Goal: Task Accomplishment & Management: Use online tool/utility

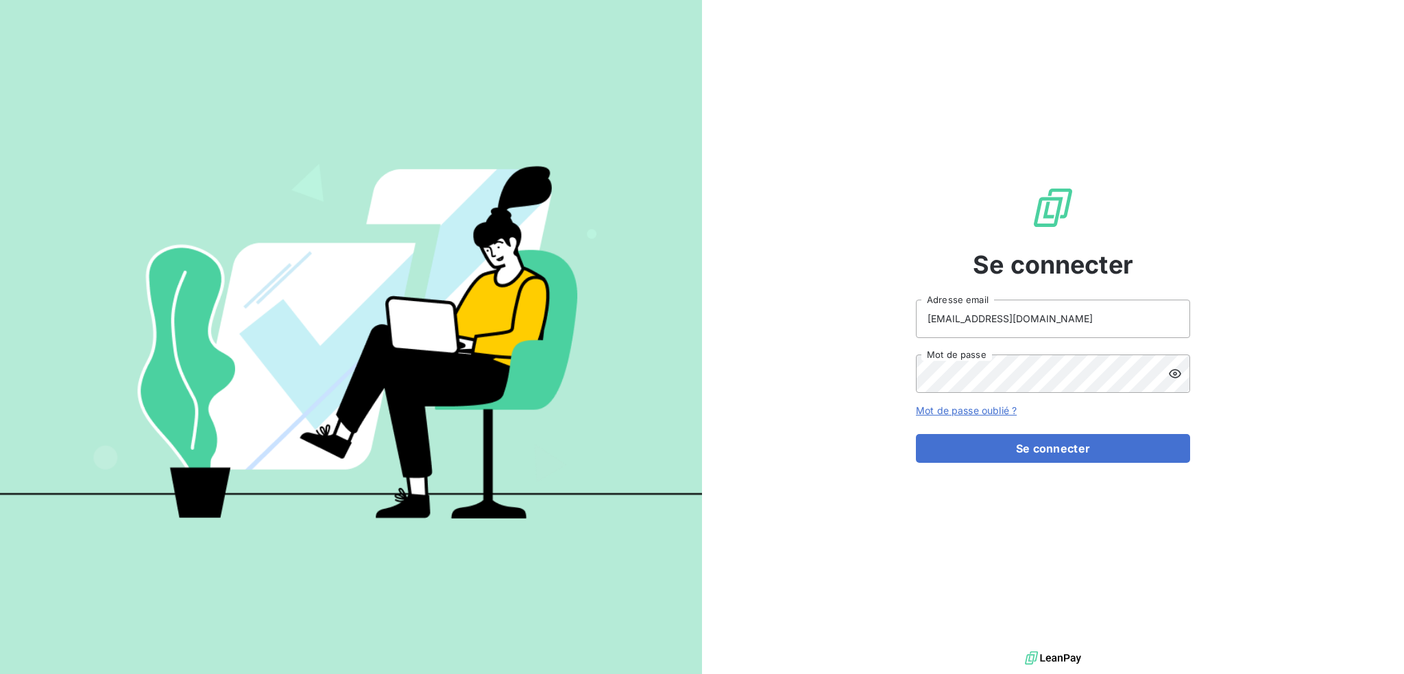
click at [916, 434] on button "Se connecter" at bounding box center [1053, 448] width 274 height 29
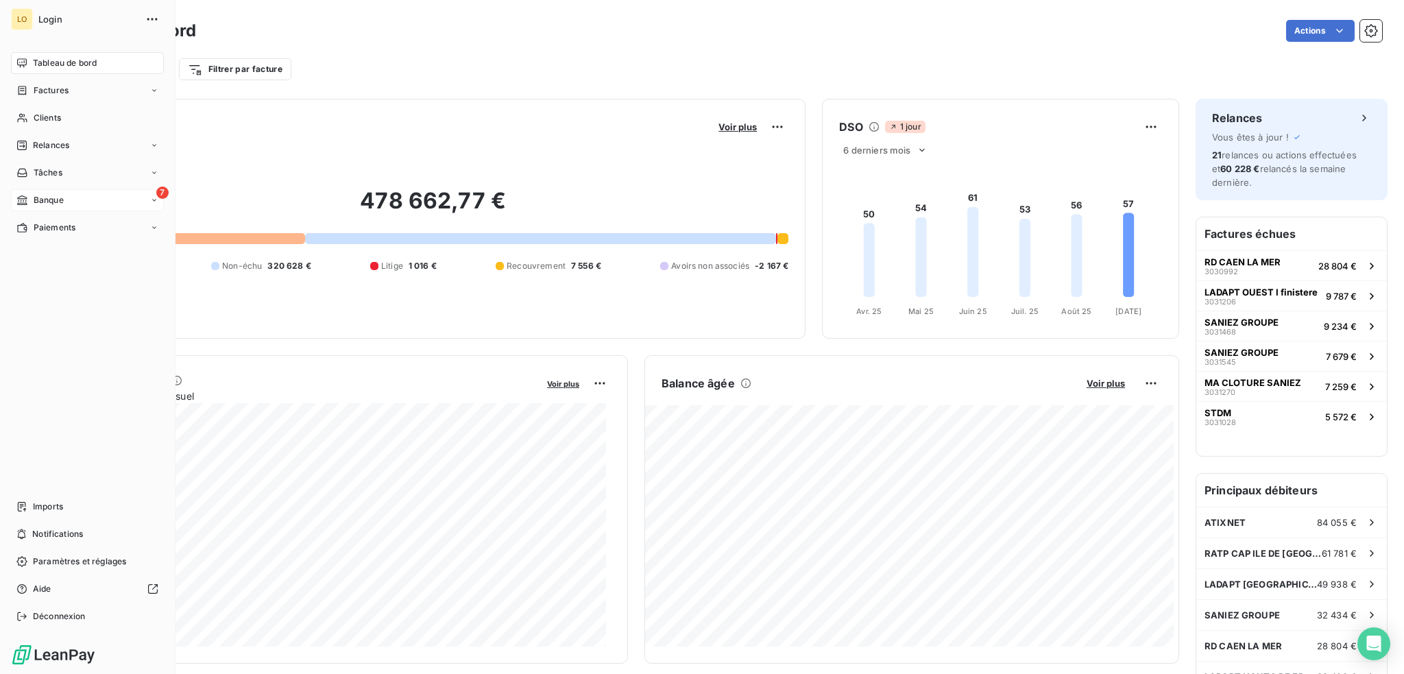
click at [45, 197] on span "Banque" at bounding box center [49, 200] width 30 height 12
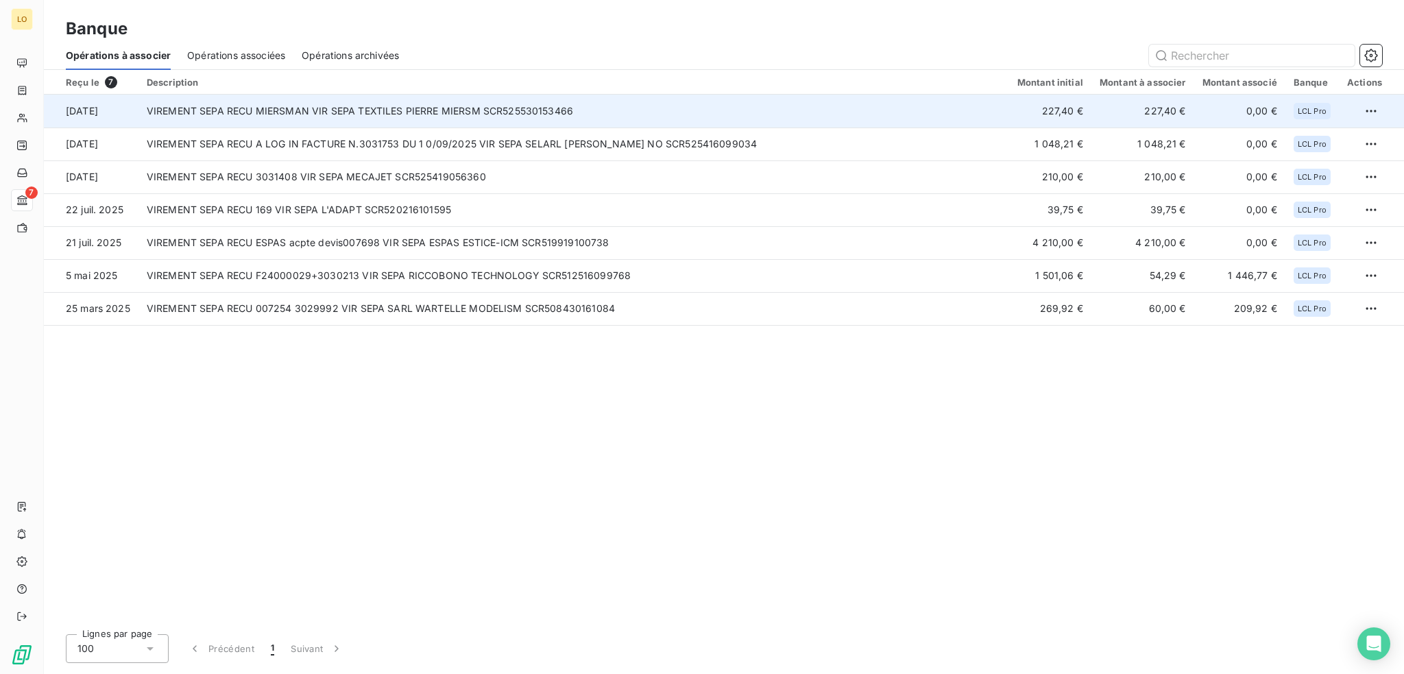
click at [406, 114] on td "VIREMENT SEPA RECU MIERSMAN VIR SEPA TEXTILES PIERRE MIERSM SCR525530153466" at bounding box center [574, 111] width 871 height 33
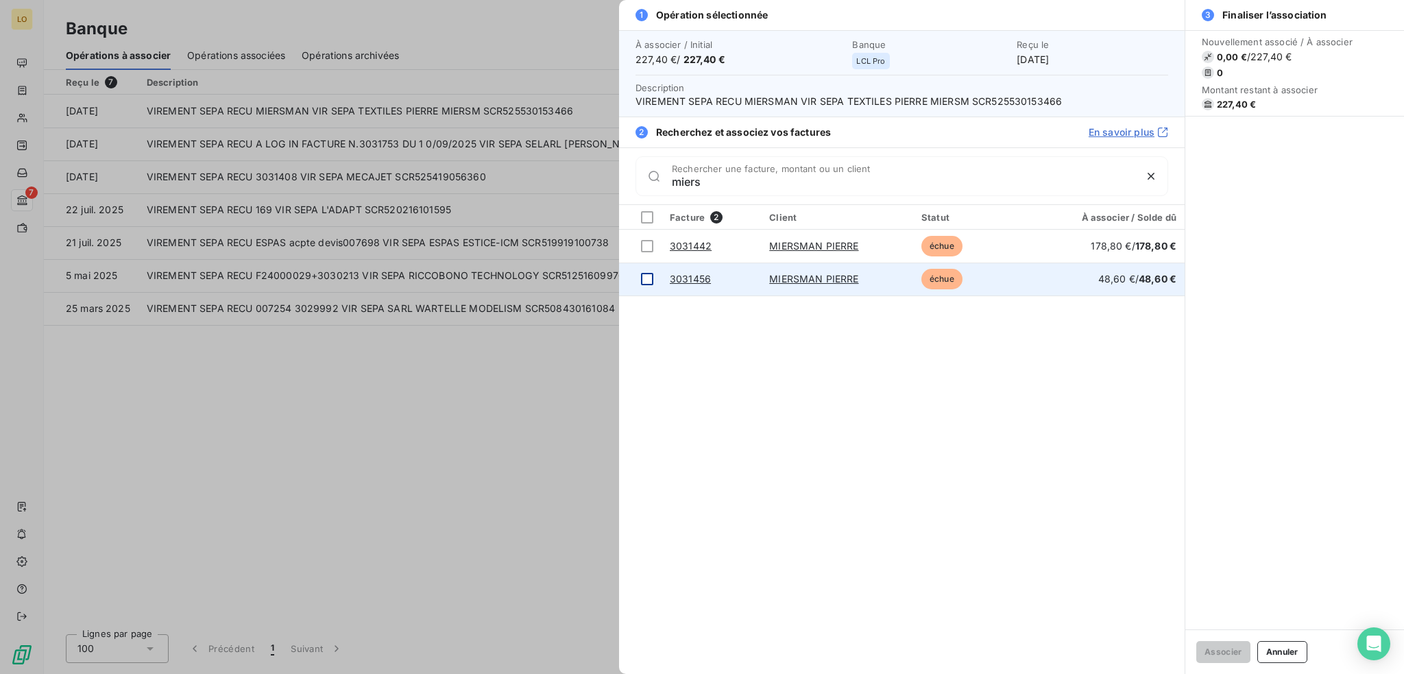
type input "miers"
click at [644, 276] on div at bounding box center [647, 279] width 12 height 12
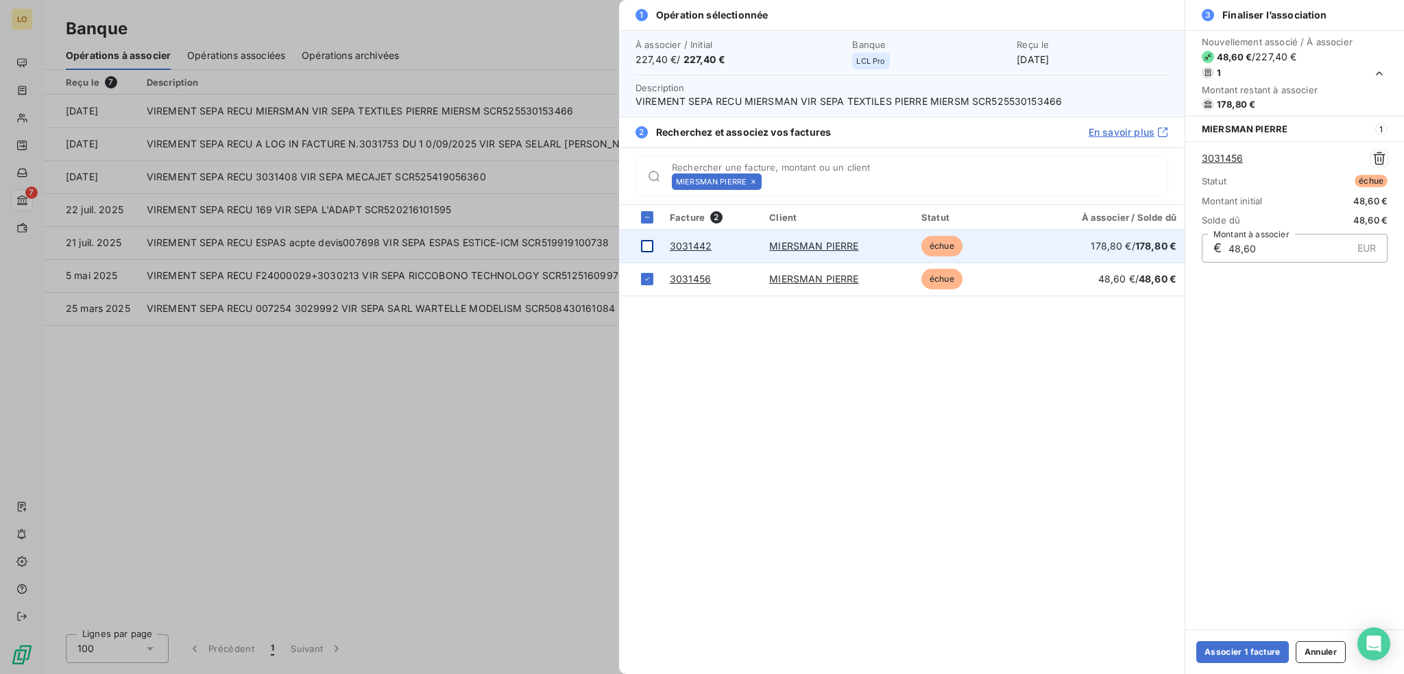
click at [645, 244] on div at bounding box center [647, 246] width 12 height 12
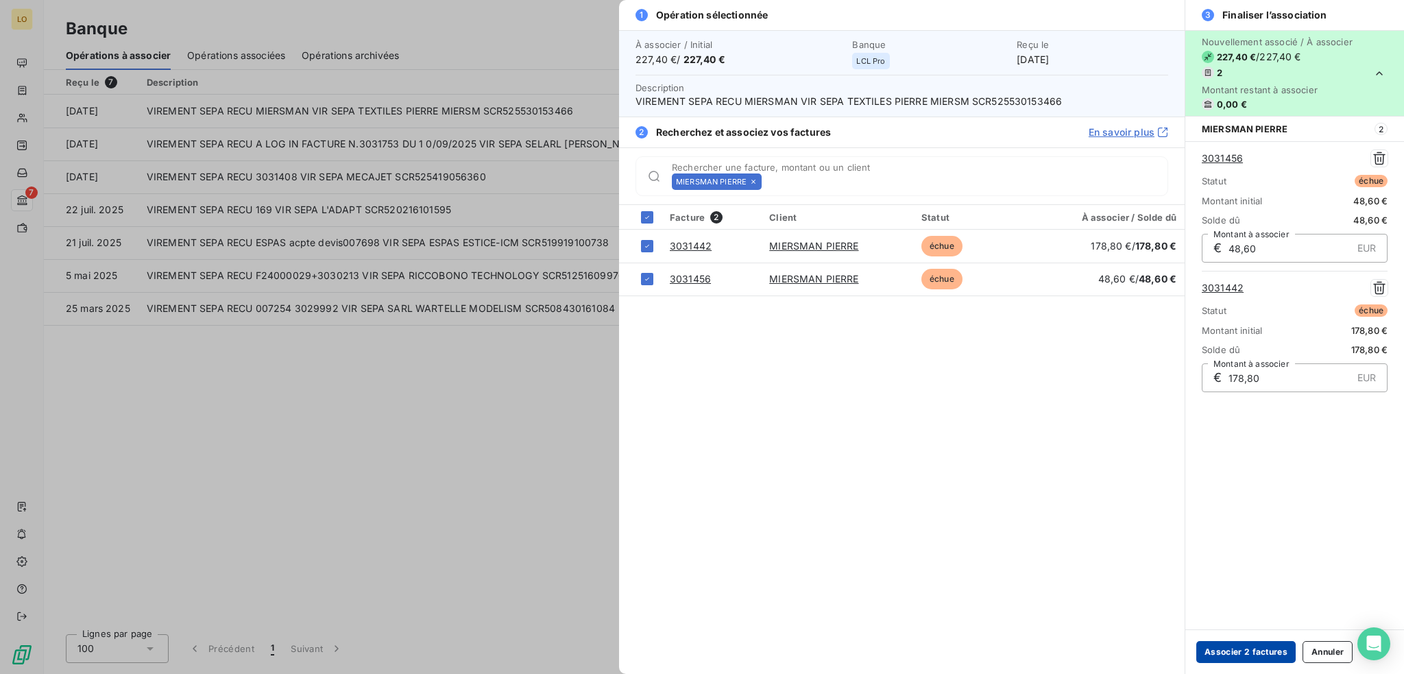
click at [1245, 647] on button "Associer 2 factures" at bounding box center [1246, 652] width 99 height 22
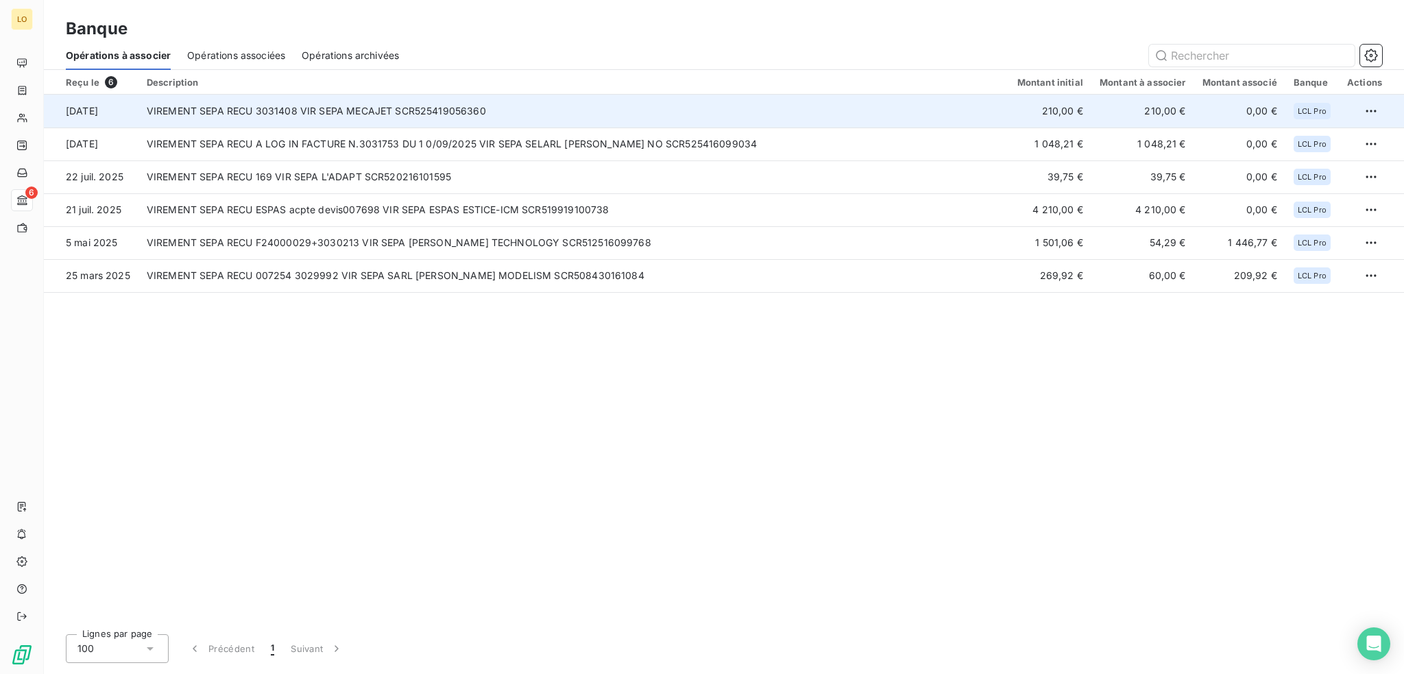
click at [519, 116] on td "VIREMENT SEPA RECU 3031408 VIR SEPA MECAJET SCR525419056360" at bounding box center [574, 111] width 871 height 33
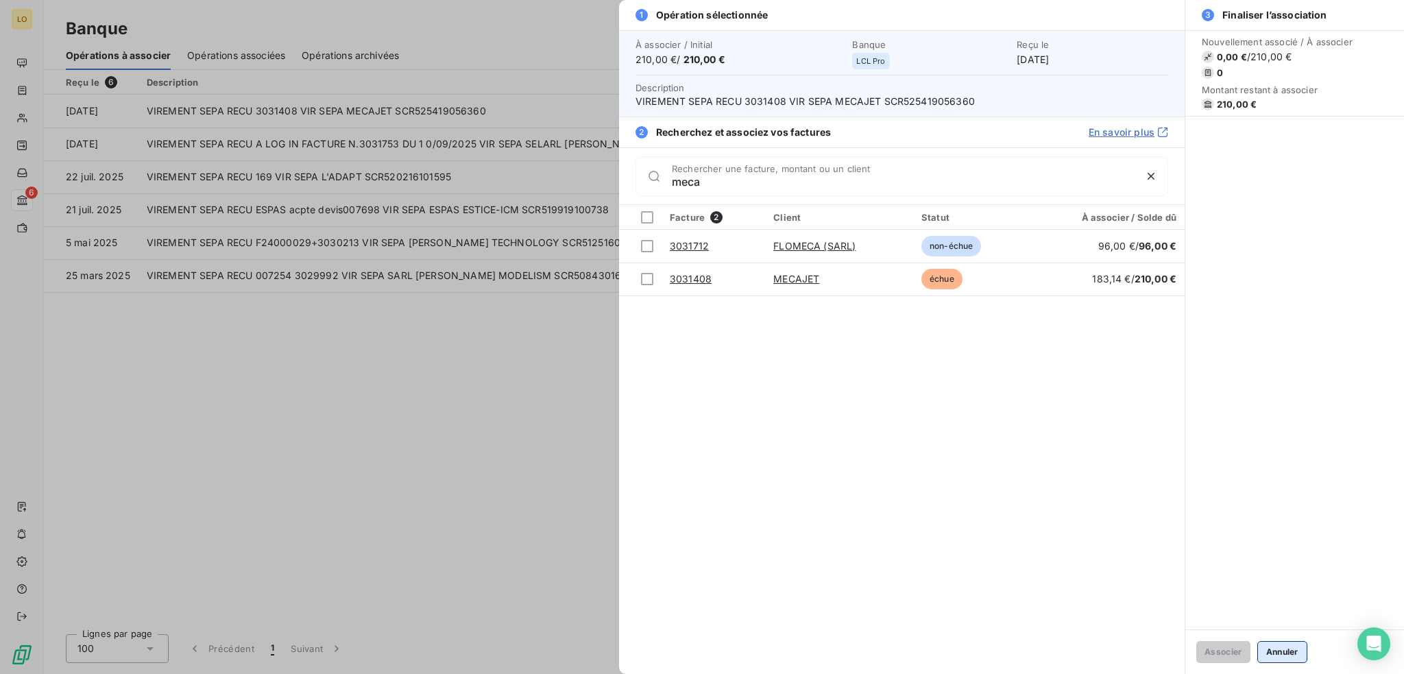
type input "meca"
click at [1285, 656] on button "Annuler" at bounding box center [1283, 652] width 50 height 22
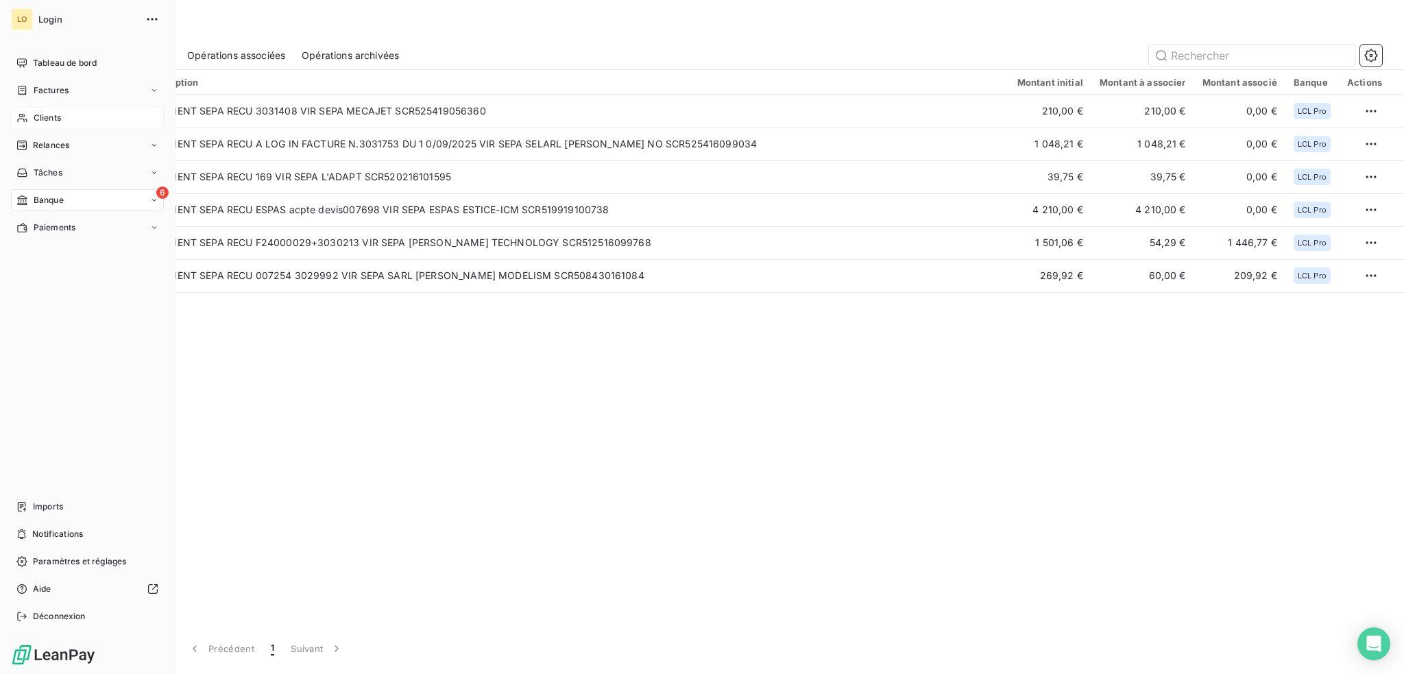
click at [54, 119] on span "Clients" at bounding box center [47, 118] width 27 height 12
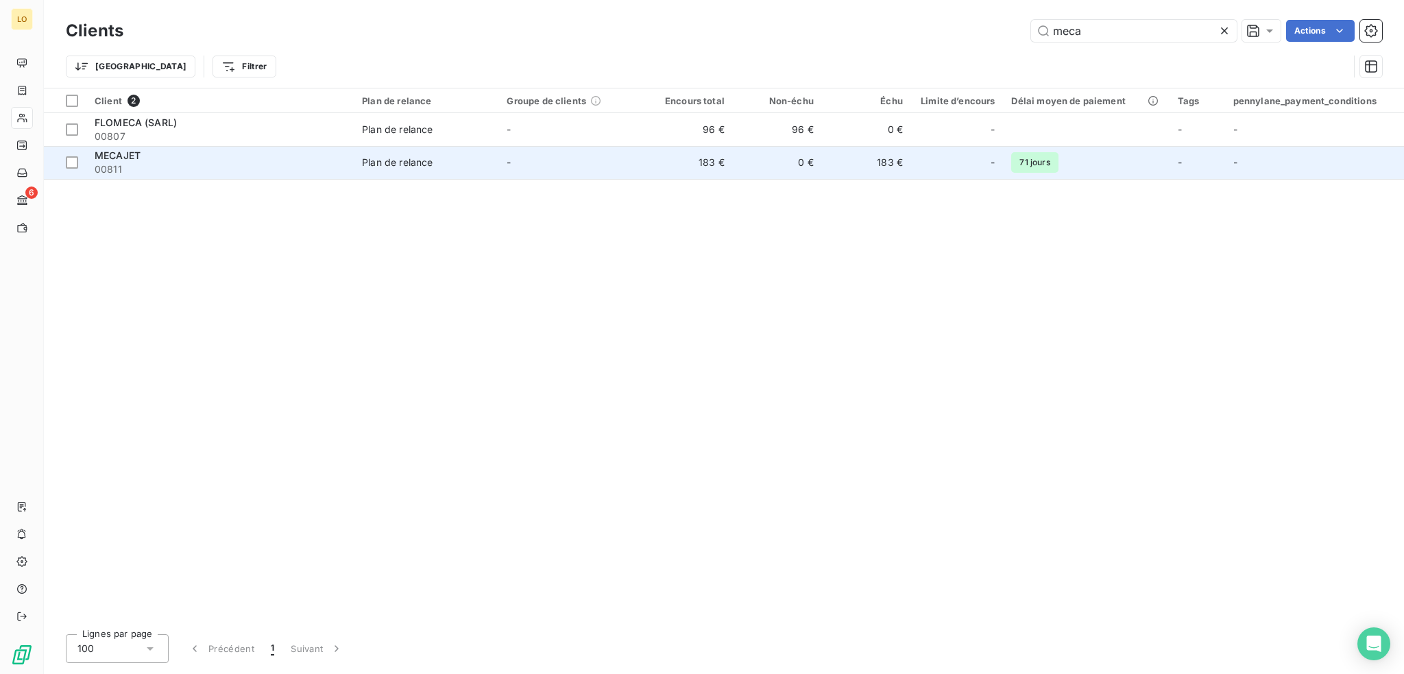
type input "meca"
click at [189, 161] on div "MECAJET" at bounding box center [220, 156] width 251 height 14
click at [195, 161] on div "MECAJET" at bounding box center [220, 156] width 251 height 14
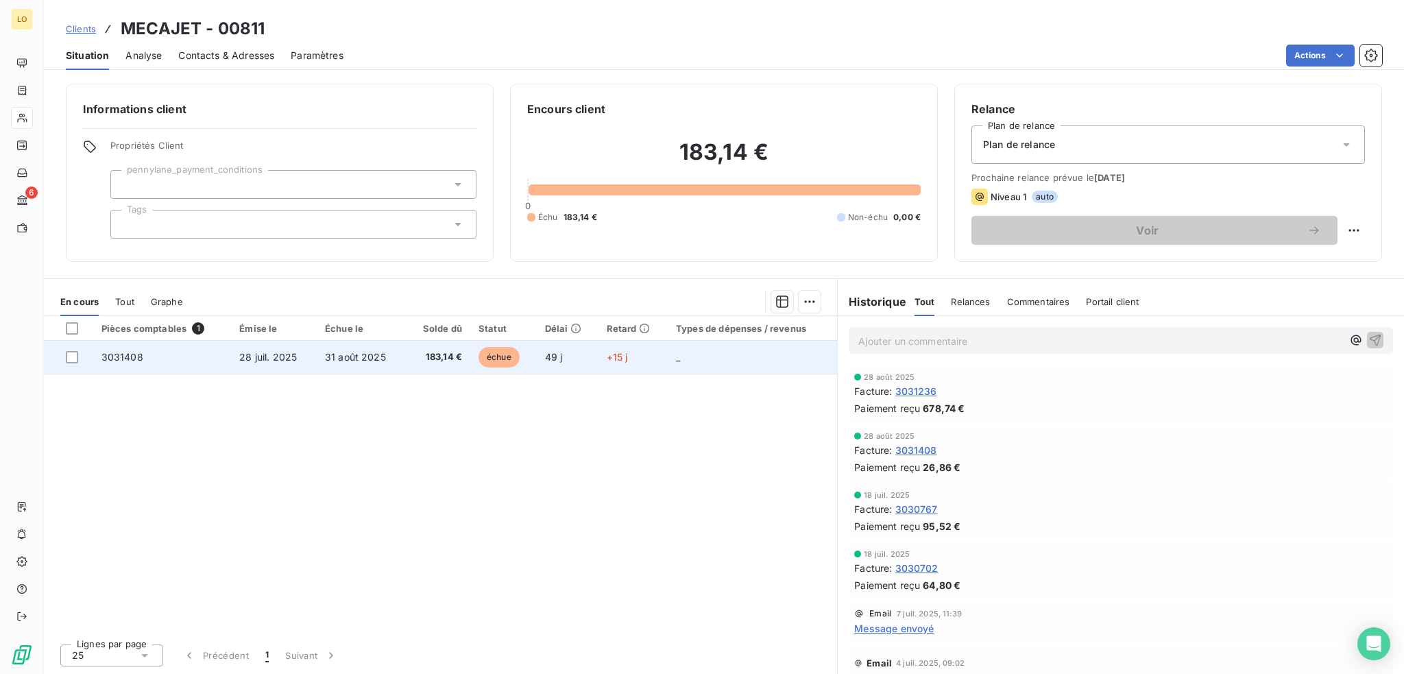
click at [493, 353] on span "échue" at bounding box center [499, 357] width 41 height 21
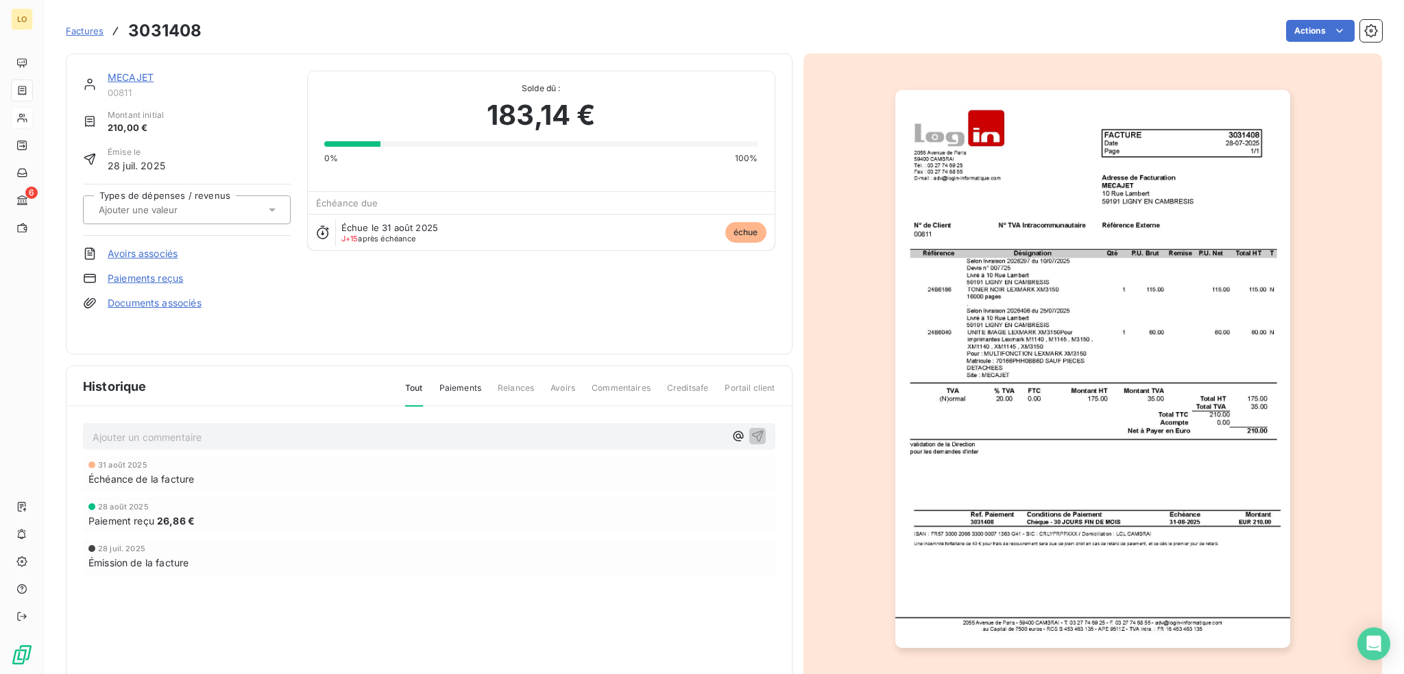
click at [154, 276] on link "Paiements reçus" at bounding box center [145, 279] width 75 height 14
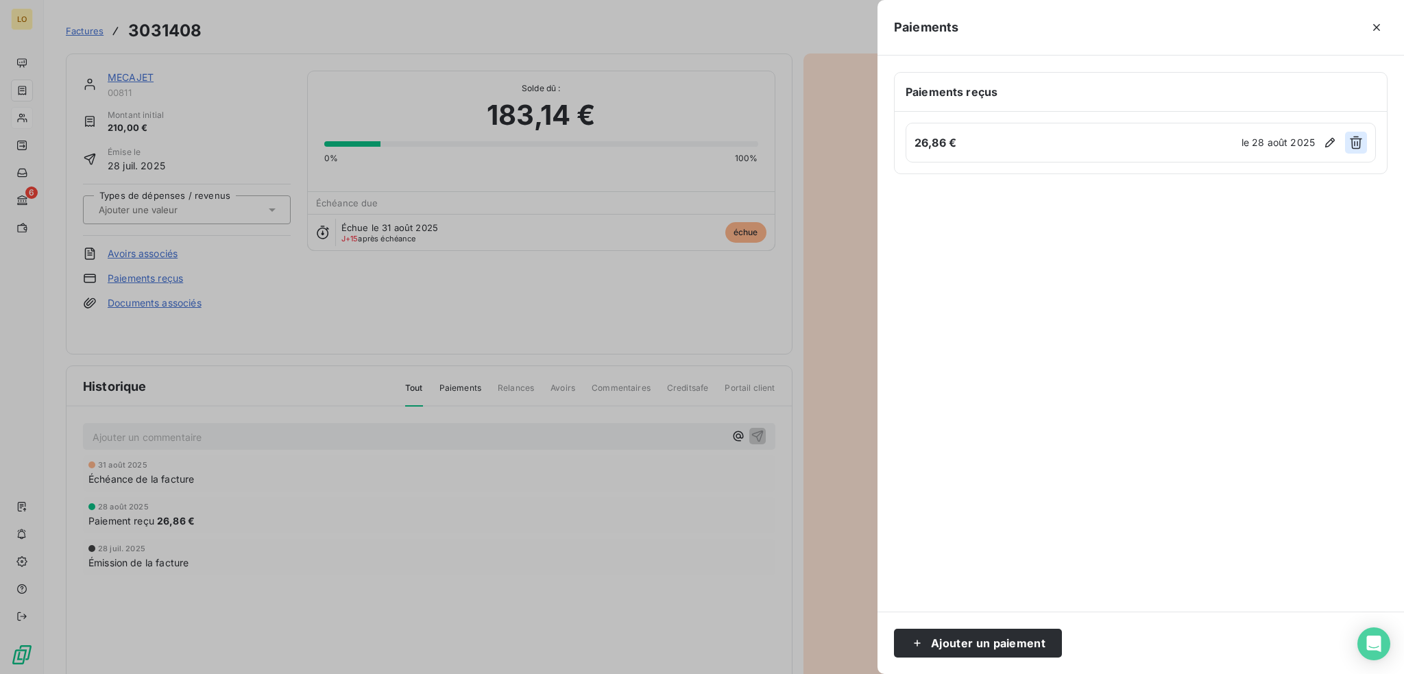
click at [1355, 143] on icon "button" at bounding box center [1356, 142] width 12 height 13
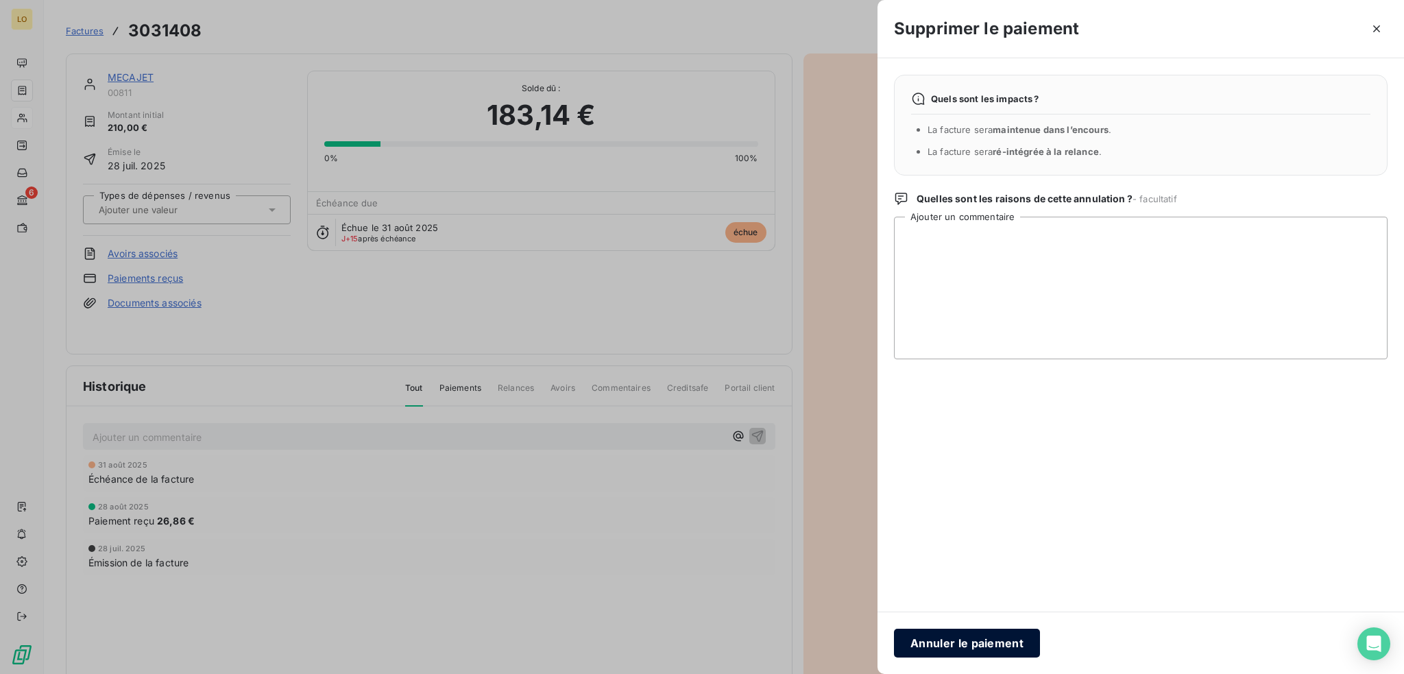
click at [996, 640] on button "Annuler le paiement" at bounding box center [967, 643] width 146 height 29
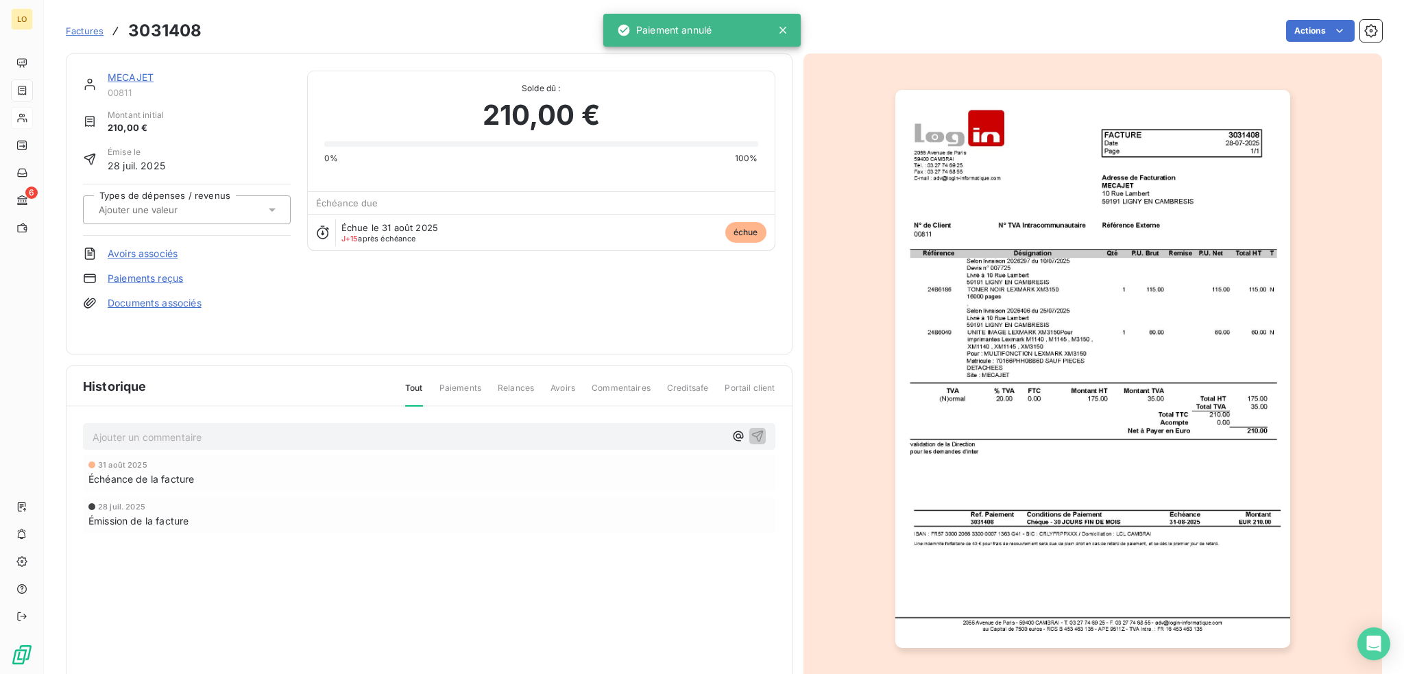
click at [138, 77] on link "MECAJET" at bounding box center [131, 77] width 46 height 12
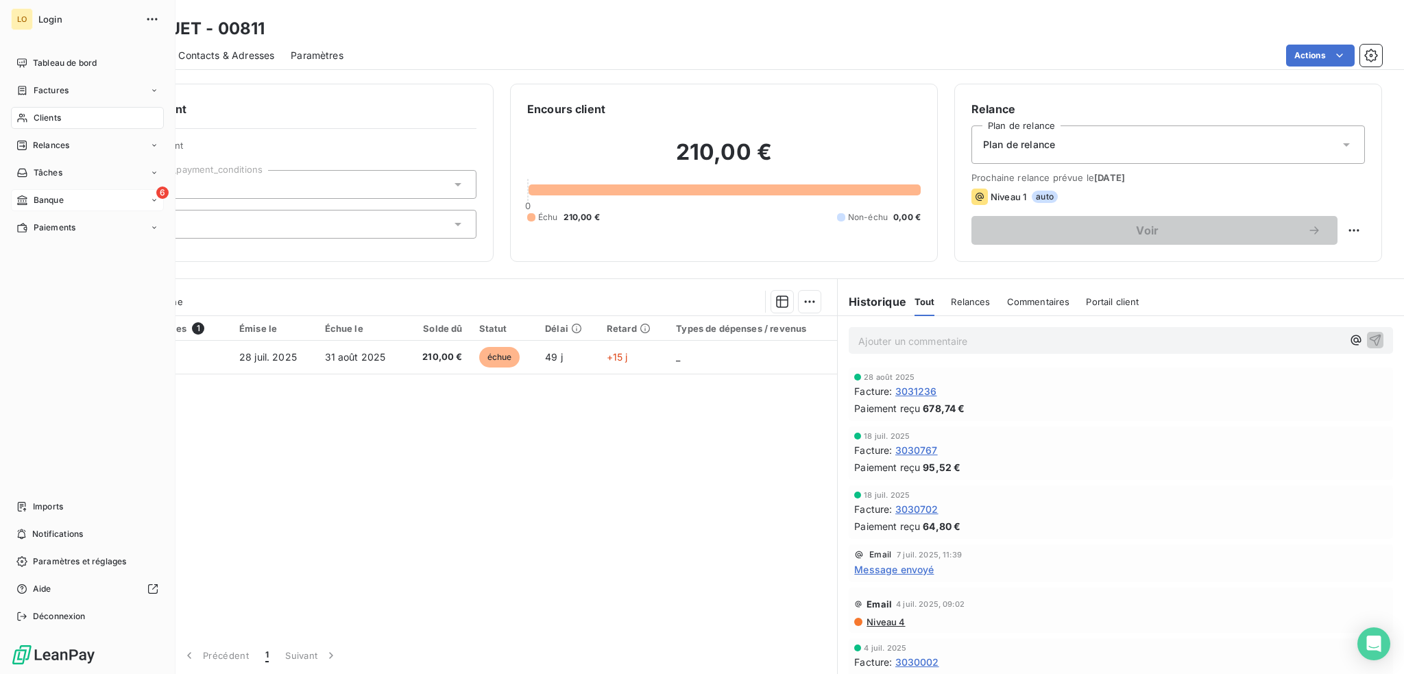
click at [47, 200] on span "Banque" at bounding box center [49, 200] width 30 height 12
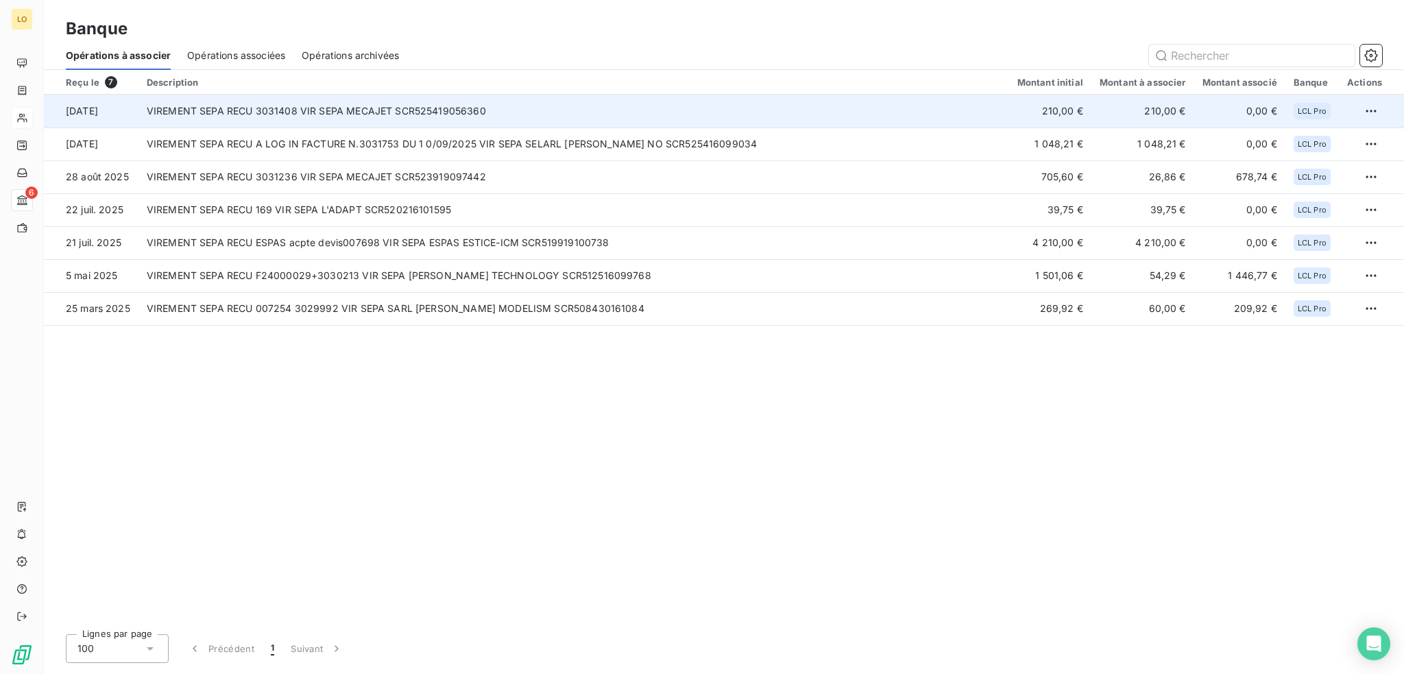
click at [1047, 115] on td "210,00 €" at bounding box center [1050, 111] width 82 height 33
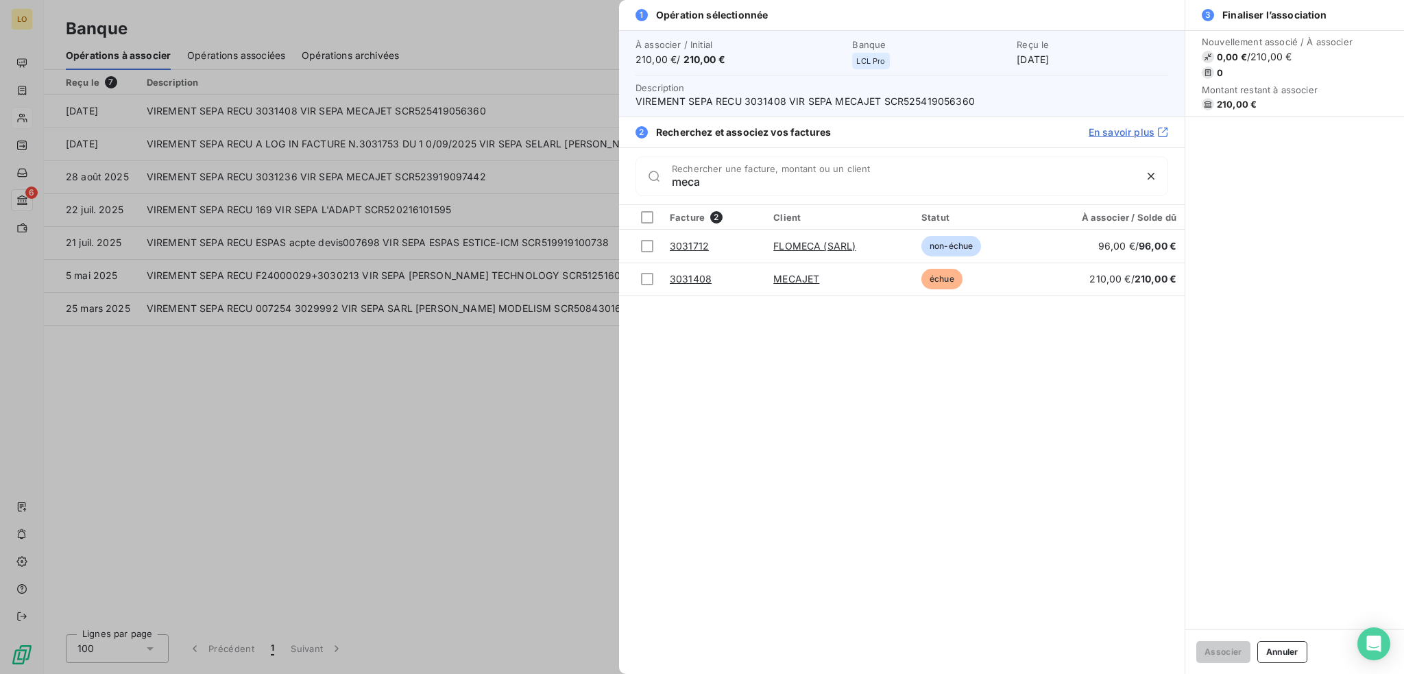
type input "meca"
click at [644, 278] on div at bounding box center [647, 279] width 12 height 12
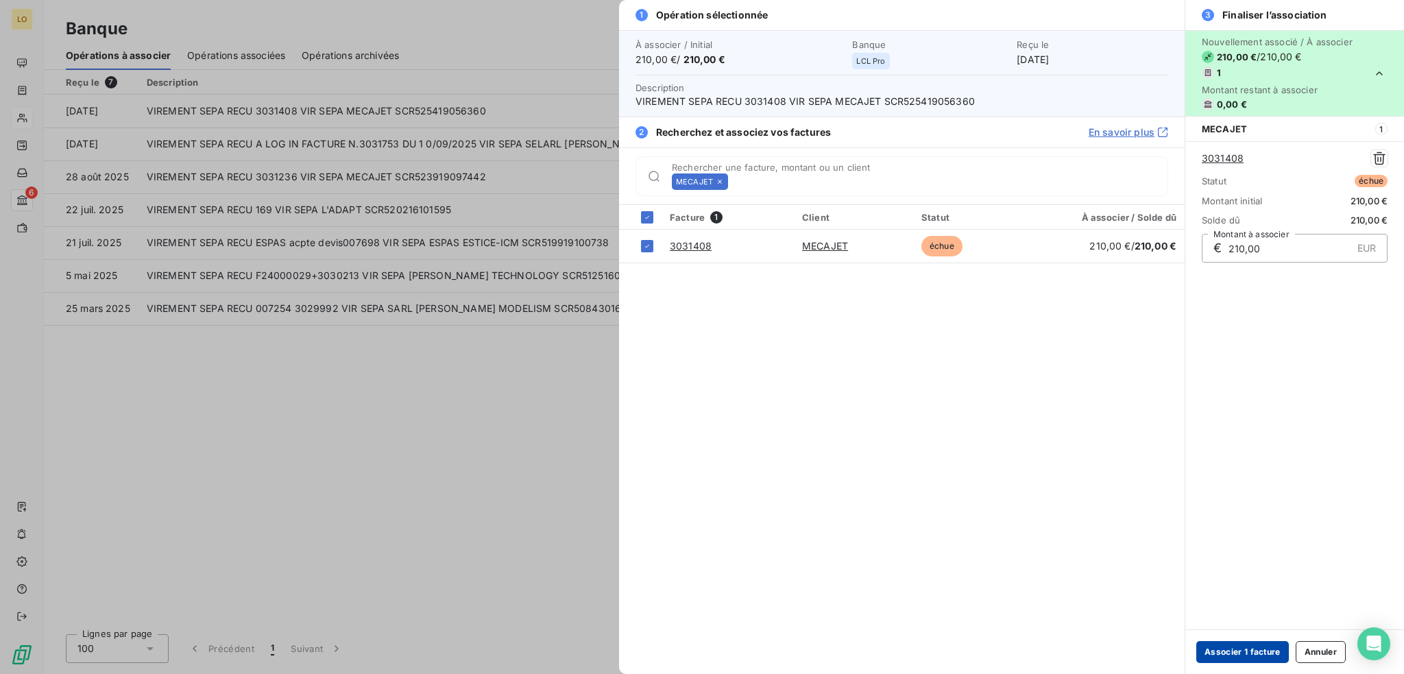
click at [1258, 650] on button "Associer 1 facture" at bounding box center [1243, 652] width 93 height 22
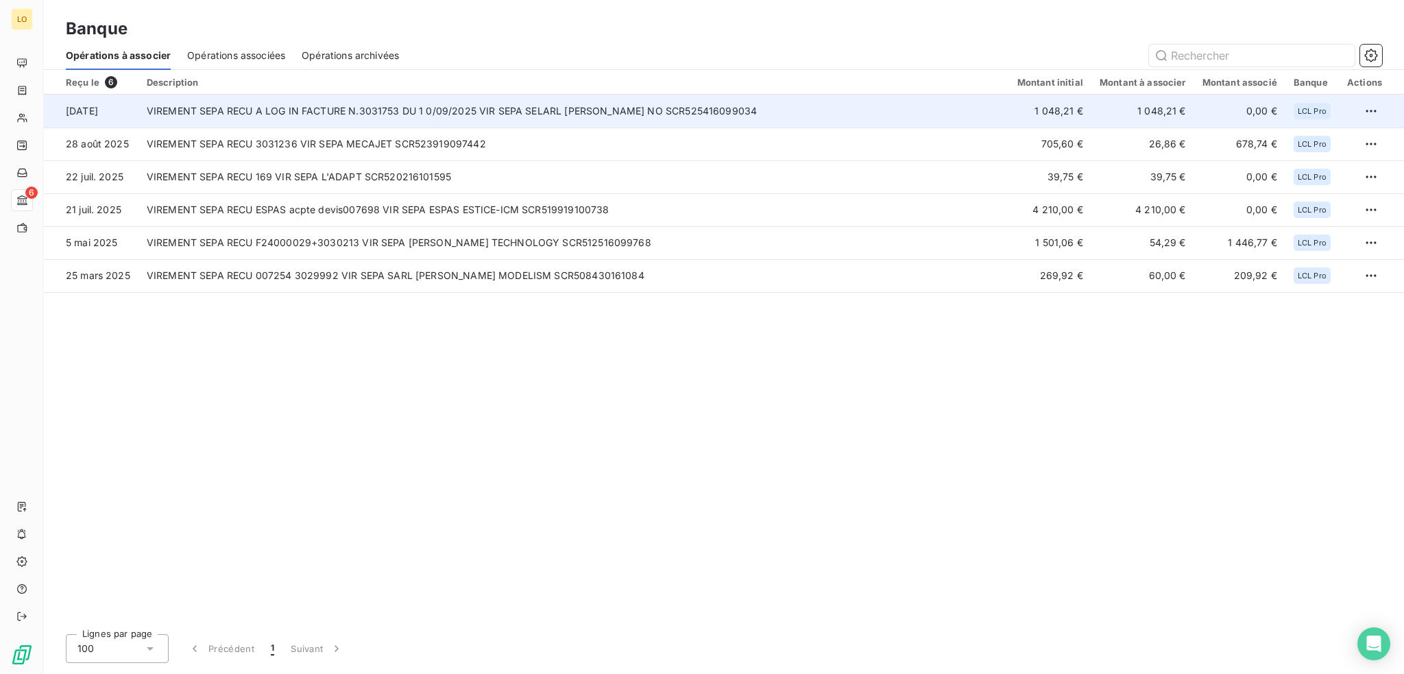
click at [491, 111] on td "VIREMENT SEPA RECU A LOG IN FACTURE N.3031753 DU 1 0/09/2025 VIR SEPA SELARL [P…" at bounding box center [574, 111] width 871 height 33
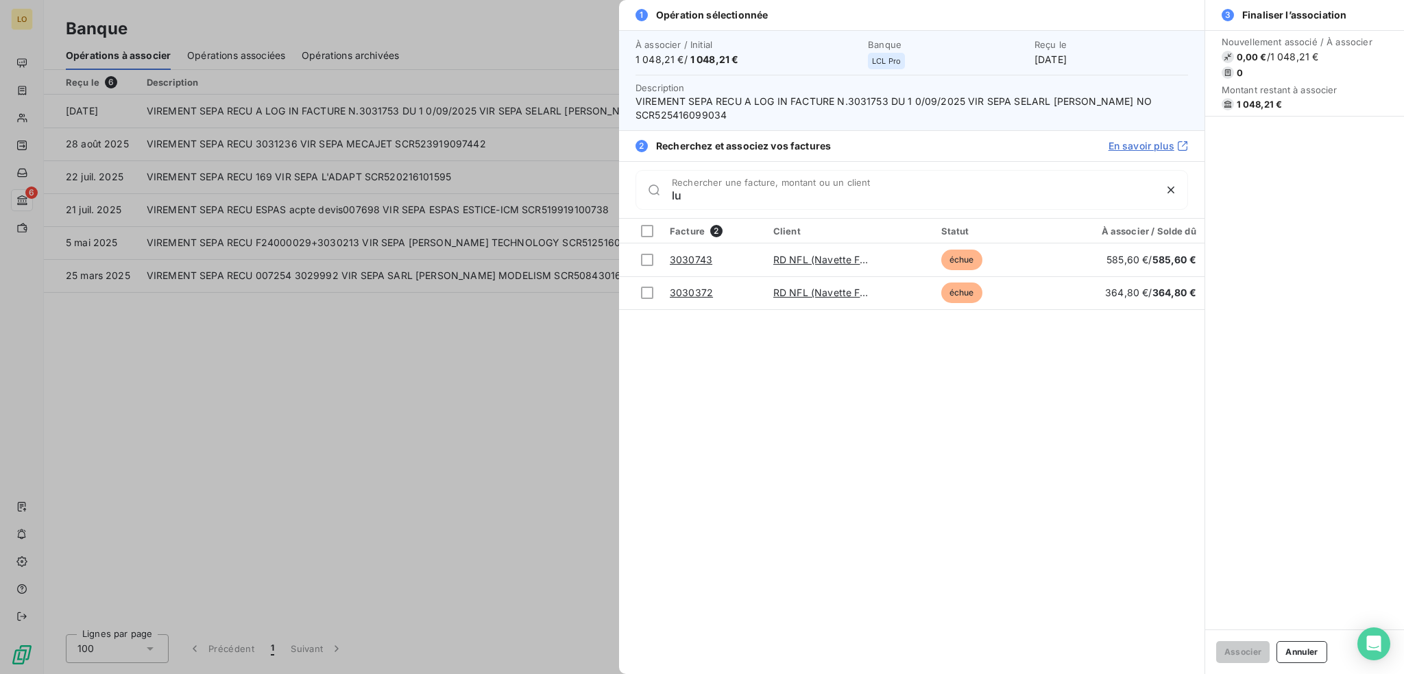
type input "l"
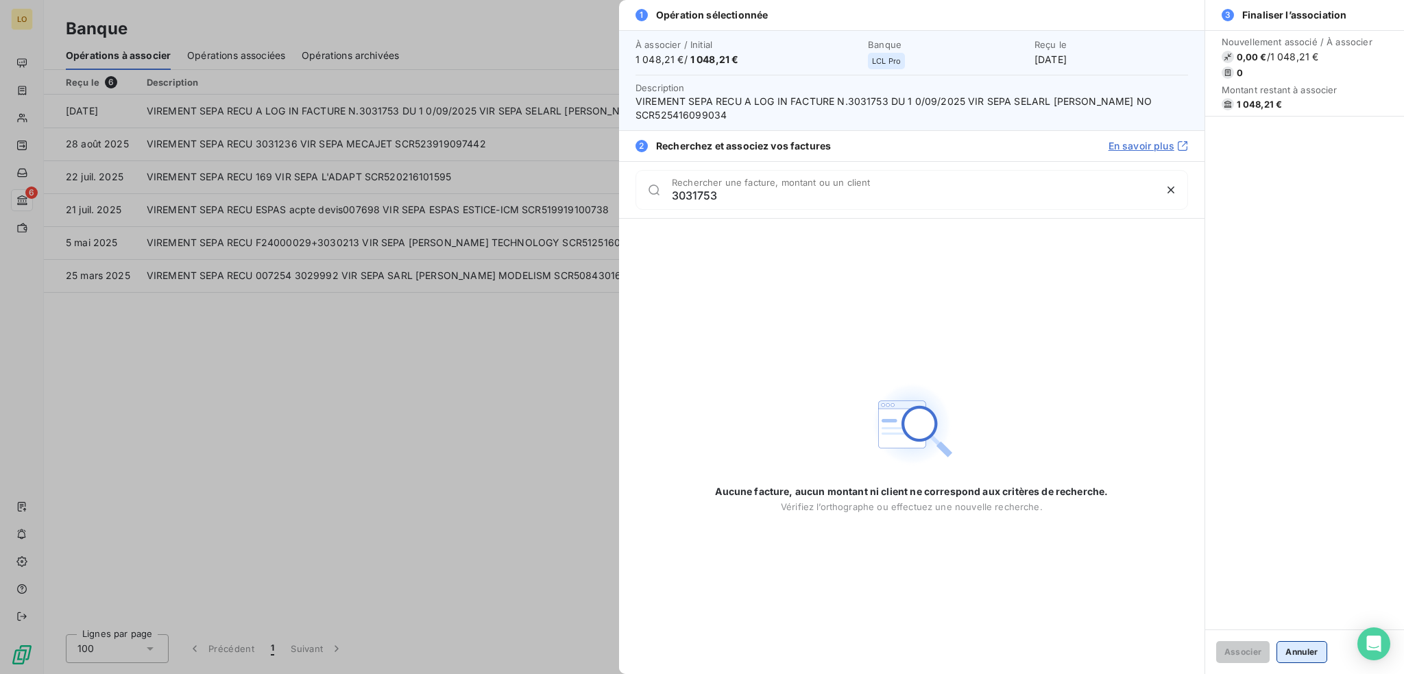
type input "3031753"
click at [1295, 649] on button "Annuler" at bounding box center [1302, 652] width 50 height 22
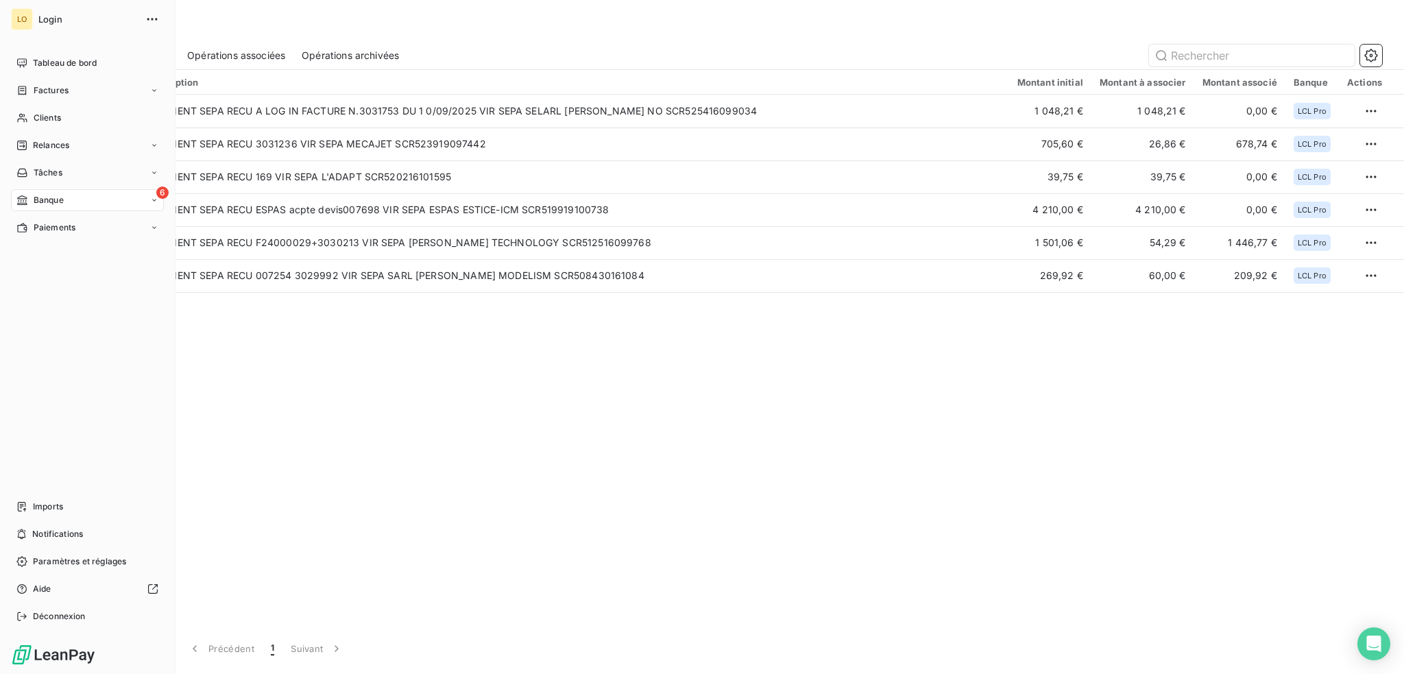
click at [41, 91] on span "Factures" at bounding box center [51, 90] width 35 height 12
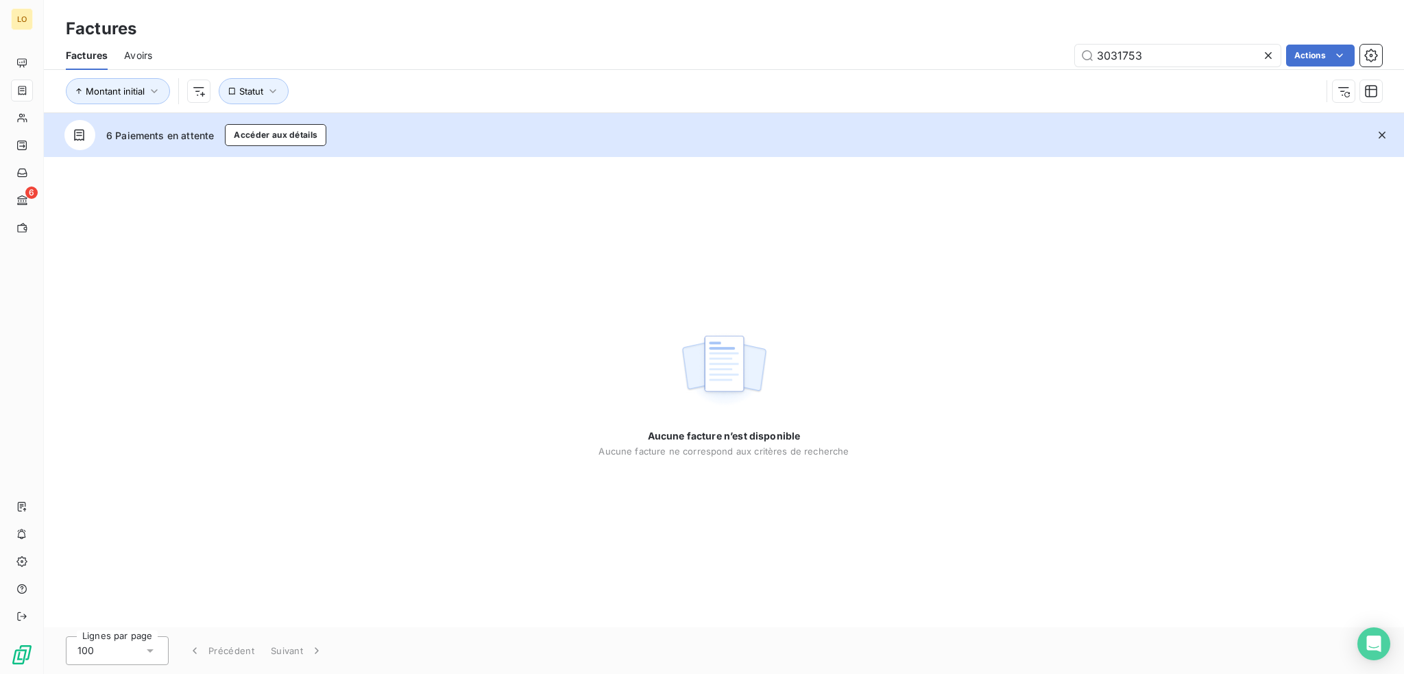
type input "3031753"
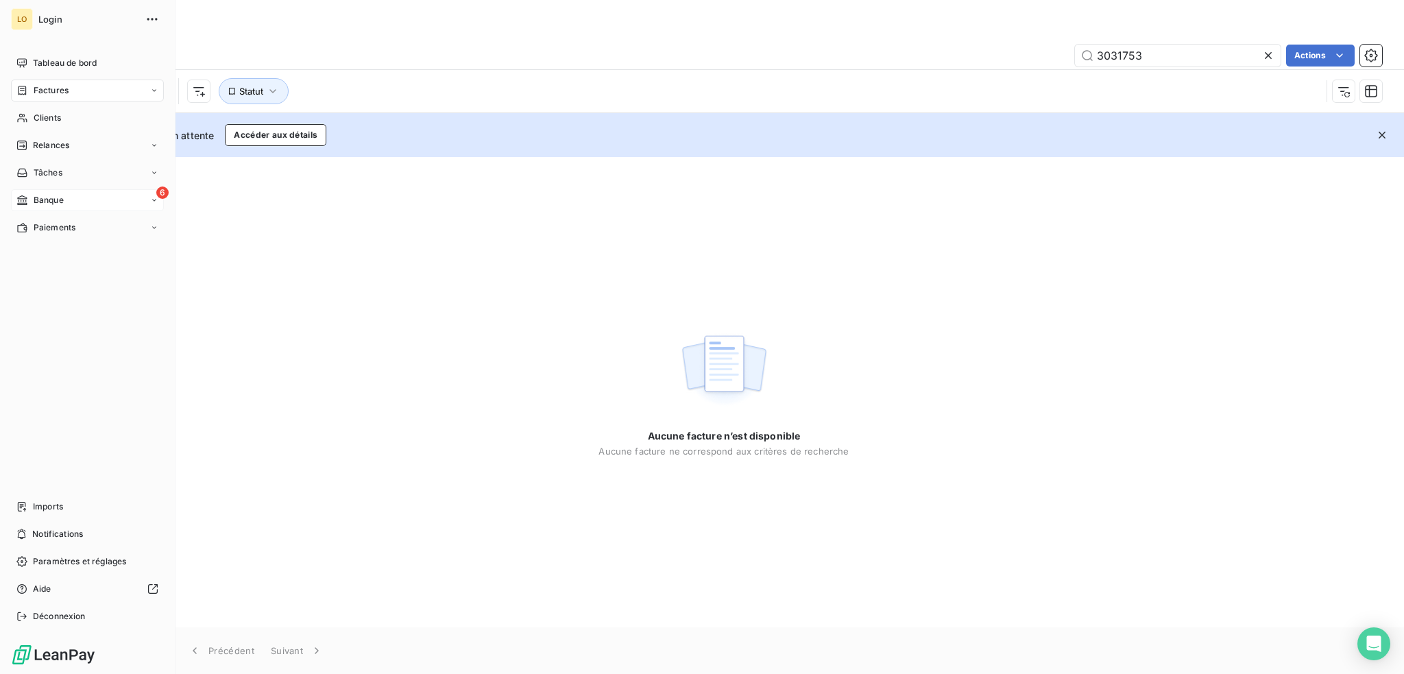
click at [43, 200] on span "Banque" at bounding box center [49, 200] width 30 height 12
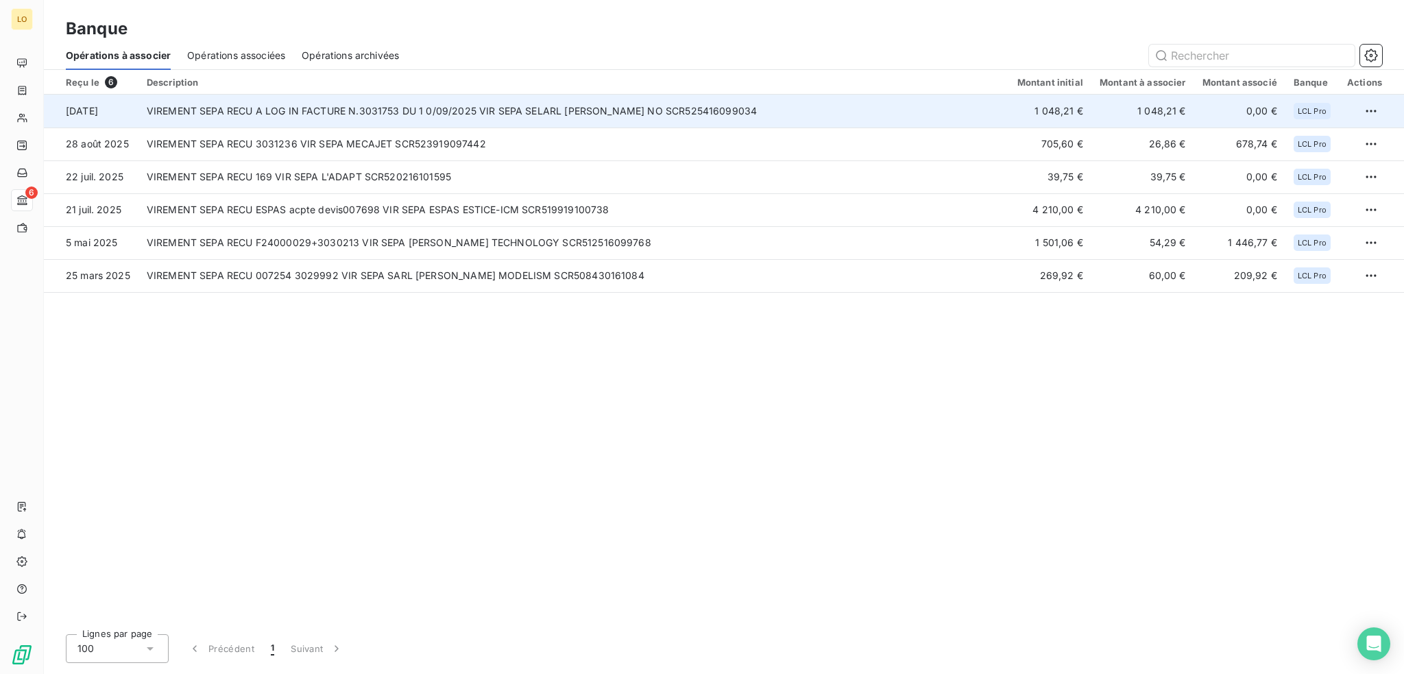
click at [710, 112] on td "VIREMENT SEPA RECU A LOG IN FACTURE N.3031753 DU 1 0/09/2025 VIR SEPA SELARL [P…" at bounding box center [574, 111] width 871 height 33
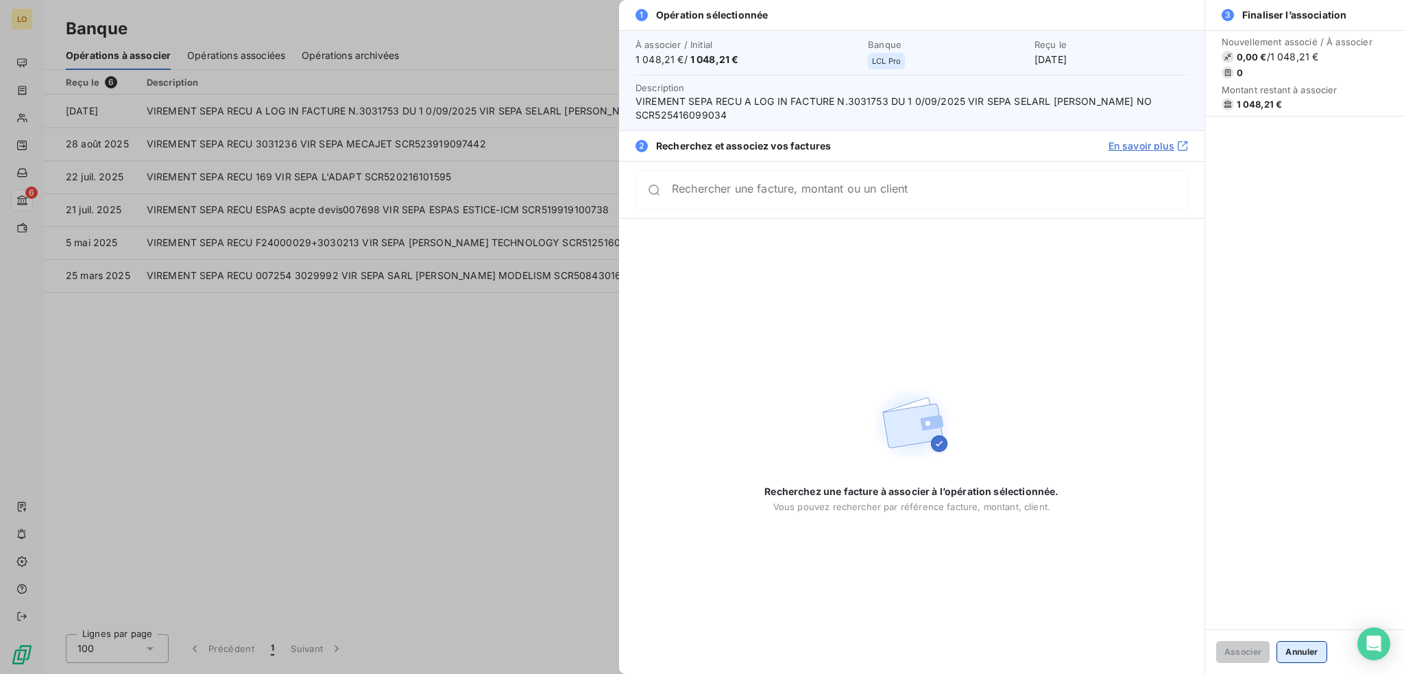
click at [1296, 655] on button "Annuler" at bounding box center [1302, 652] width 50 height 22
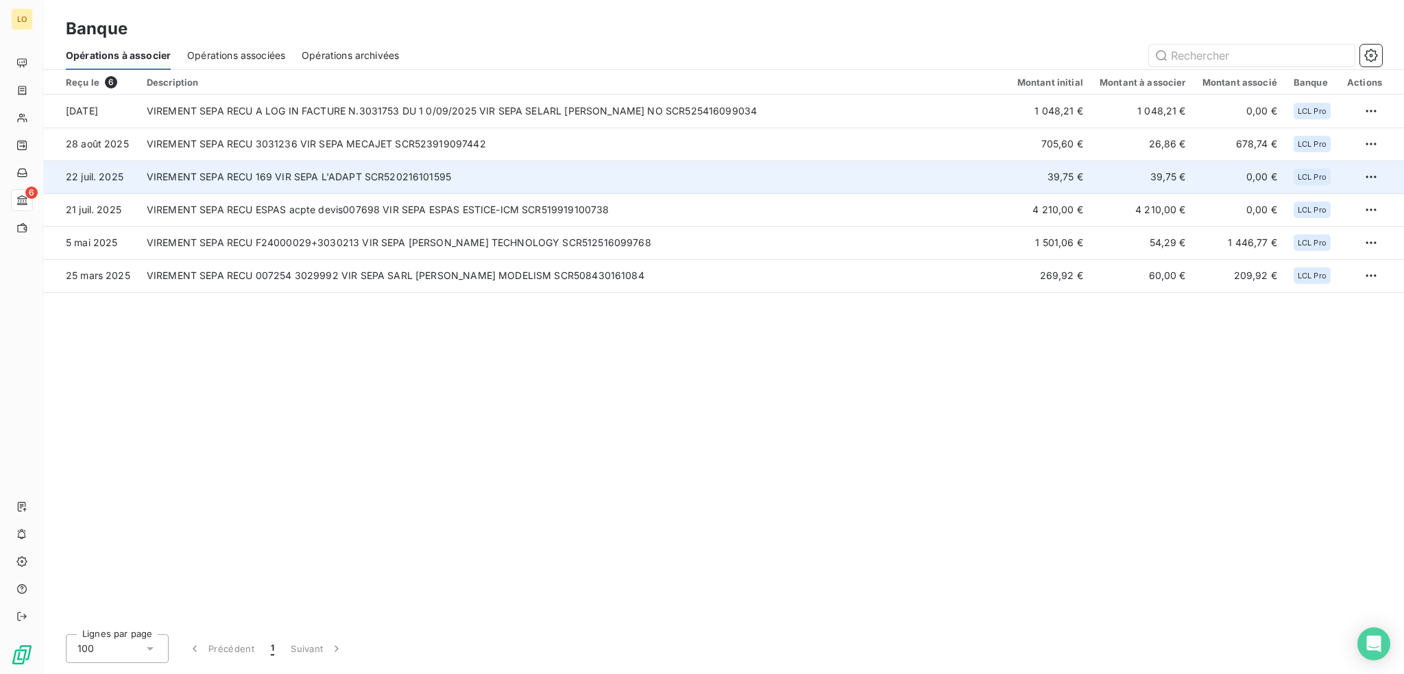
click at [947, 176] on td "VIREMENT SEPA RECU 169 VIR SEPA L'ADAPT SCR520216101595" at bounding box center [574, 176] width 871 height 33
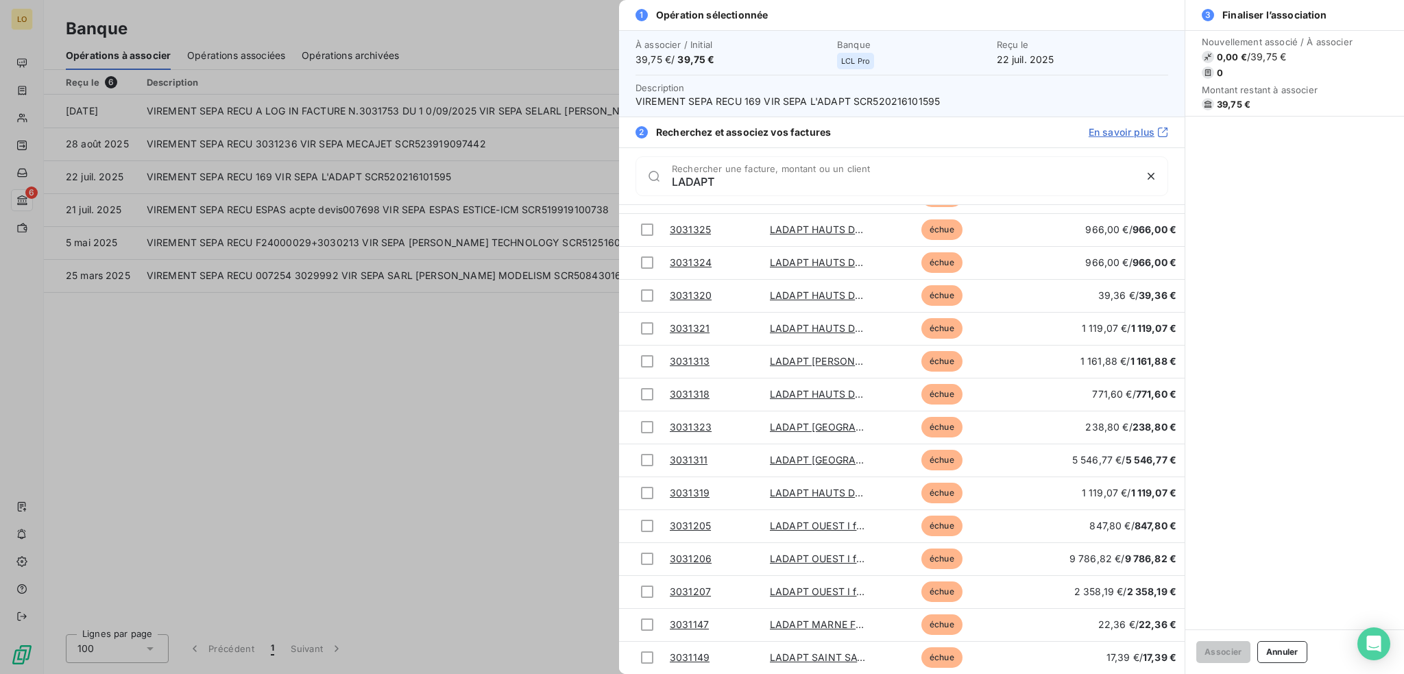
scroll to position [2254, 0]
type input "LADAPT"
click at [1269, 656] on button "Annuler" at bounding box center [1283, 652] width 50 height 22
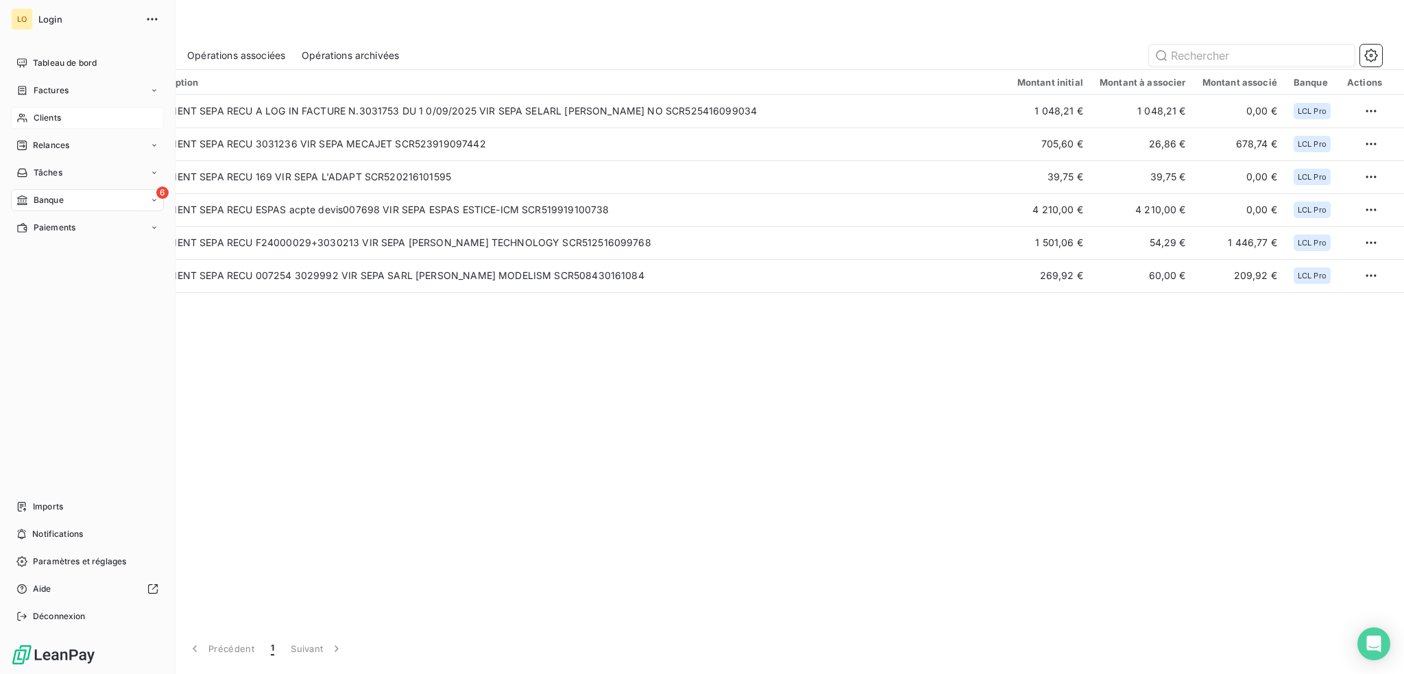
drag, startPoint x: 39, startPoint y: 115, endPoint x: 383, endPoint y: 105, distance: 343.7
click at [41, 115] on span "Clients" at bounding box center [47, 118] width 27 height 12
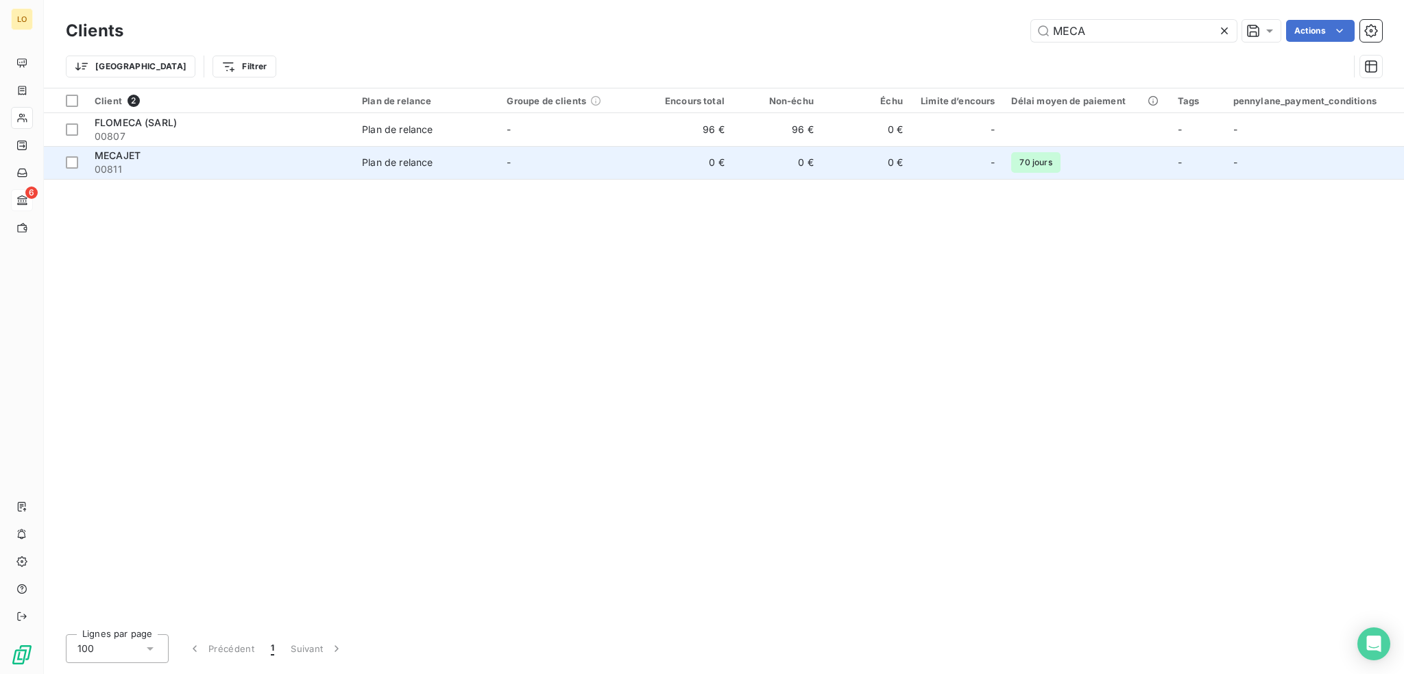
type input "MECA"
click at [113, 164] on span "00811" at bounding box center [220, 170] width 251 height 14
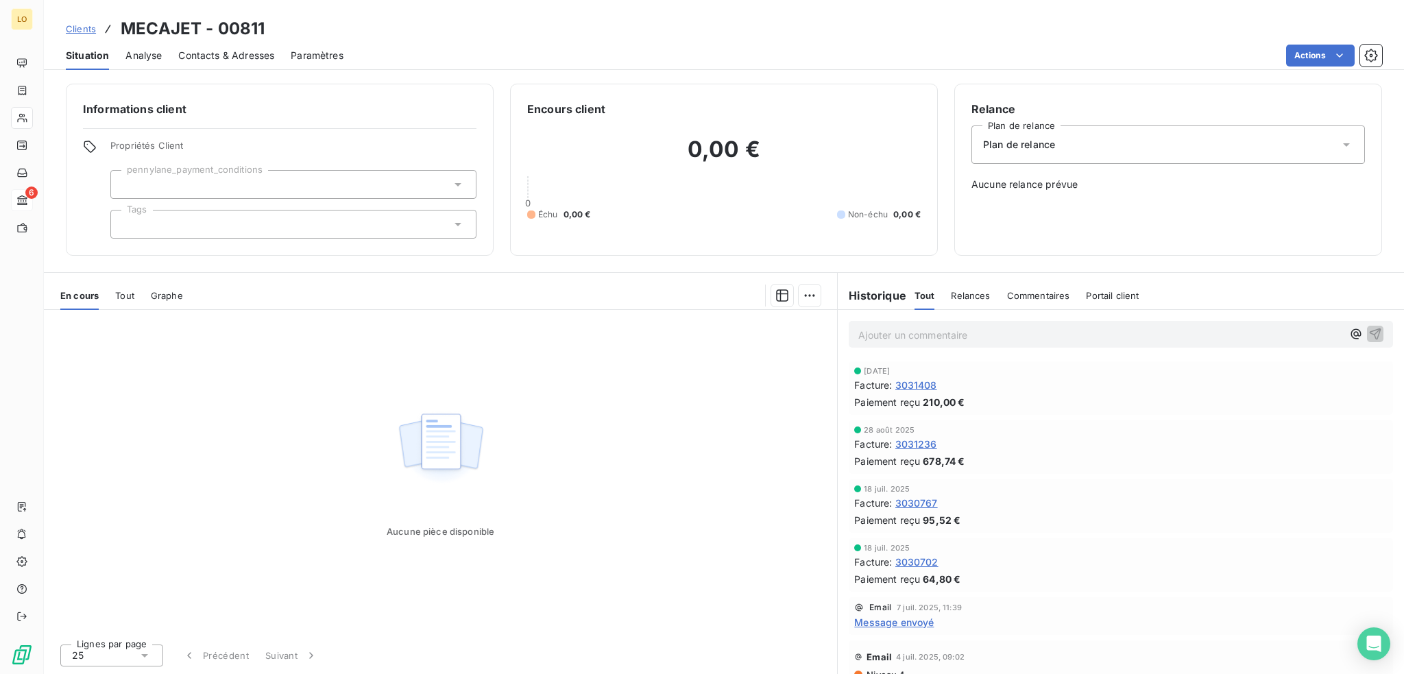
click at [226, 52] on span "Contacts & Adresses" at bounding box center [226, 56] width 96 height 14
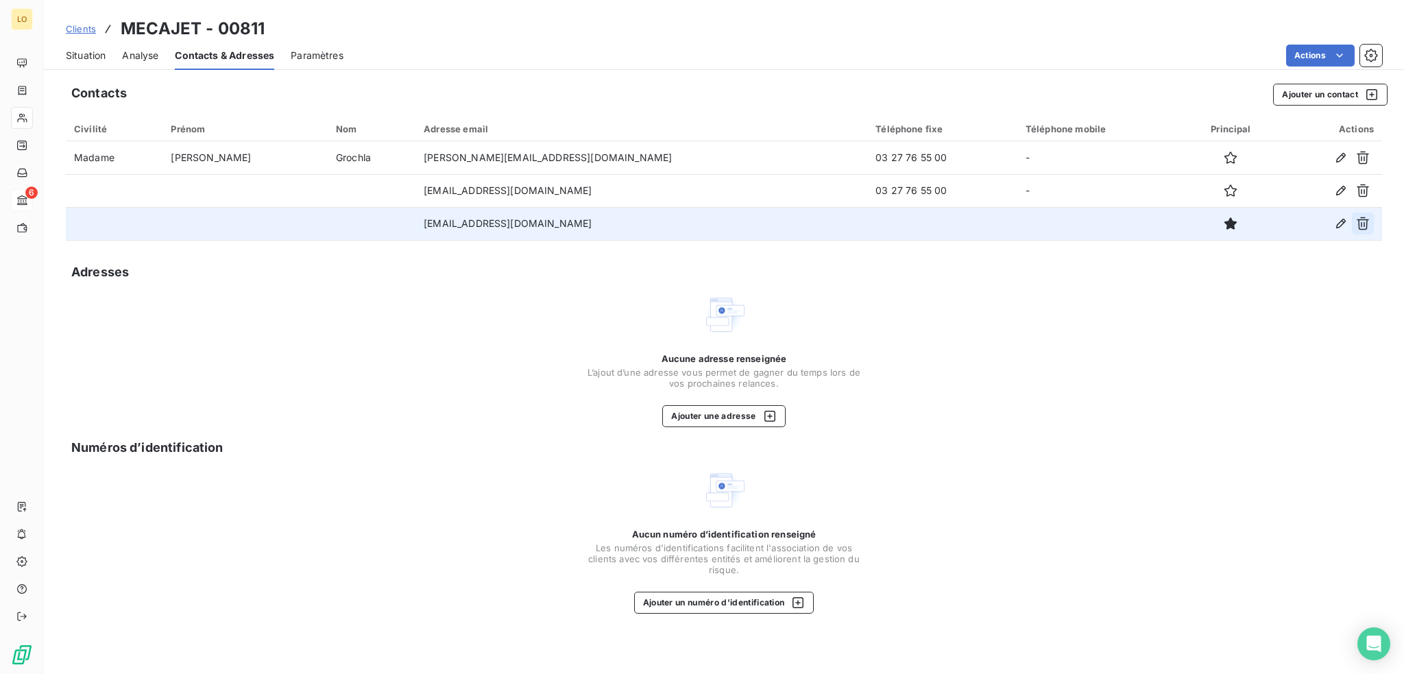
click at [1360, 224] on icon "button" at bounding box center [1363, 224] width 14 height 14
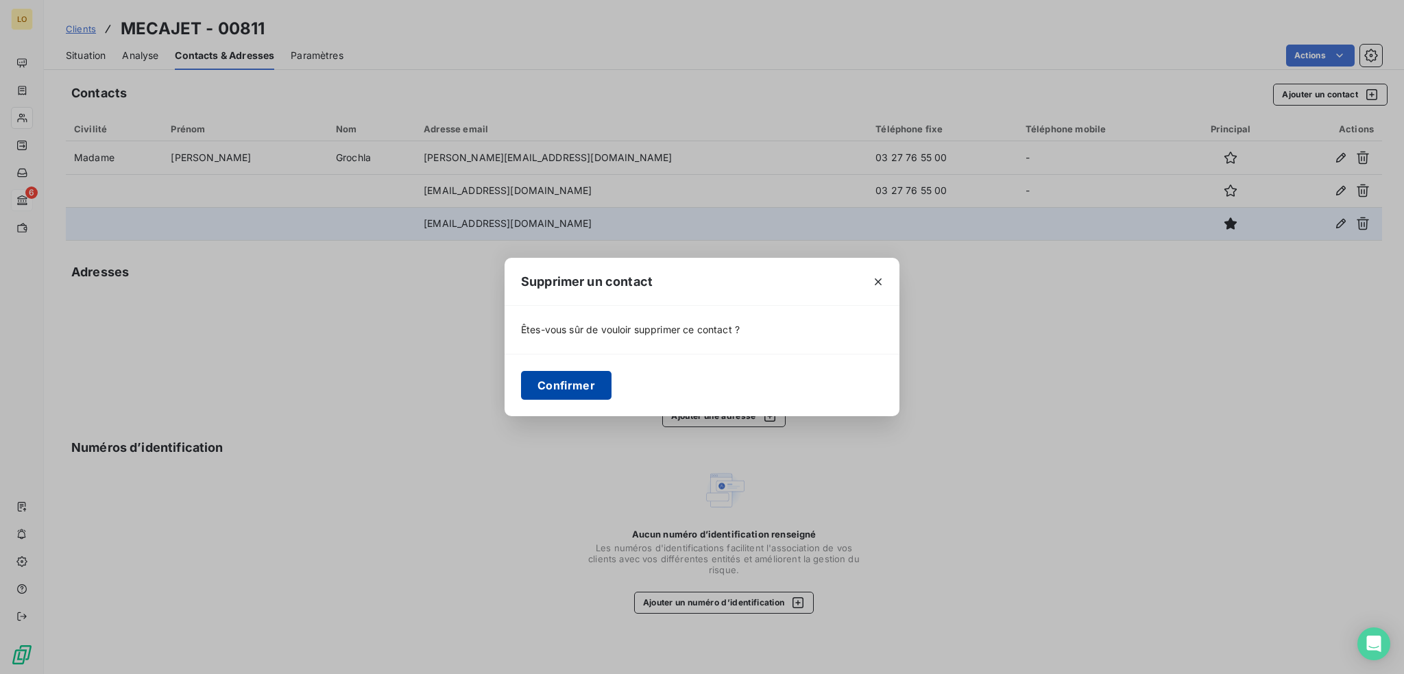
click at [569, 383] on button "Confirmer" at bounding box center [566, 385] width 91 height 29
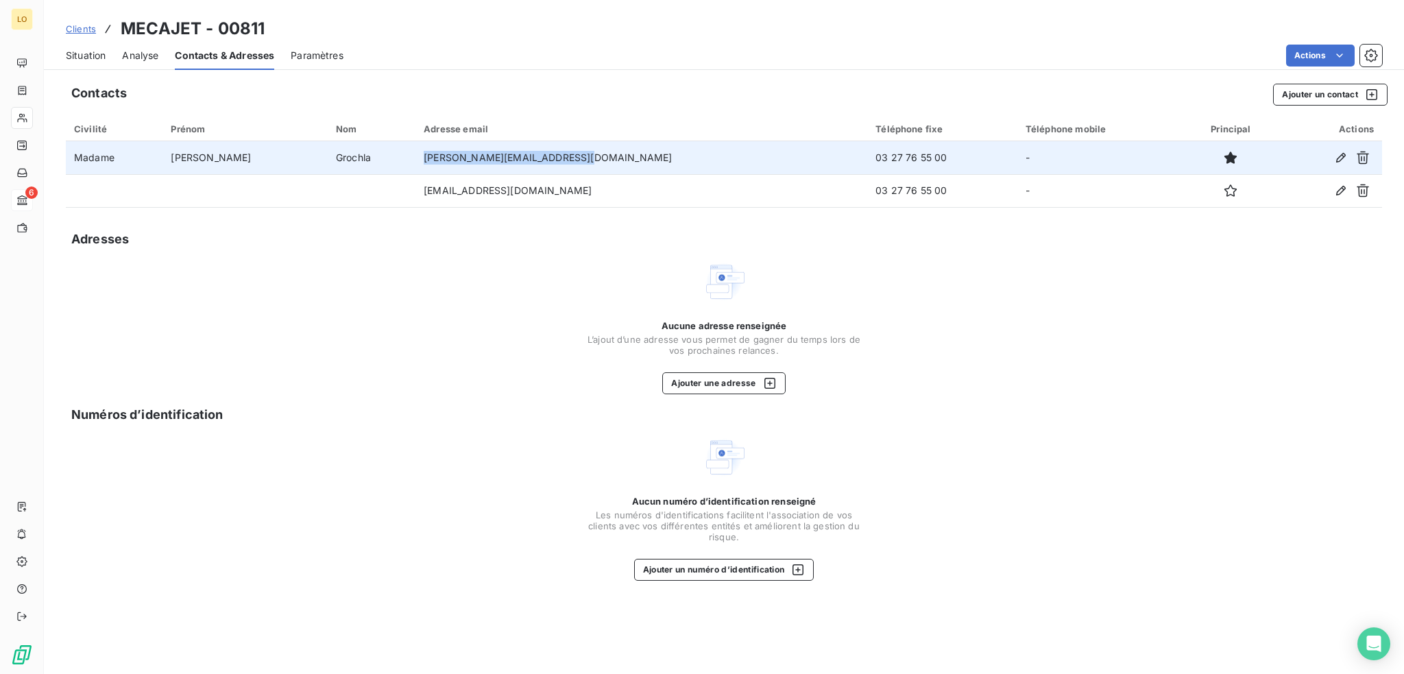
drag, startPoint x: 531, startPoint y: 156, endPoint x: 392, endPoint y: 172, distance: 140.8
click at [392, 172] on tr "Madame Pamela Grochla pamela.grochla@sas-mecajet.eu 03 27 76 55 00 -" at bounding box center [724, 157] width 1317 height 33
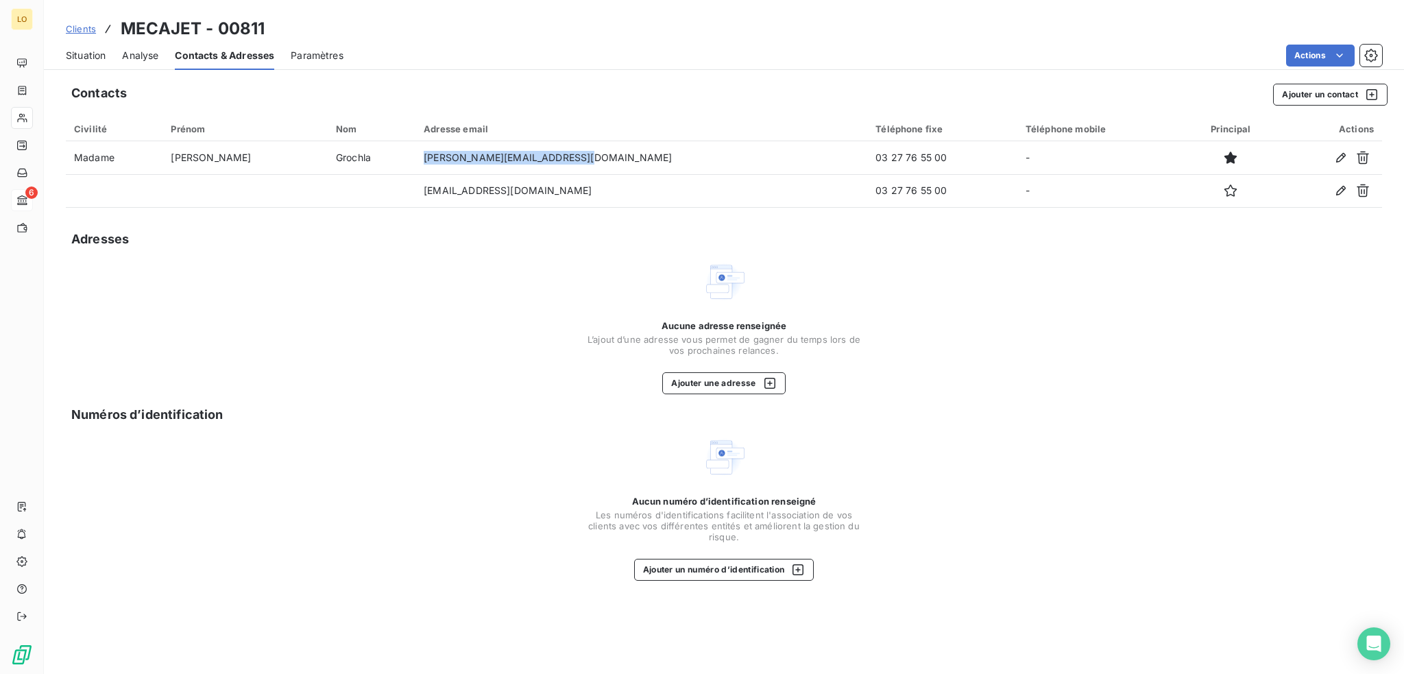
copy tr "pamela.grochla@sas-mecajet.eu"
click at [86, 51] on span "Situation" at bounding box center [86, 56] width 40 height 14
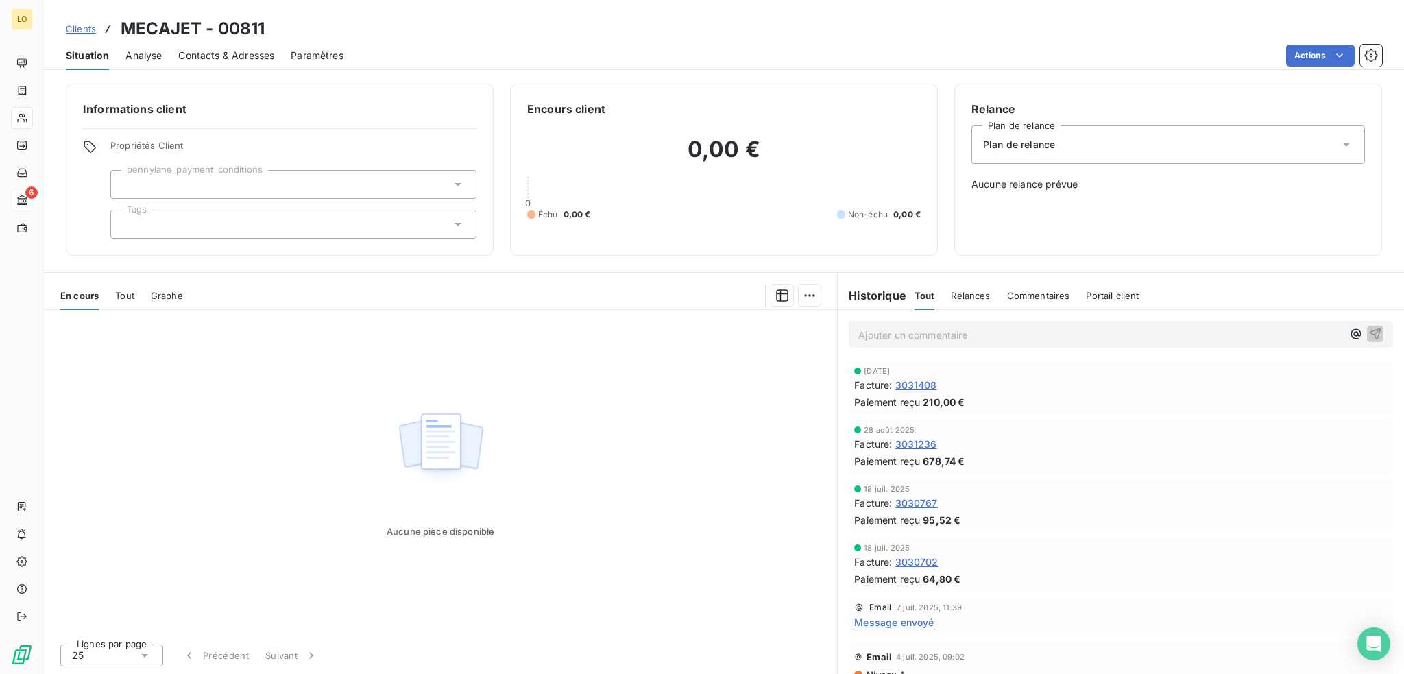
click at [926, 444] on span "3031236" at bounding box center [917, 444] width 42 height 14
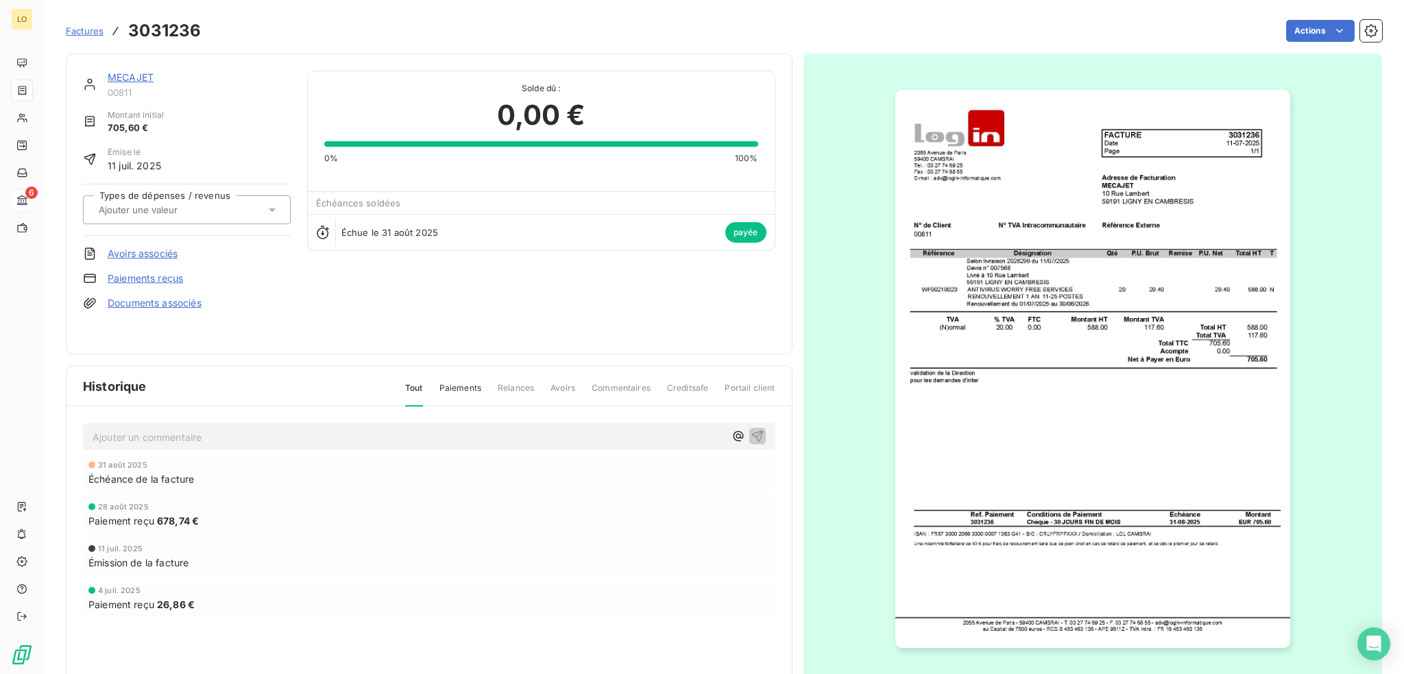
click at [162, 280] on link "Paiements reçus" at bounding box center [145, 279] width 75 height 14
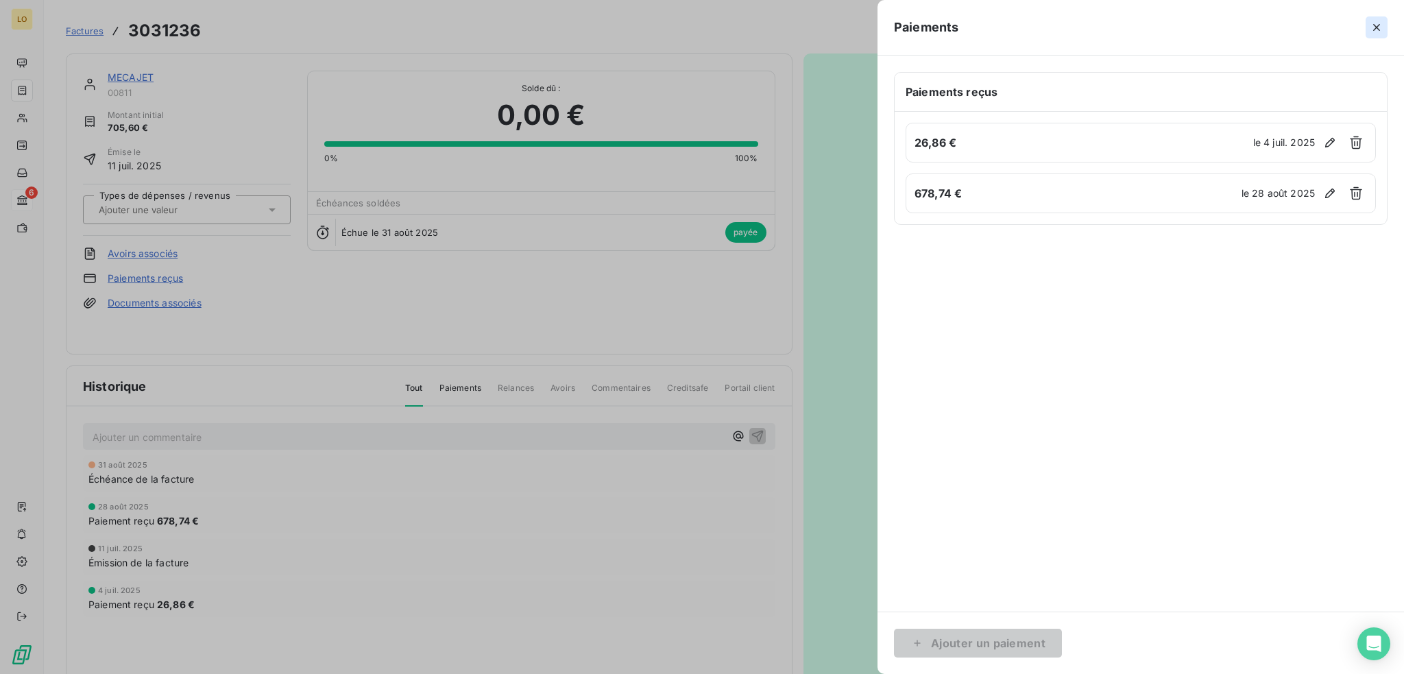
click at [1377, 29] on icon "button" at bounding box center [1377, 28] width 14 height 14
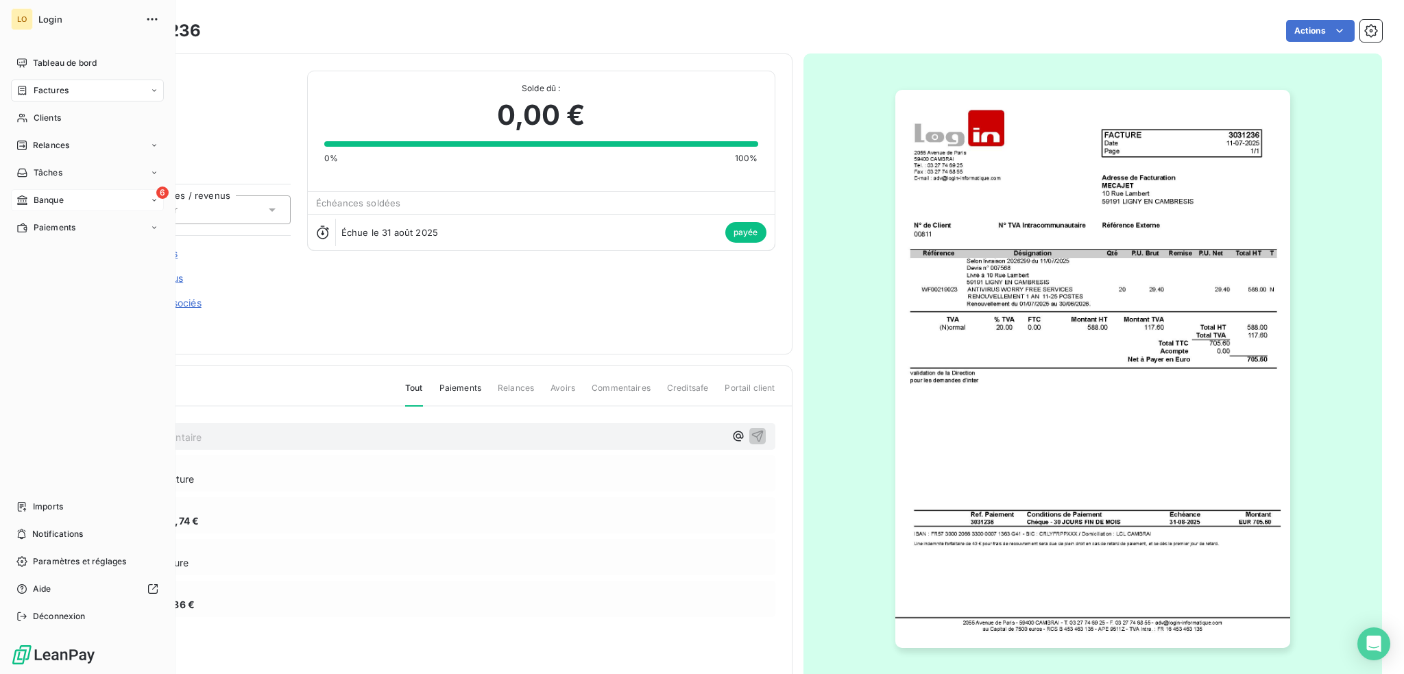
click at [47, 202] on span "Banque" at bounding box center [49, 200] width 30 height 12
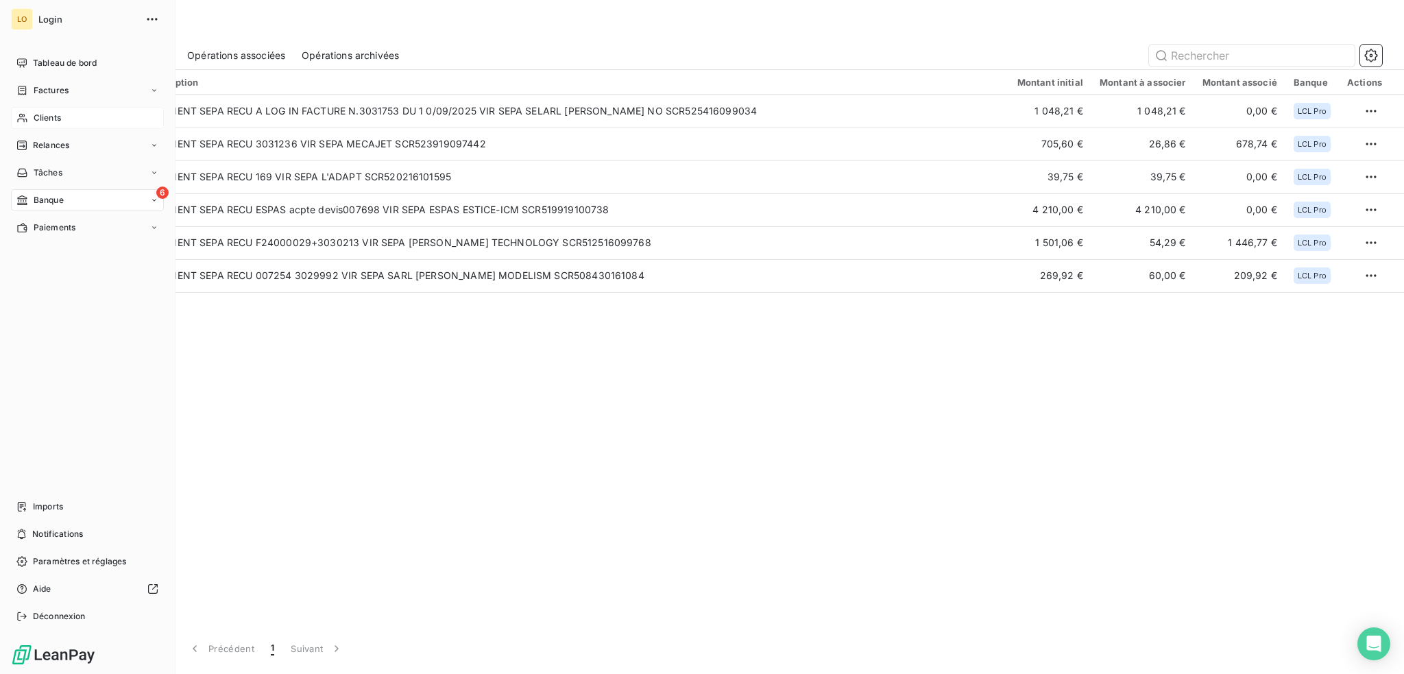
click at [56, 119] on span "Clients" at bounding box center [47, 118] width 27 height 12
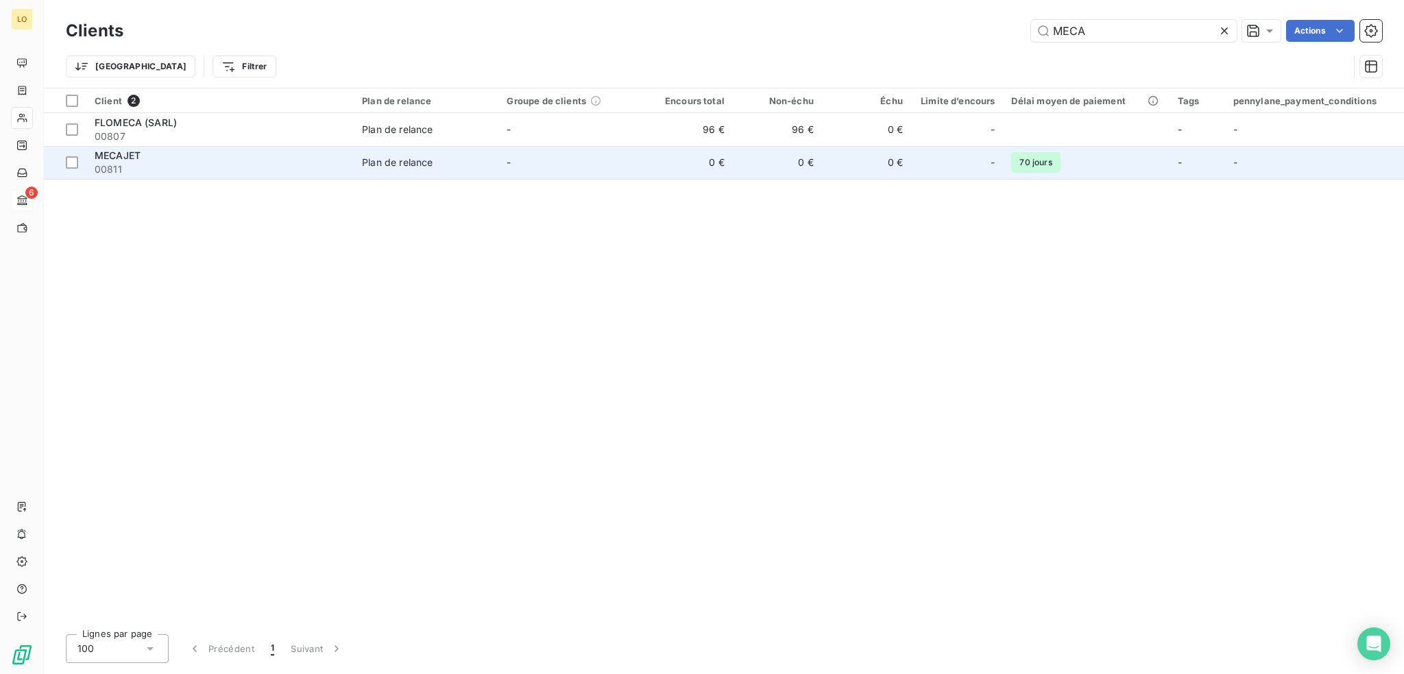
click at [225, 159] on div "MECAJET" at bounding box center [220, 156] width 251 height 14
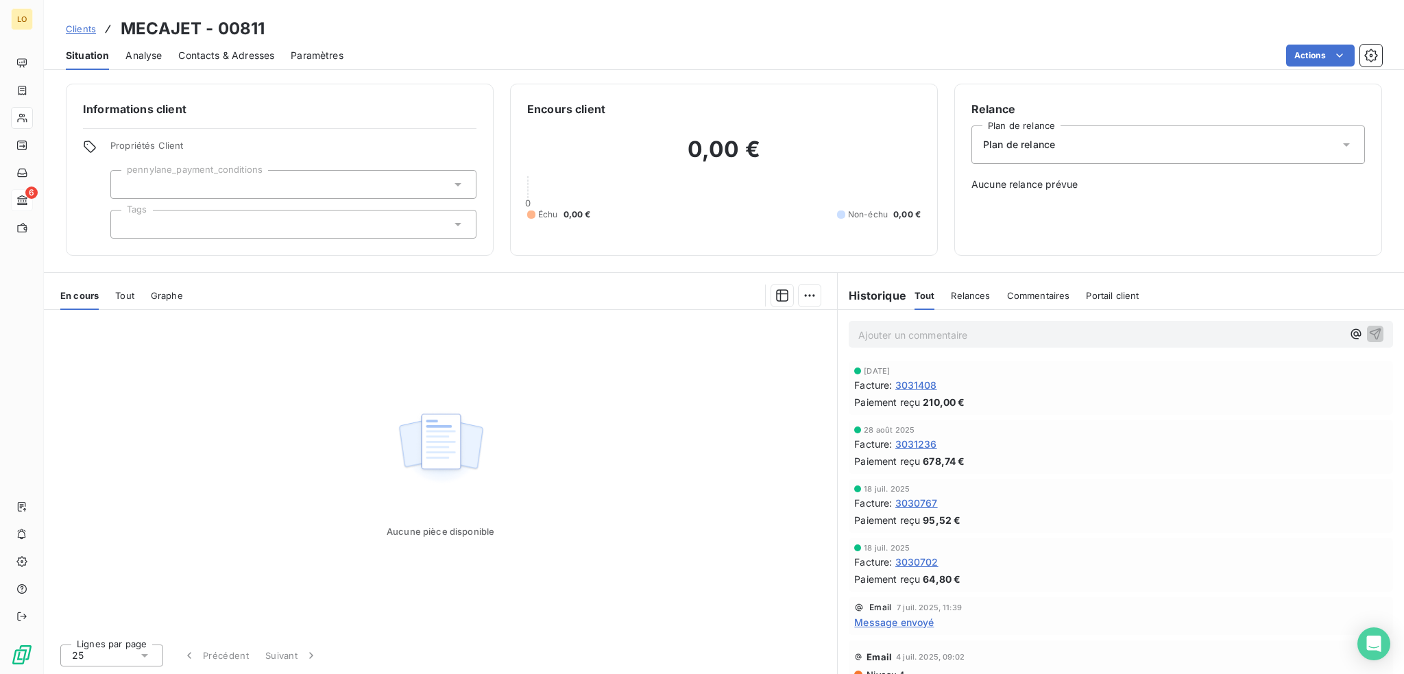
click at [924, 441] on span "3031236" at bounding box center [917, 444] width 42 height 14
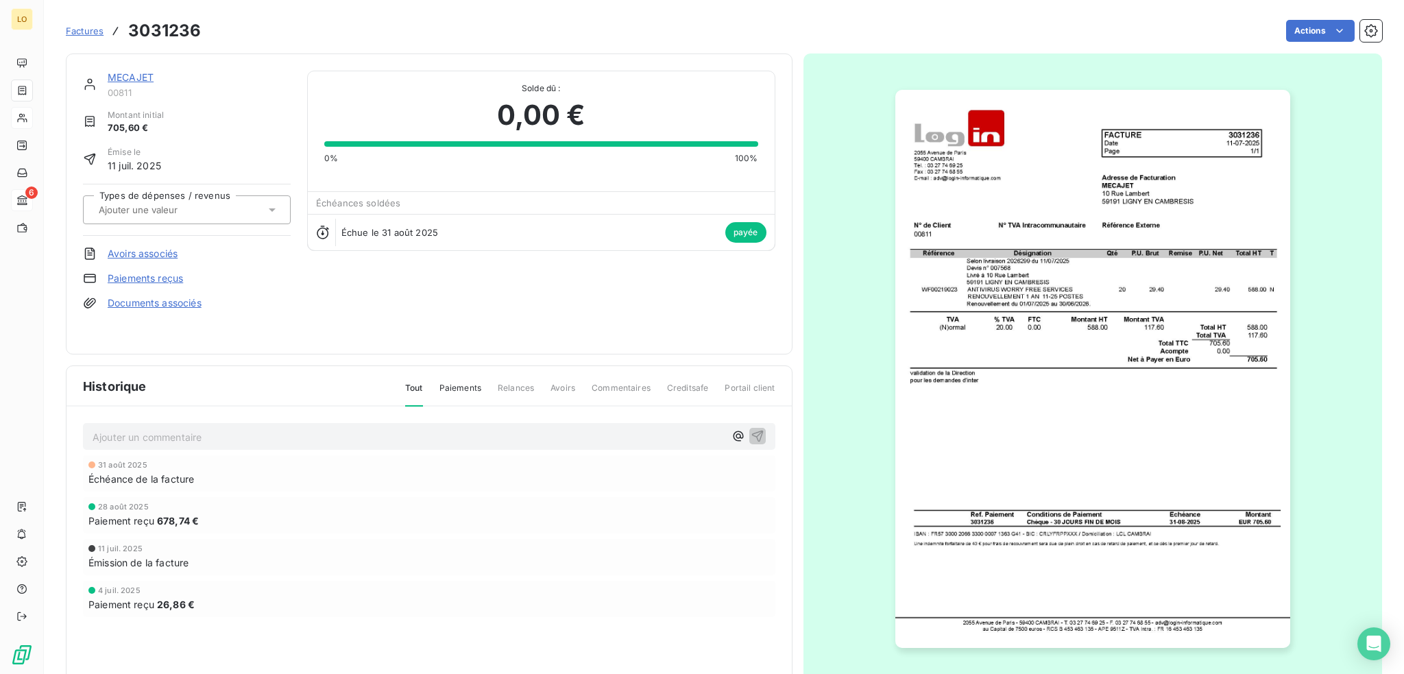
click at [144, 278] on link "Paiements reçus" at bounding box center [145, 279] width 75 height 14
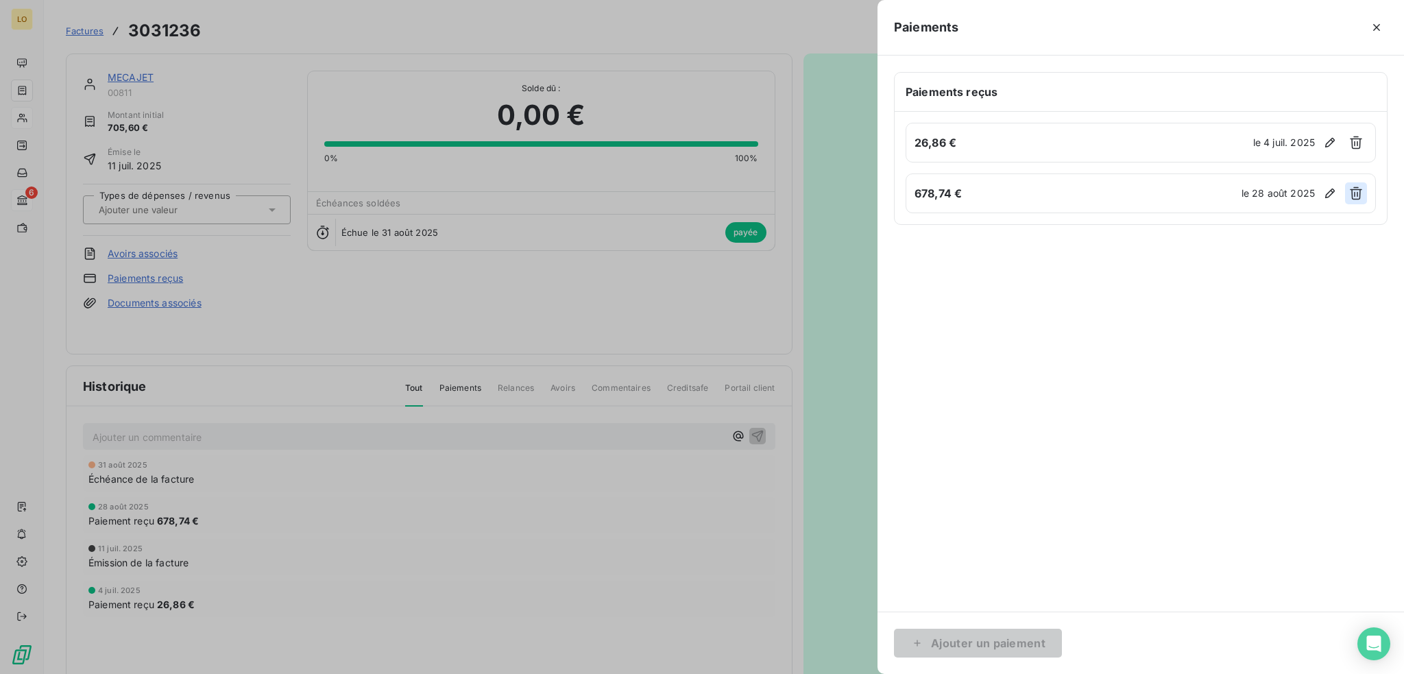
click at [1358, 191] on icon "button" at bounding box center [1356, 193] width 12 height 13
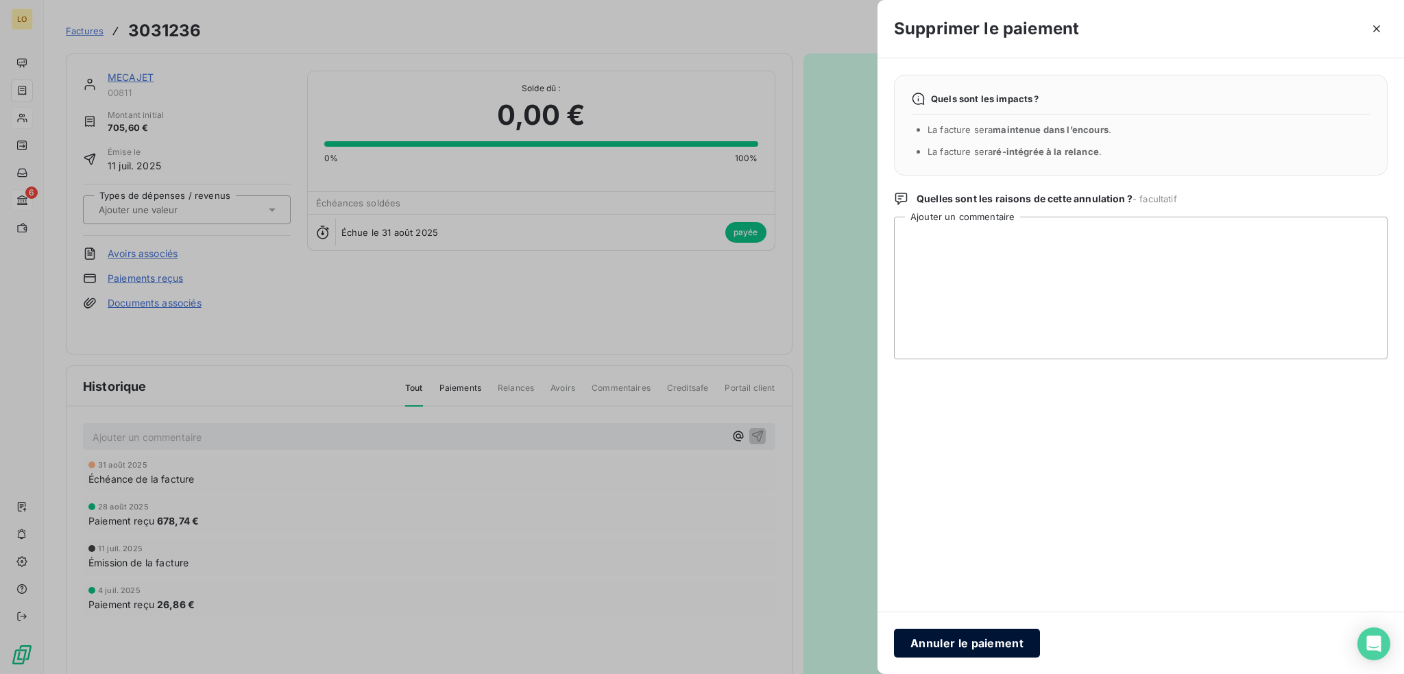
click at [957, 642] on button "Annuler le paiement" at bounding box center [967, 643] width 146 height 29
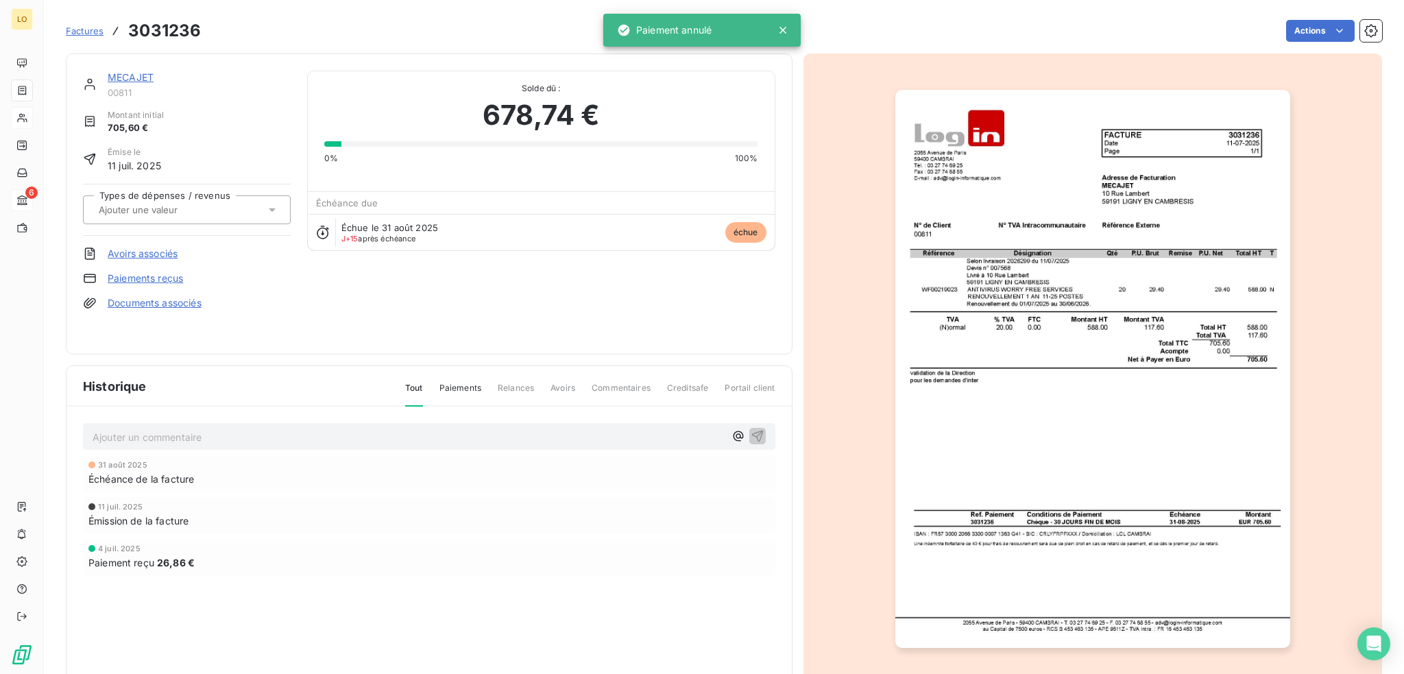
click at [145, 279] on link "Paiements reçus" at bounding box center [145, 279] width 75 height 14
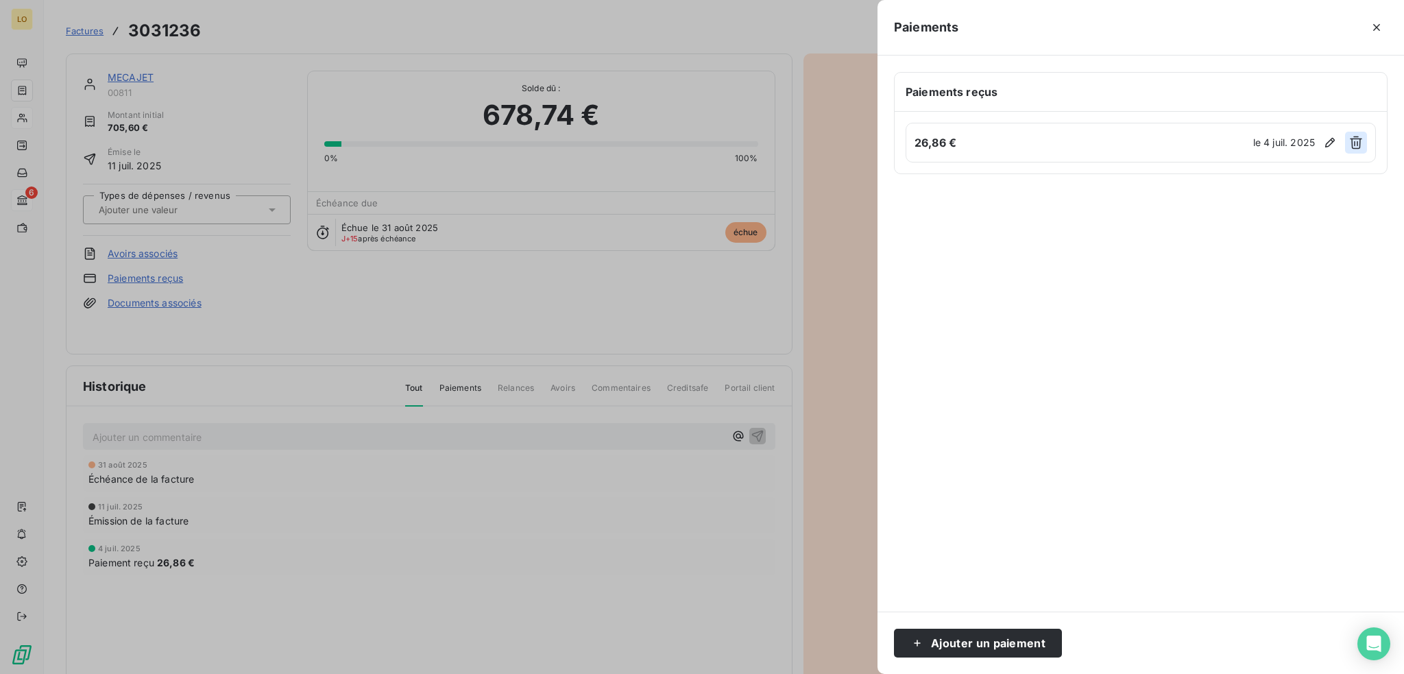
click at [1350, 143] on icon "button" at bounding box center [1356, 143] width 14 height 14
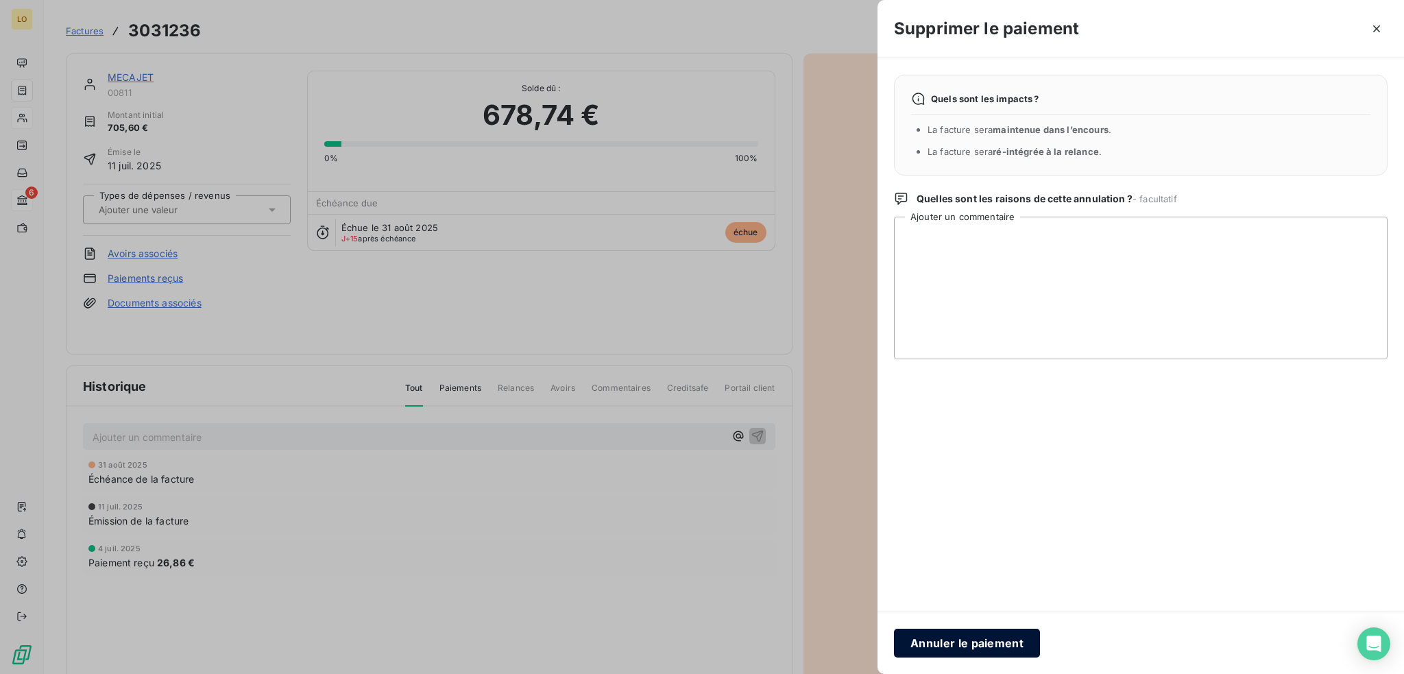
click at [996, 651] on button "Annuler le paiement" at bounding box center [967, 643] width 146 height 29
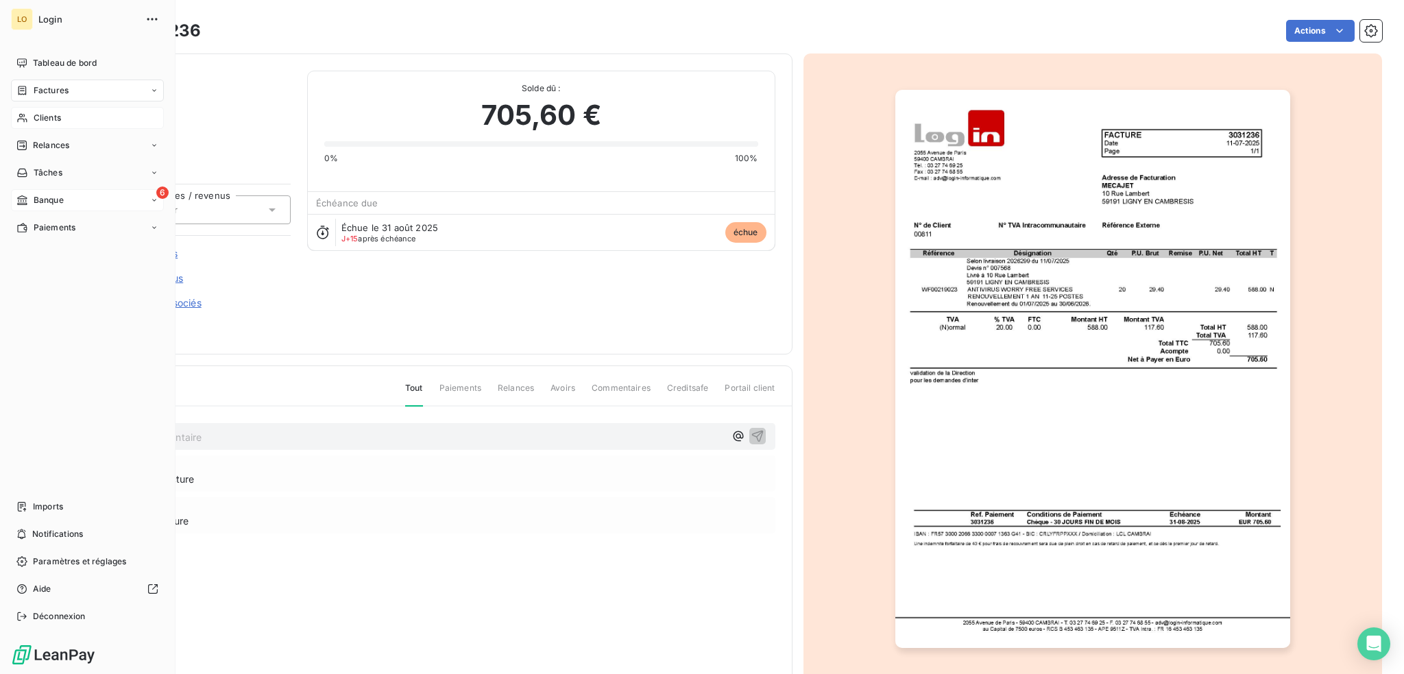
click at [43, 199] on span "Banque" at bounding box center [49, 200] width 30 height 12
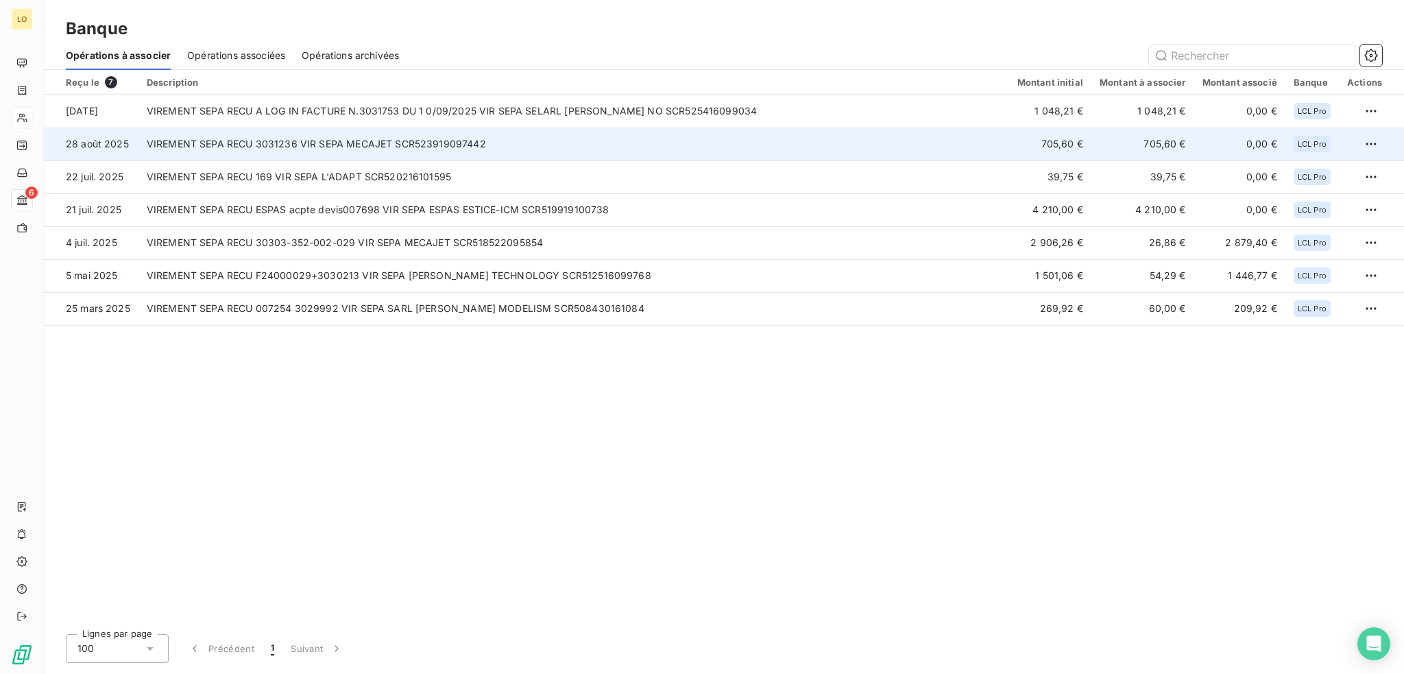
click at [1133, 142] on td "705,60 €" at bounding box center [1143, 144] width 103 height 33
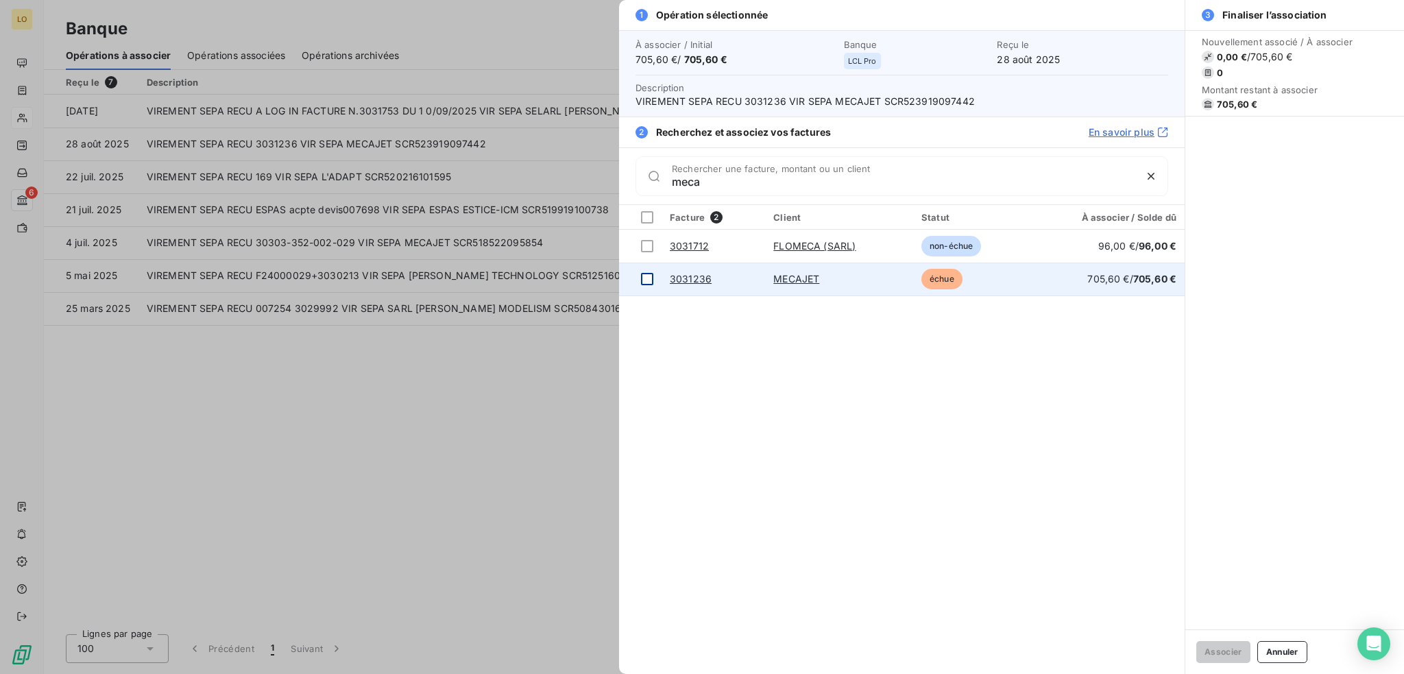
type input "meca"
click at [642, 280] on div at bounding box center [647, 279] width 12 height 12
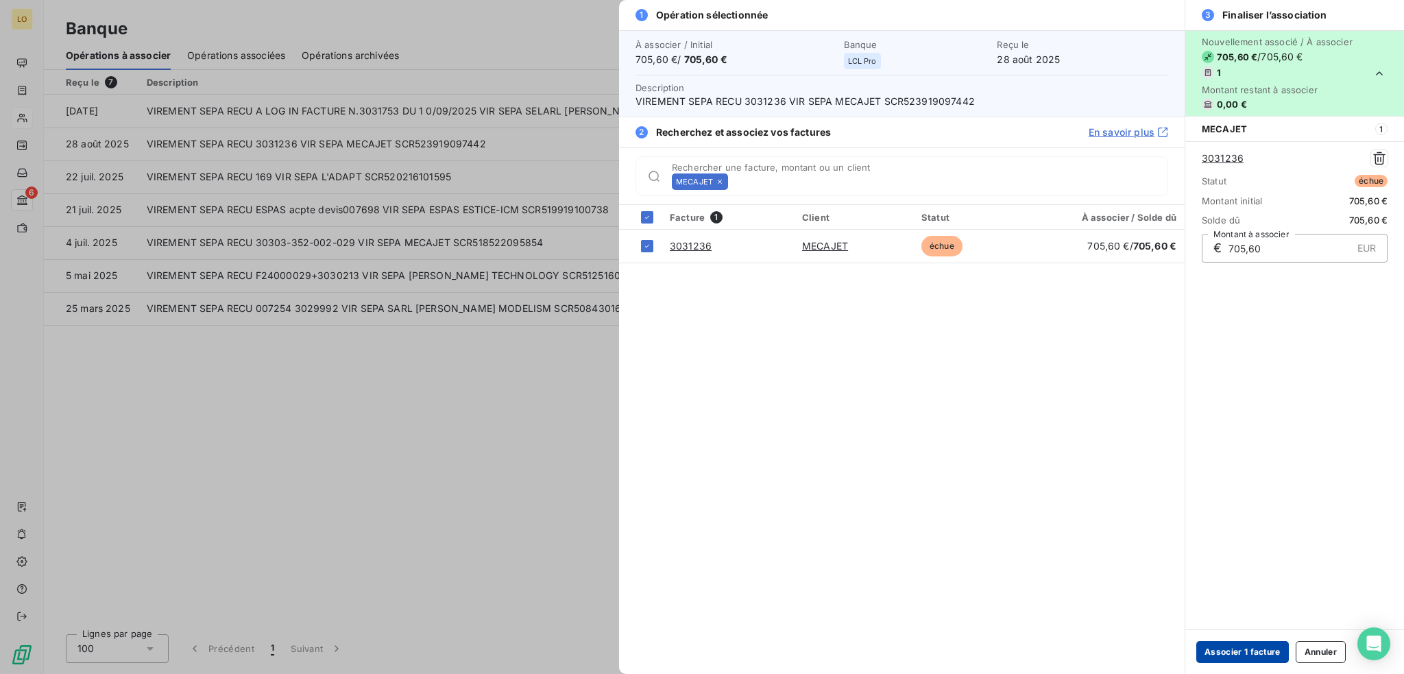
click at [1225, 652] on button "Associer 1 facture" at bounding box center [1243, 652] width 93 height 22
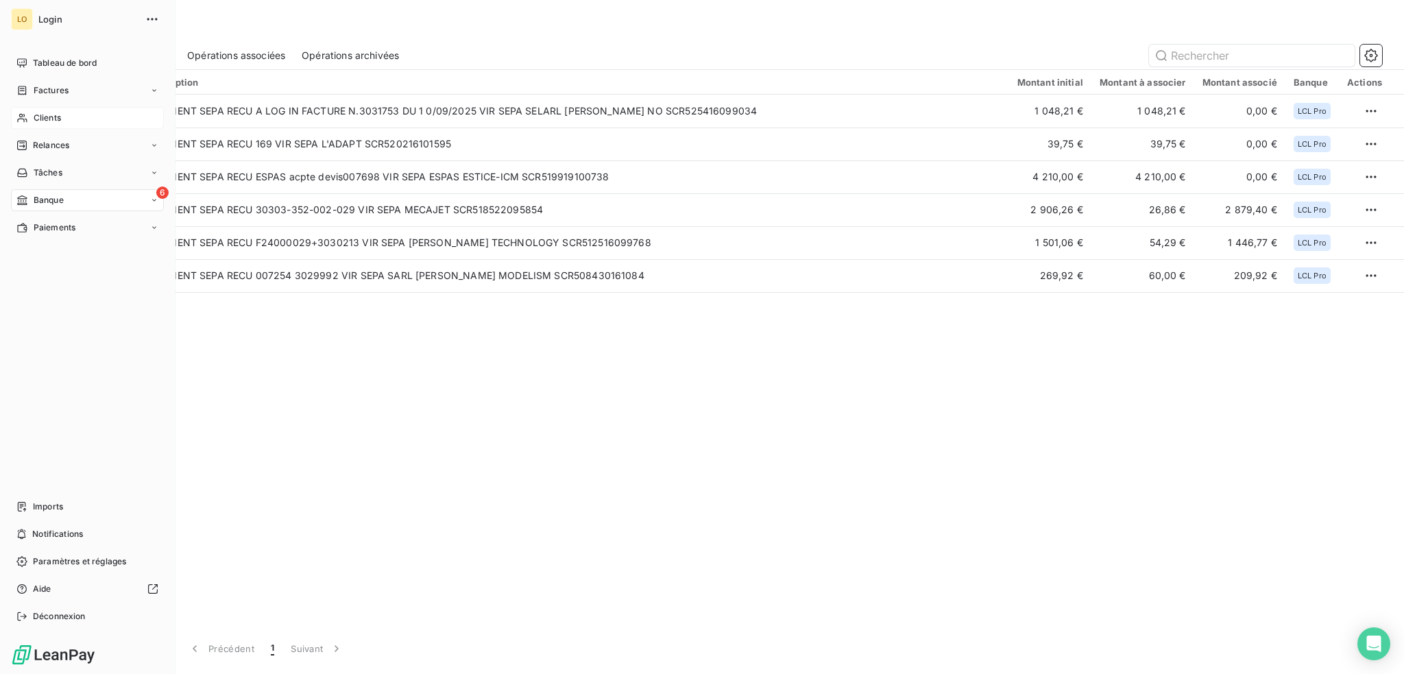
click at [45, 117] on span "Clients" at bounding box center [47, 118] width 27 height 12
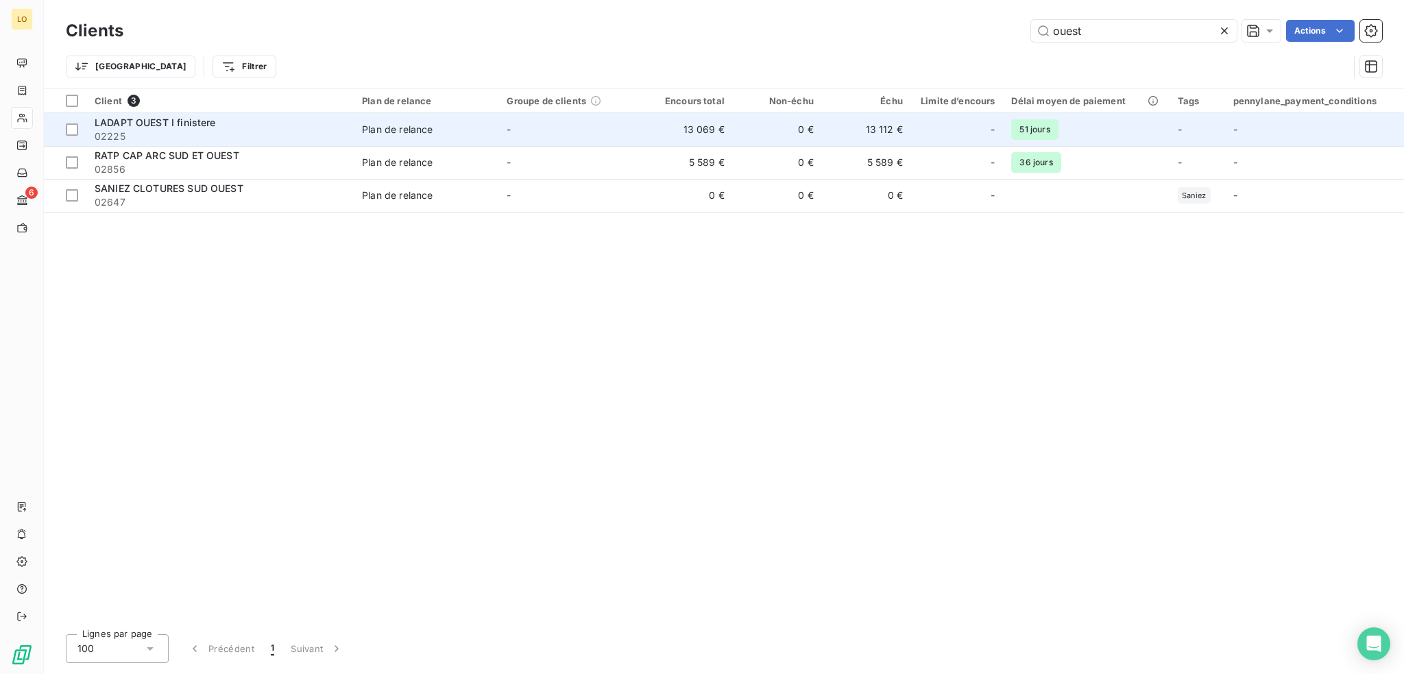
type input "ouest"
click at [273, 123] on div "LADAPT OUEST I finistere" at bounding box center [220, 123] width 251 height 14
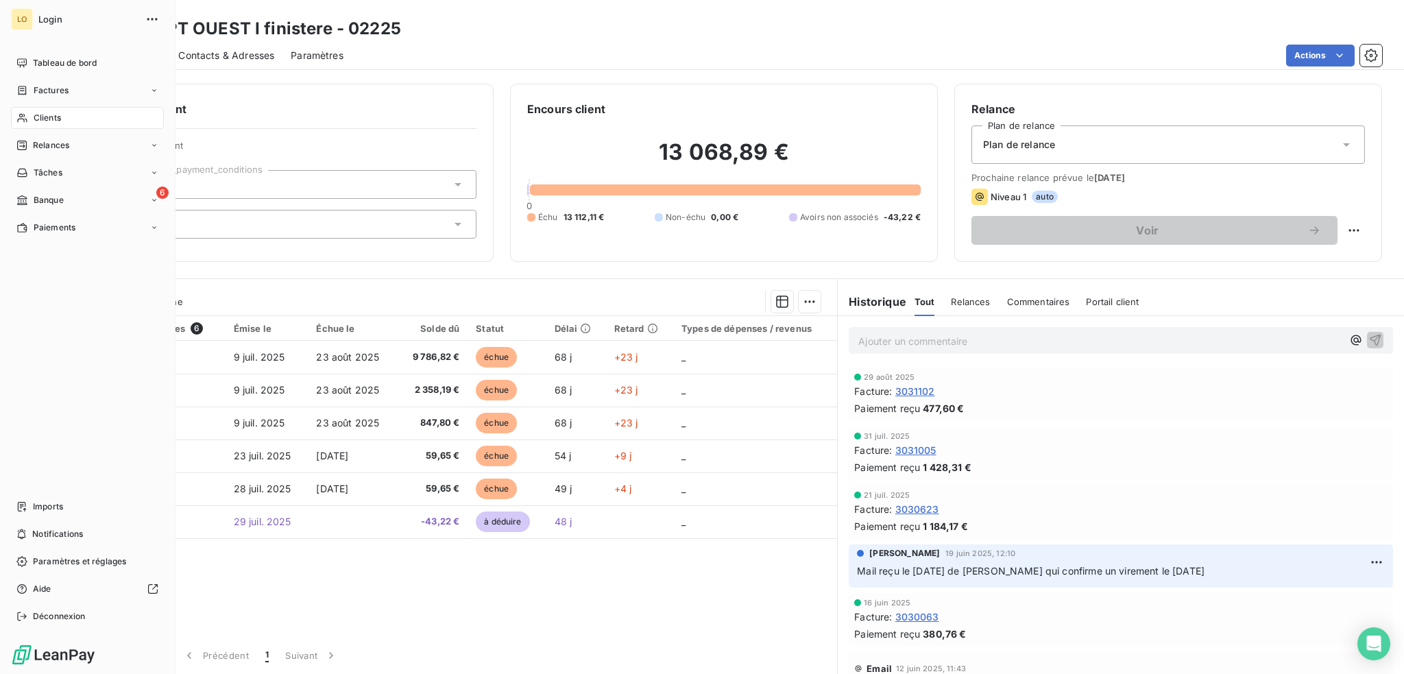
click at [55, 115] on span "Clients" at bounding box center [47, 118] width 27 height 12
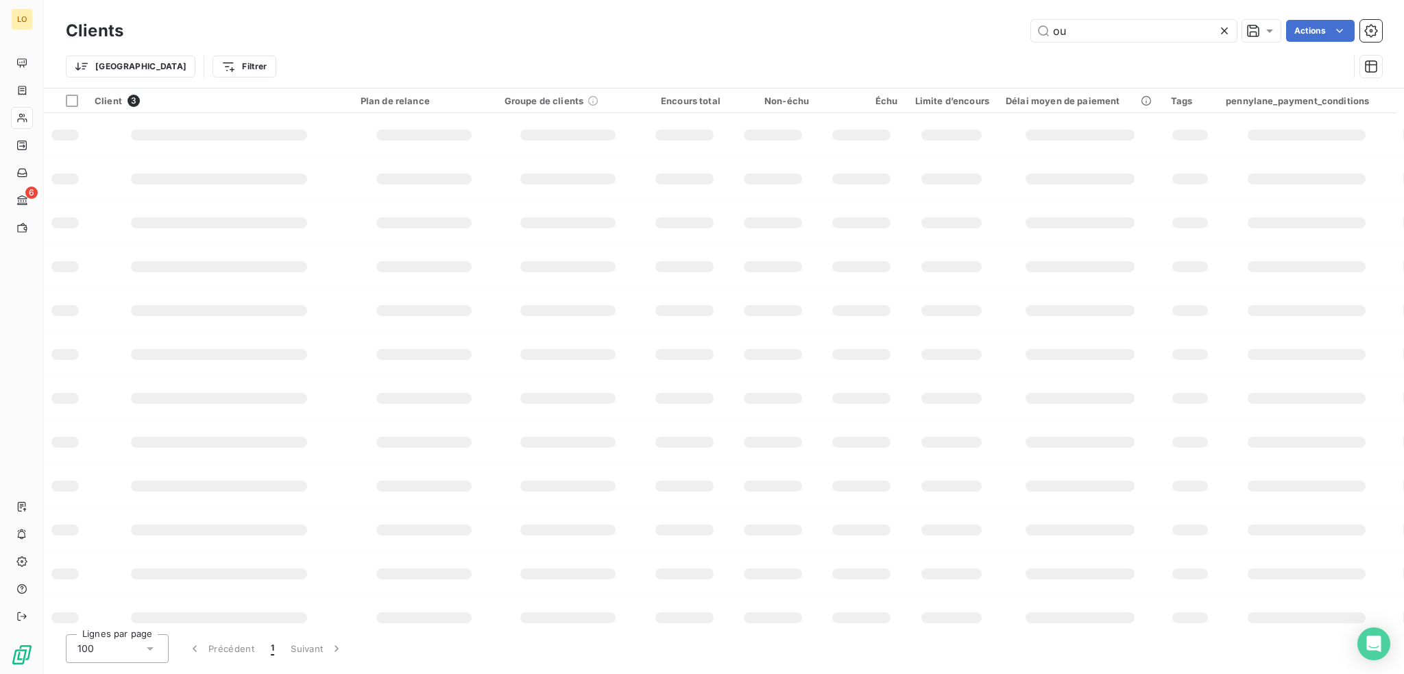
type input "o"
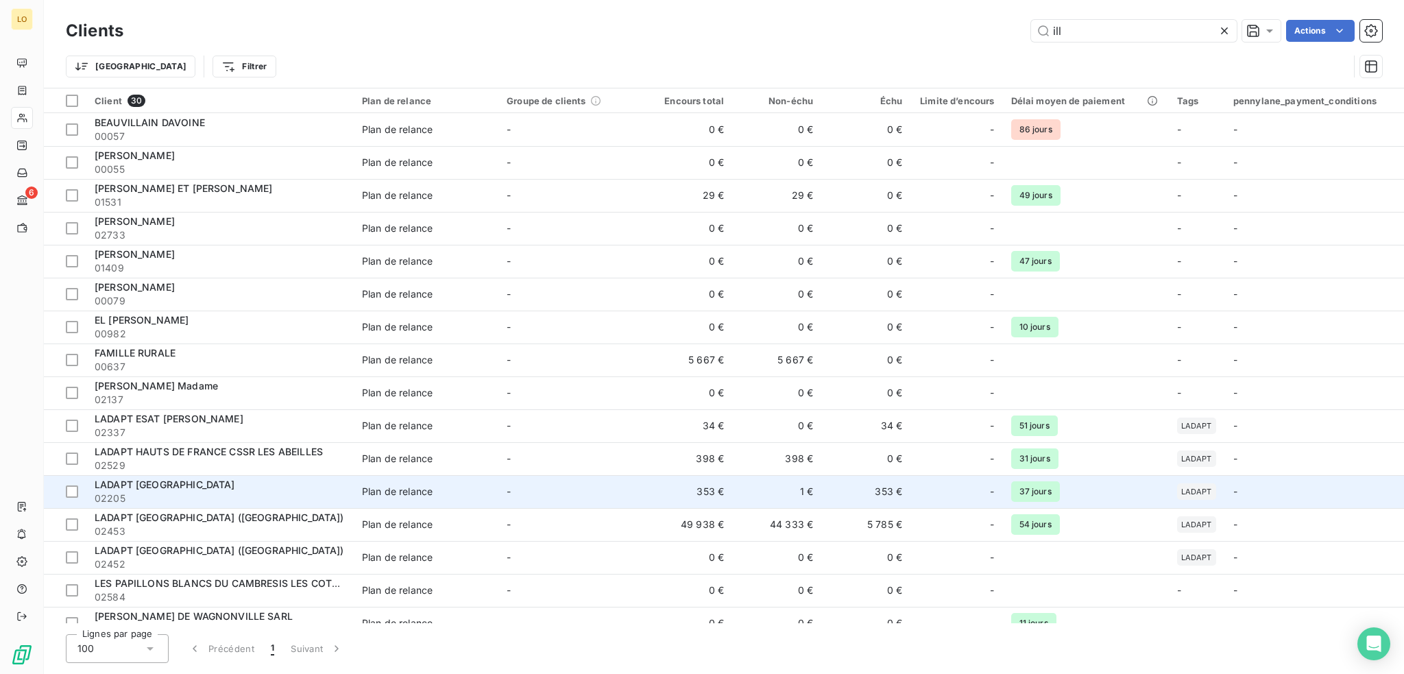
type input "ill"
click at [232, 482] on div "LADAPT [GEOGRAPHIC_DATA]" at bounding box center [220, 485] width 251 height 14
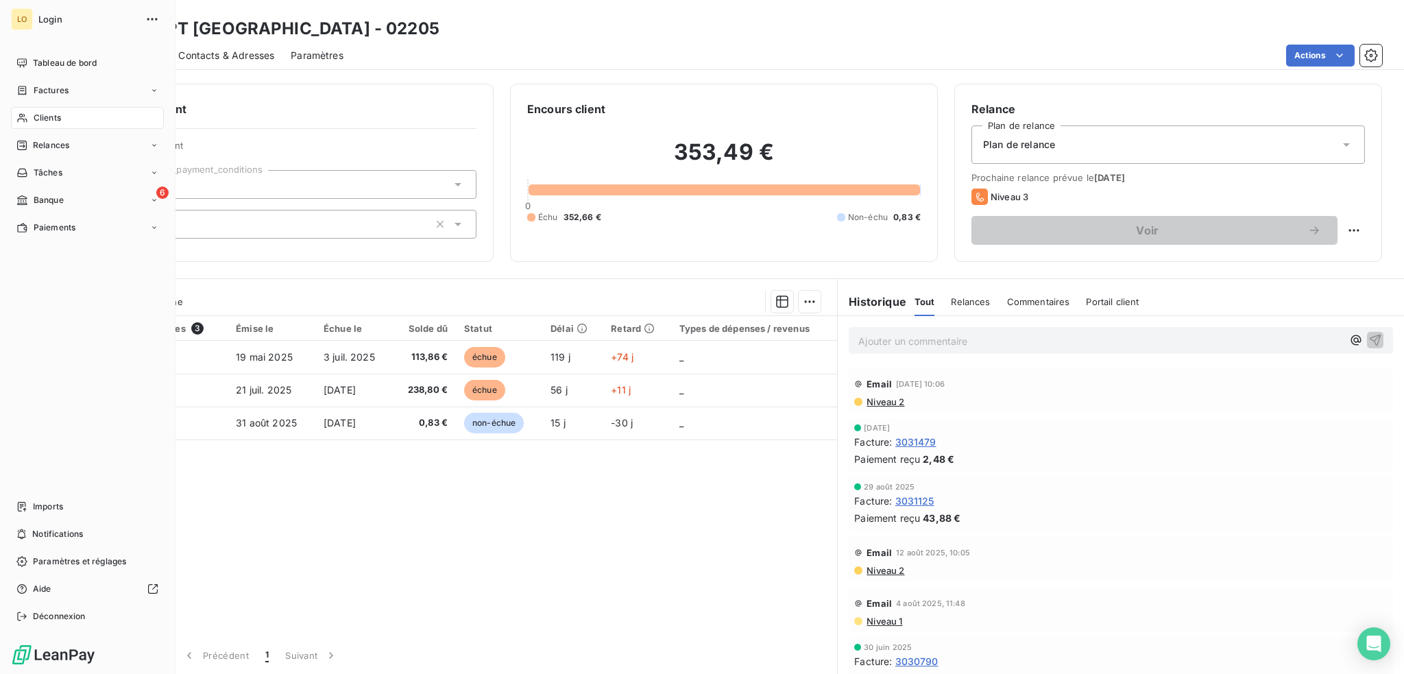
click at [44, 115] on span "Clients" at bounding box center [47, 118] width 27 height 12
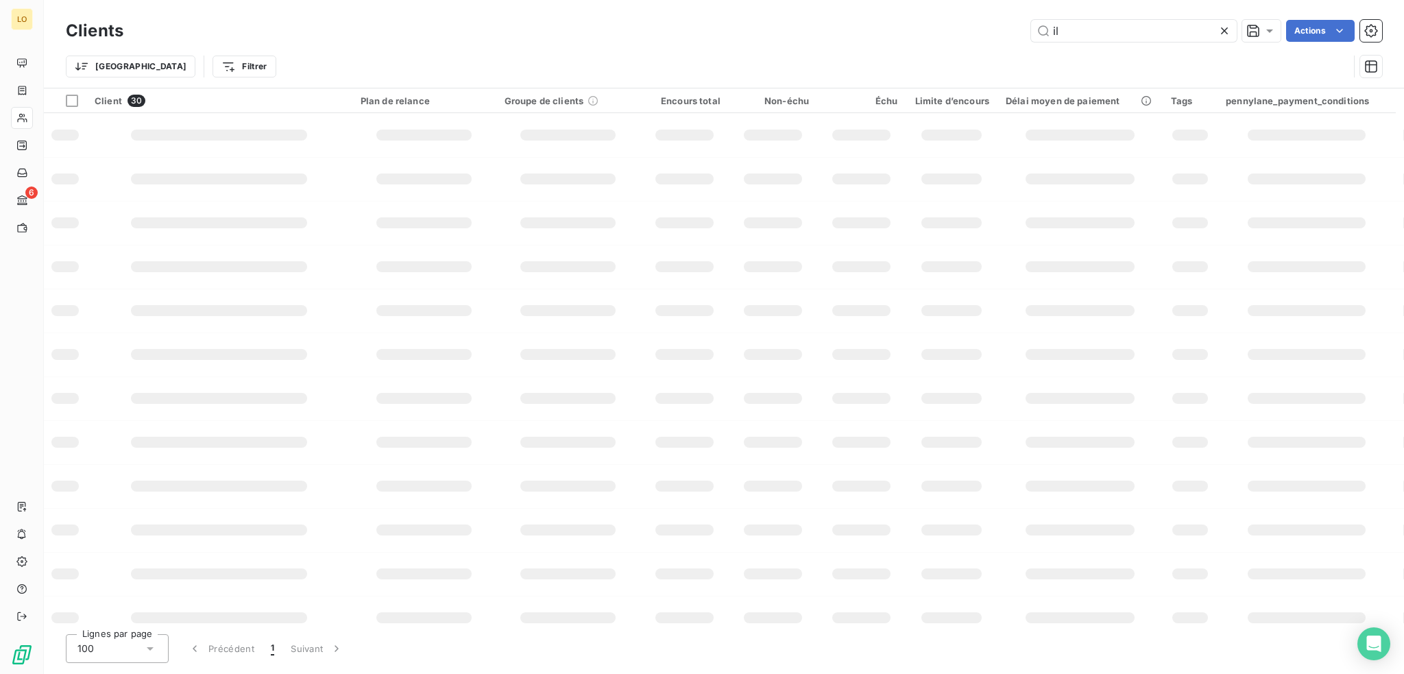
type input "i"
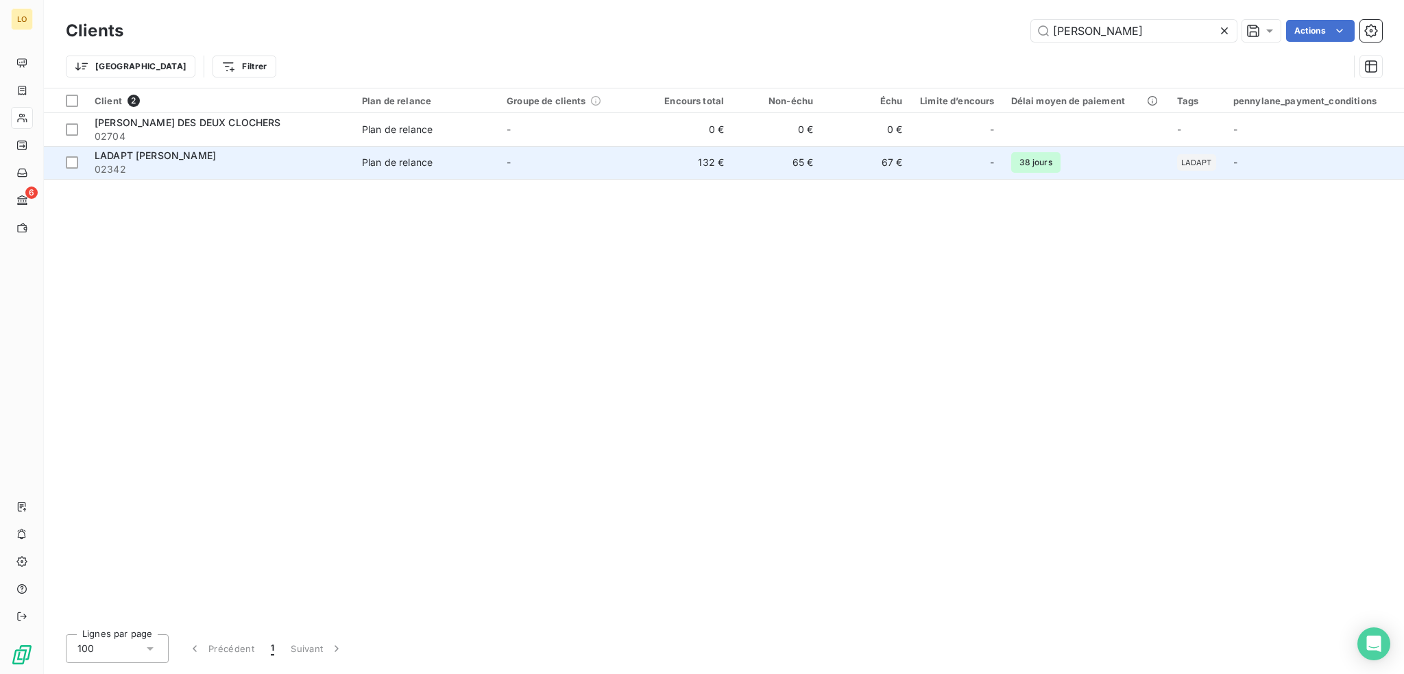
type input "[PERSON_NAME]"
click at [325, 158] on div "LADAPT [PERSON_NAME]" at bounding box center [220, 156] width 251 height 14
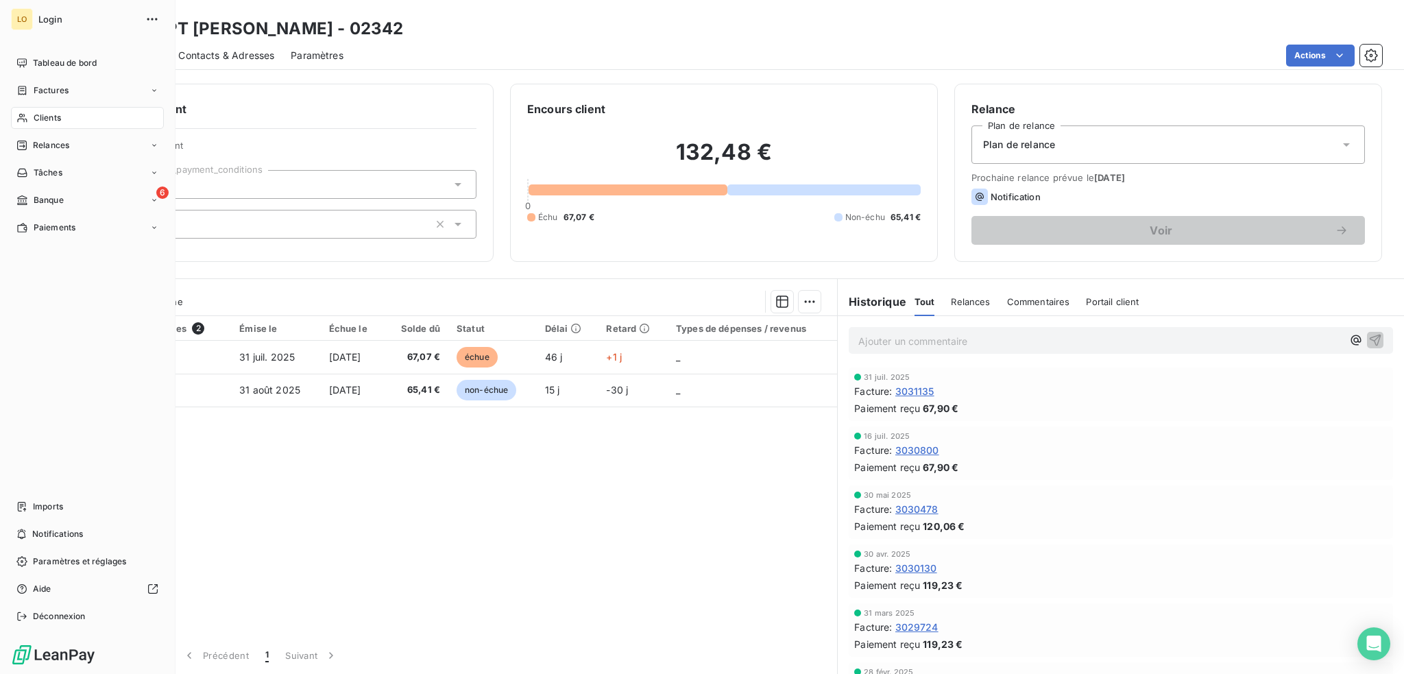
click at [56, 120] on span "Clients" at bounding box center [47, 118] width 27 height 12
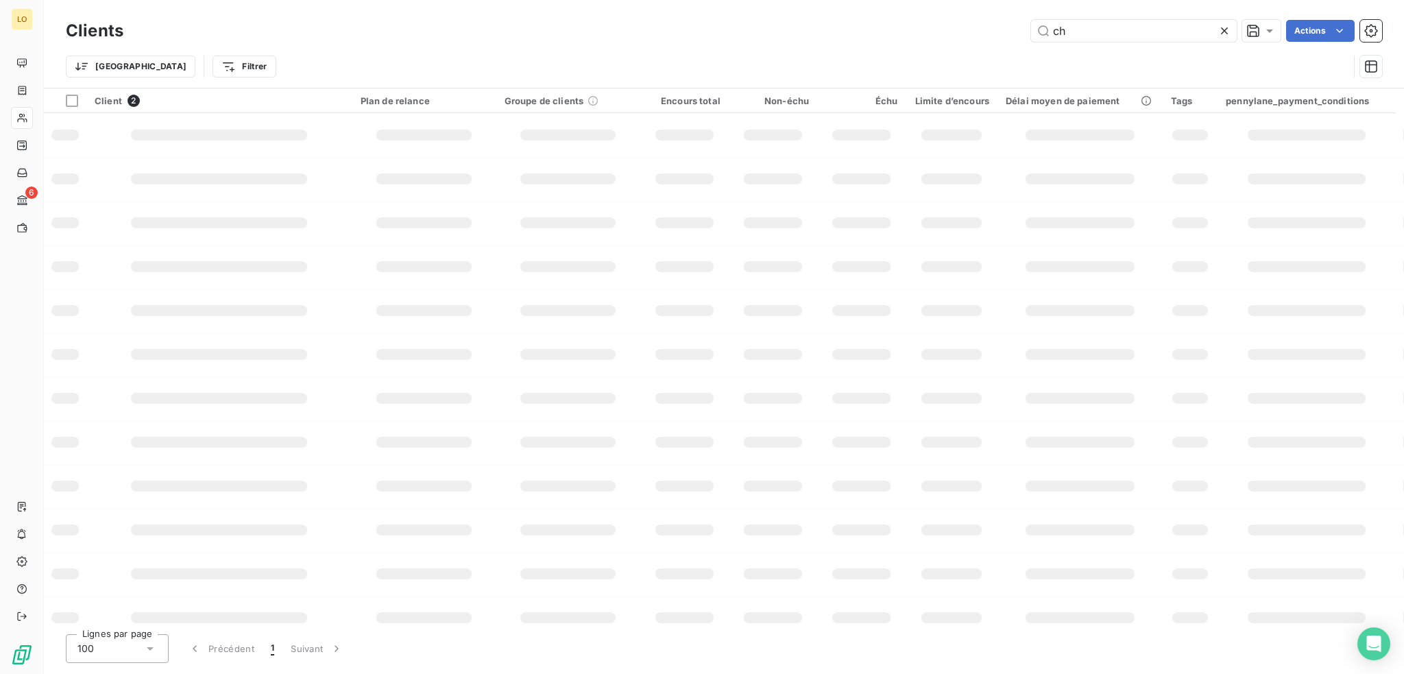
type input "c"
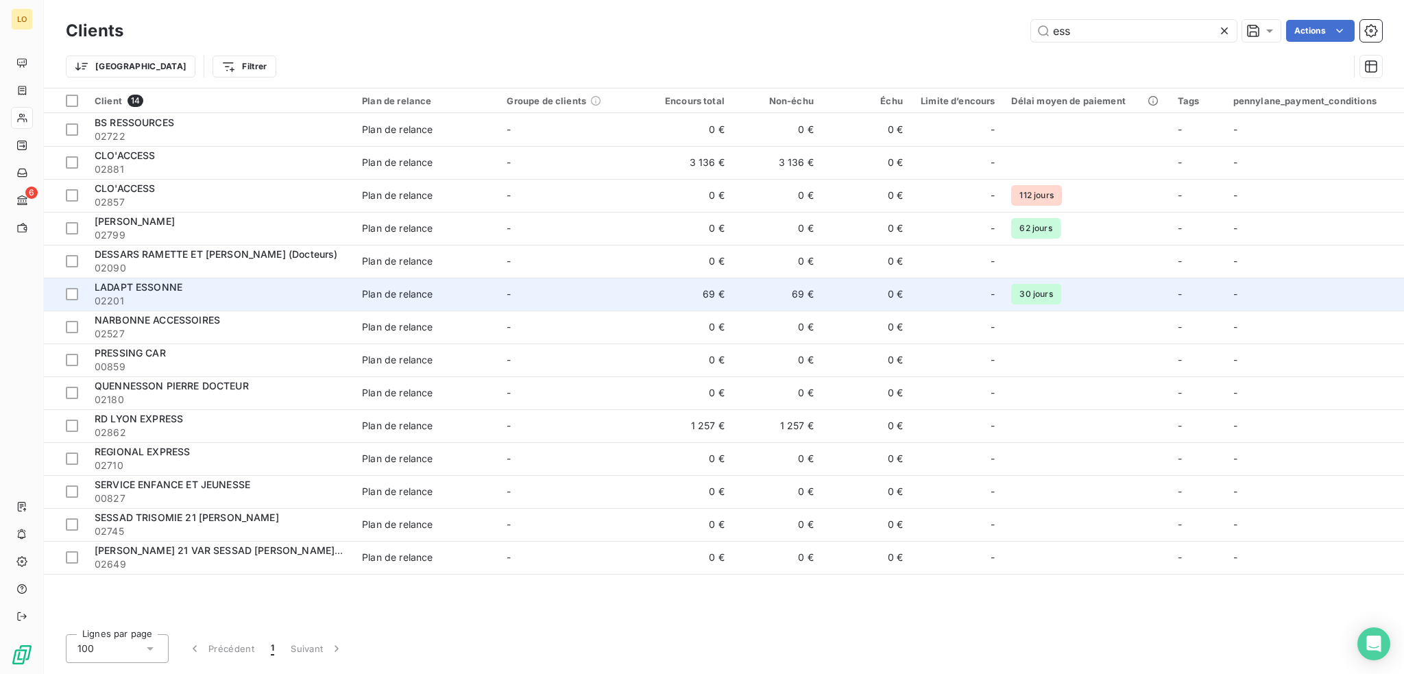
type input "ess"
click at [159, 290] on span "LADAPT ESSONNE" at bounding box center [139, 287] width 88 height 12
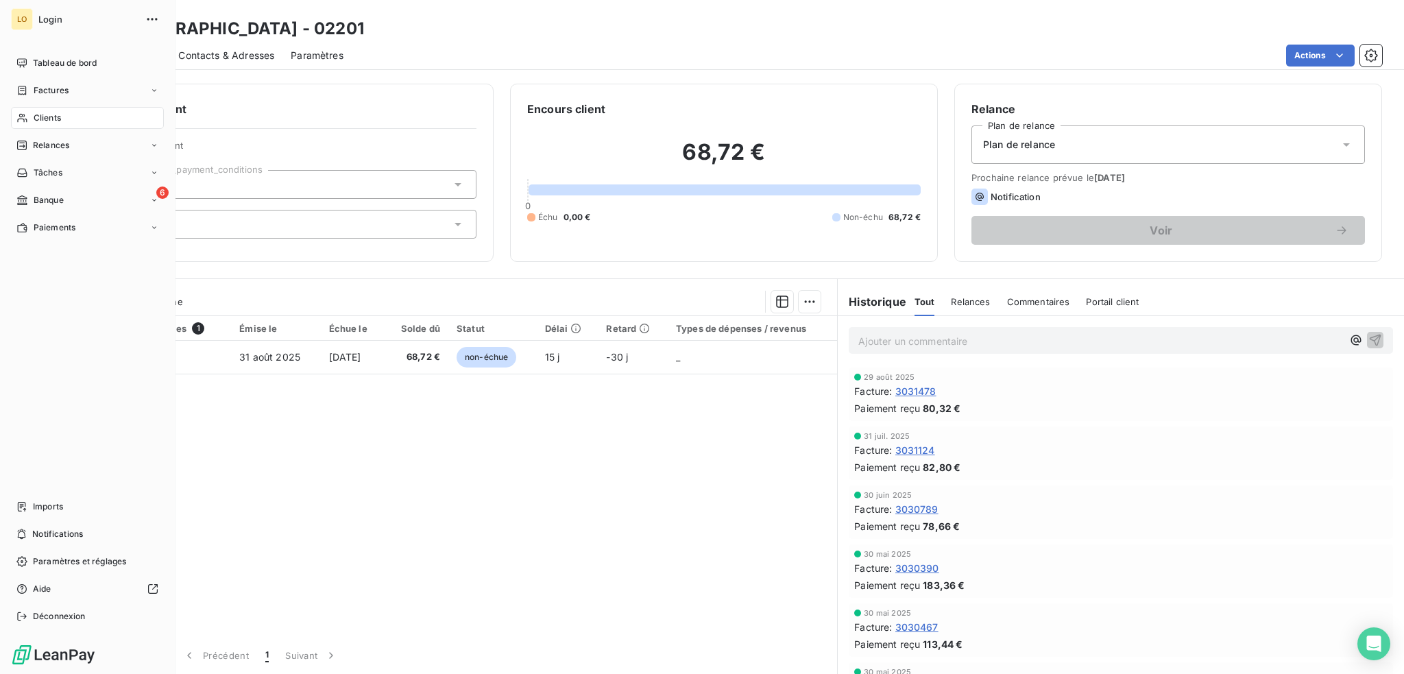
click at [52, 117] on span "Clients" at bounding box center [47, 118] width 27 height 12
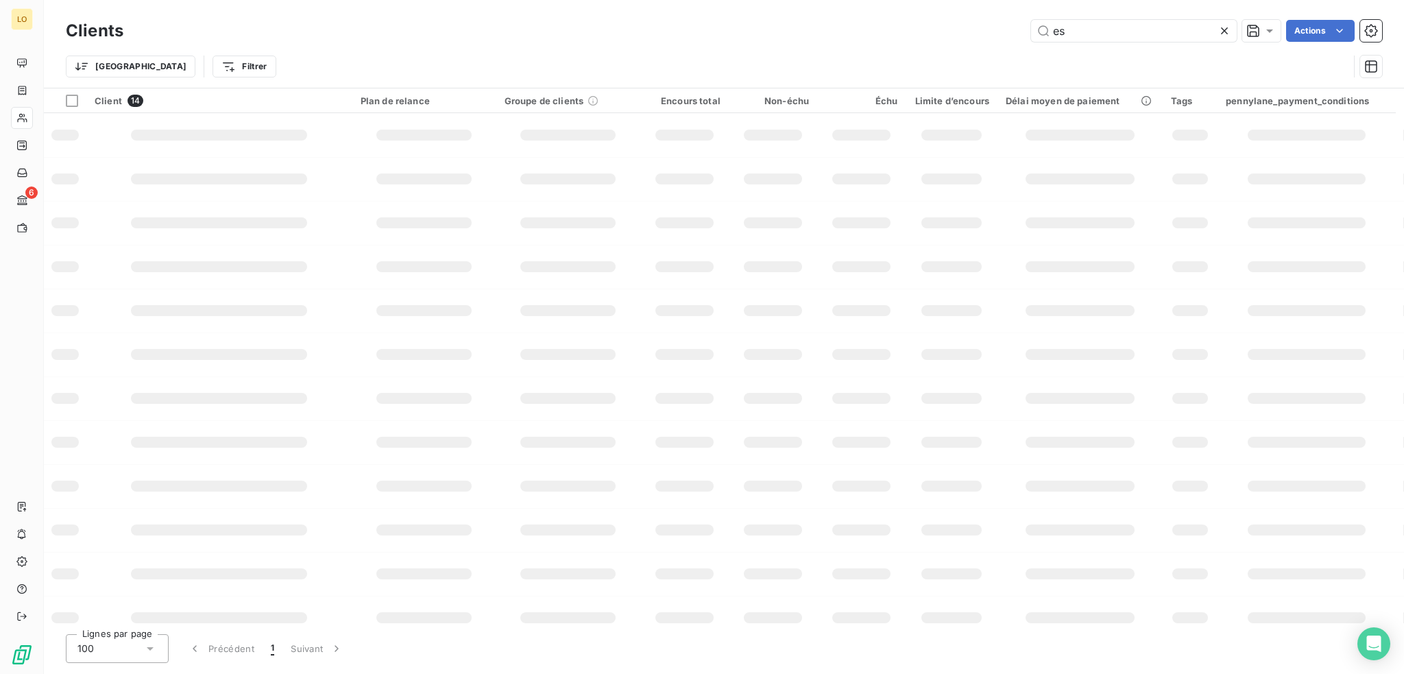
type input "e"
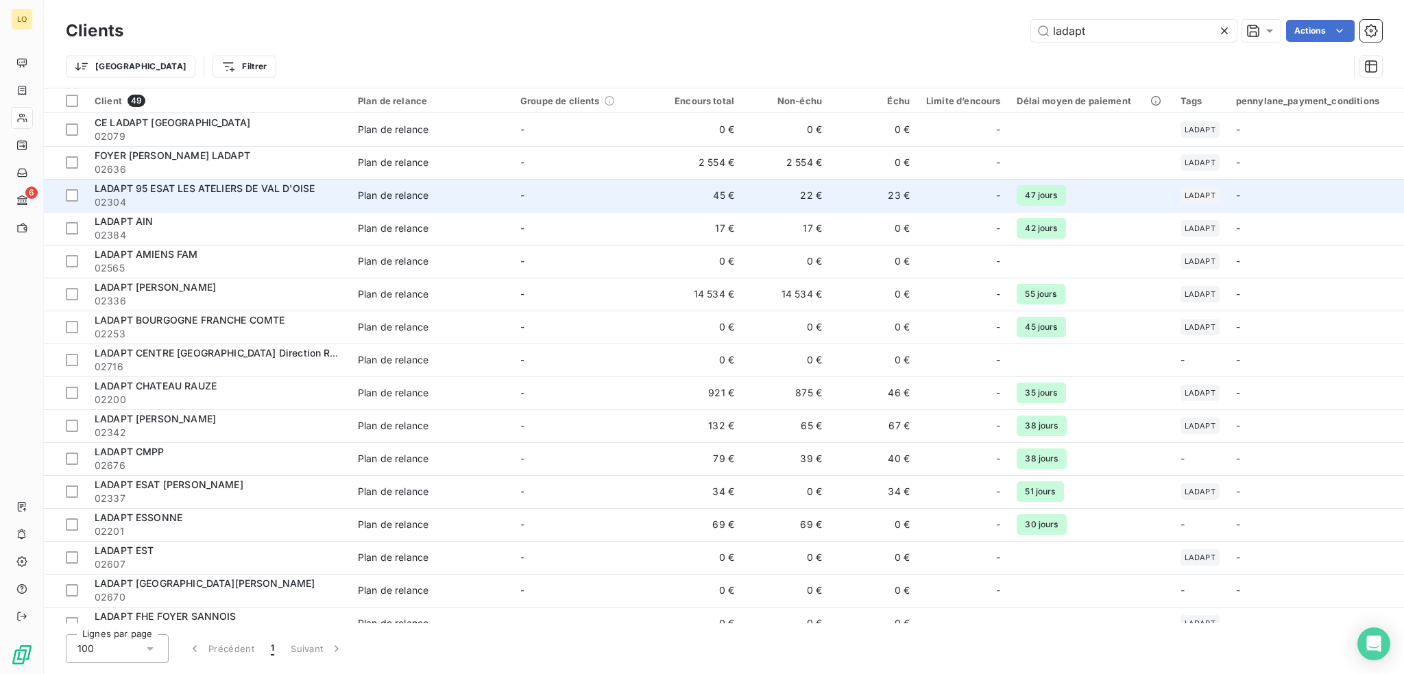
type input "ladapt"
click at [592, 195] on td "-" at bounding box center [583, 195] width 143 height 33
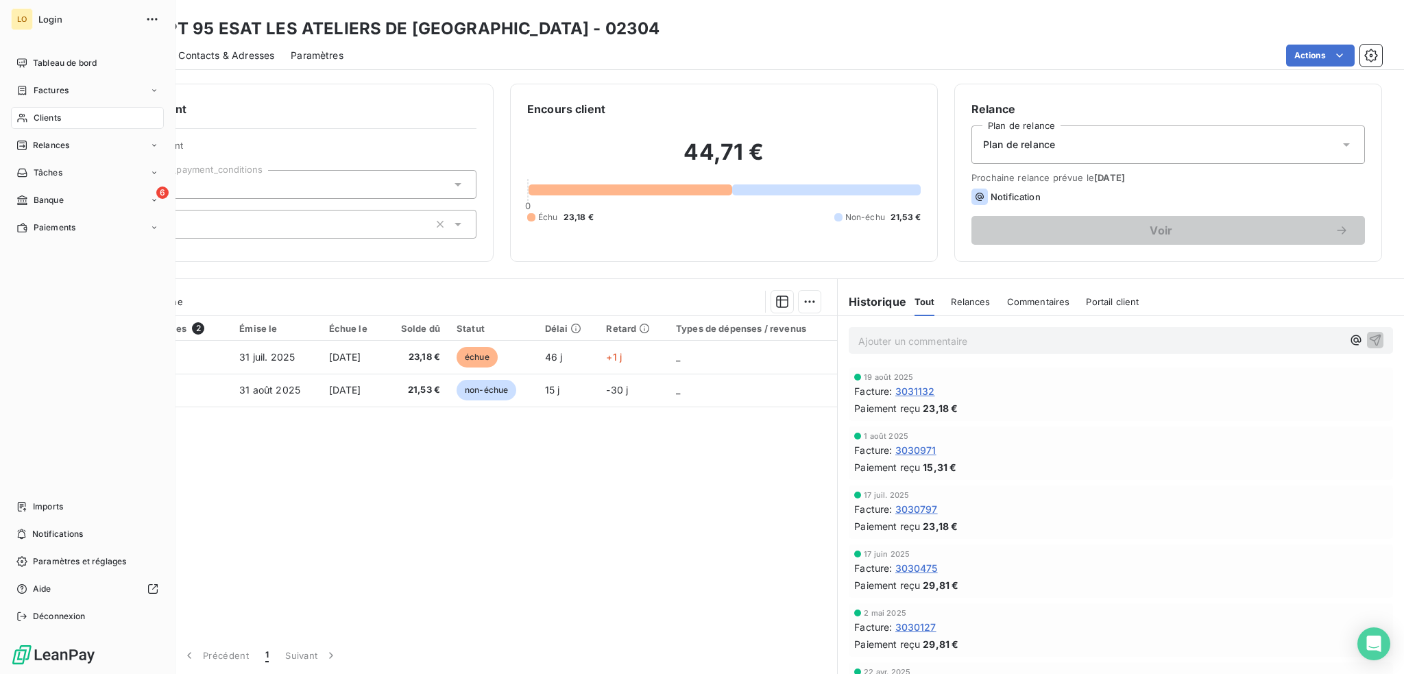
click at [45, 119] on span "Clients" at bounding box center [47, 118] width 27 height 12
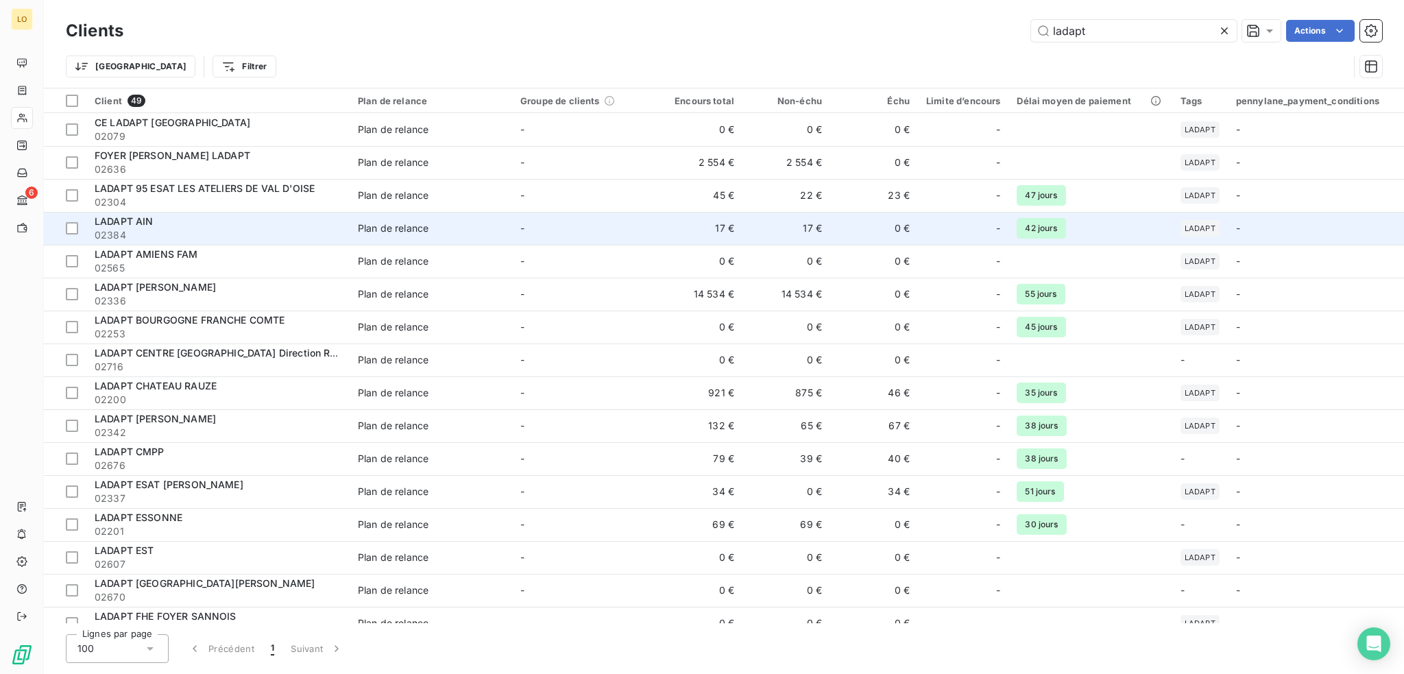
click at [260, 224] on div "LADAPT AIN" at bounding box center [218, 222] width 247 height 14
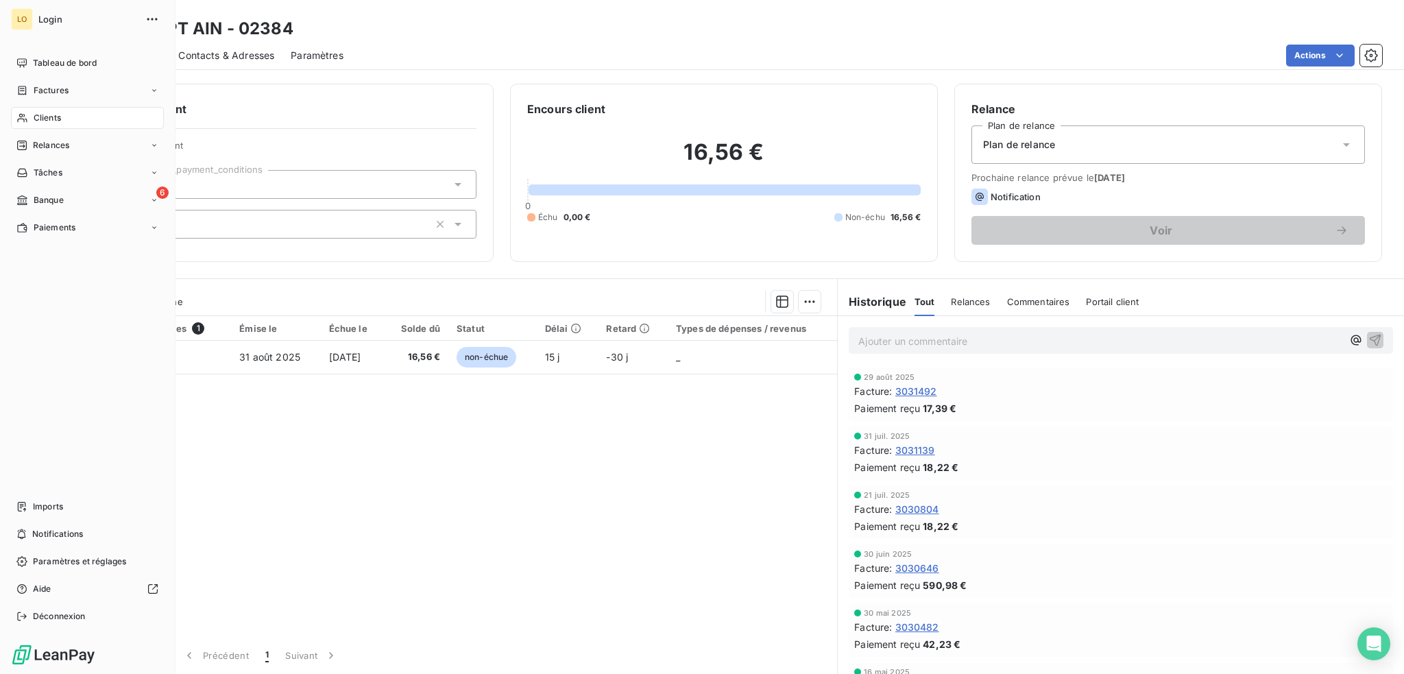
click at [49, 115] on span "Clients" at bounding box center [47, 118] width 27 height 12
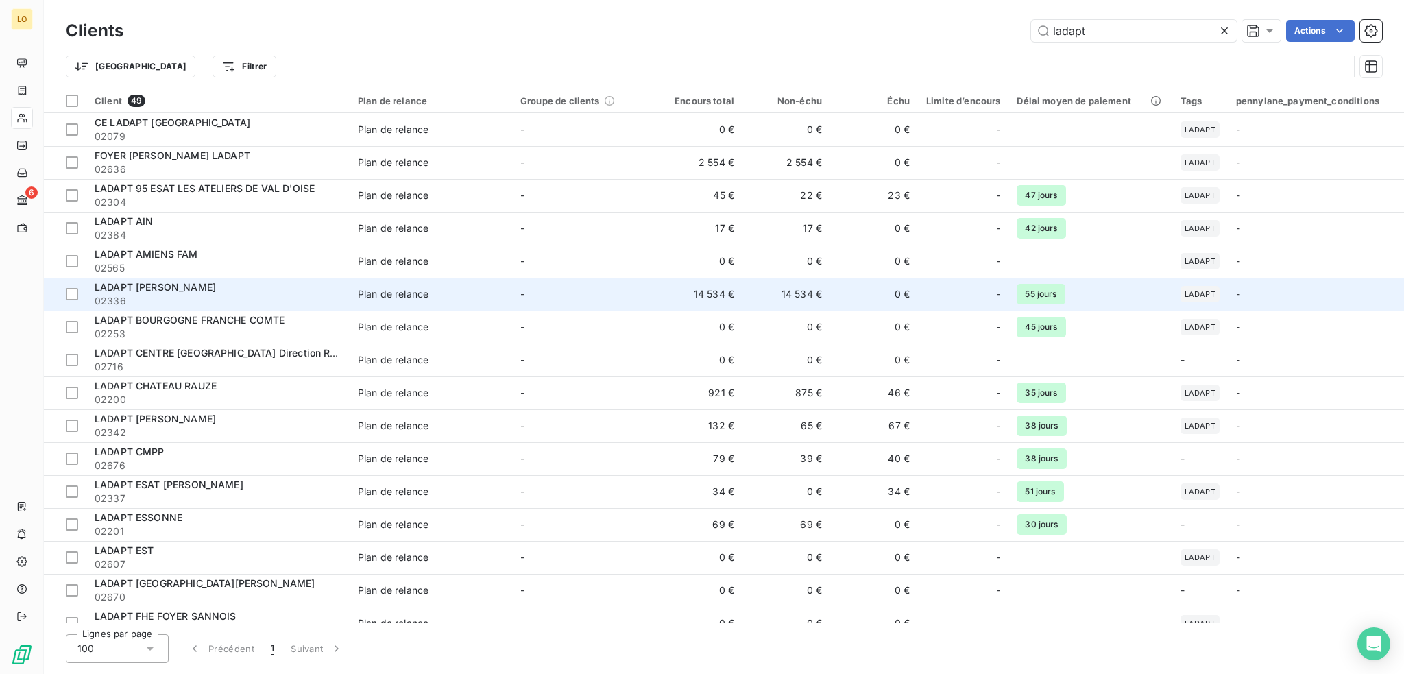
click at [264, 291] on div "LADAPT AUBE" at bounding box center [218, 287] width 247 height 14
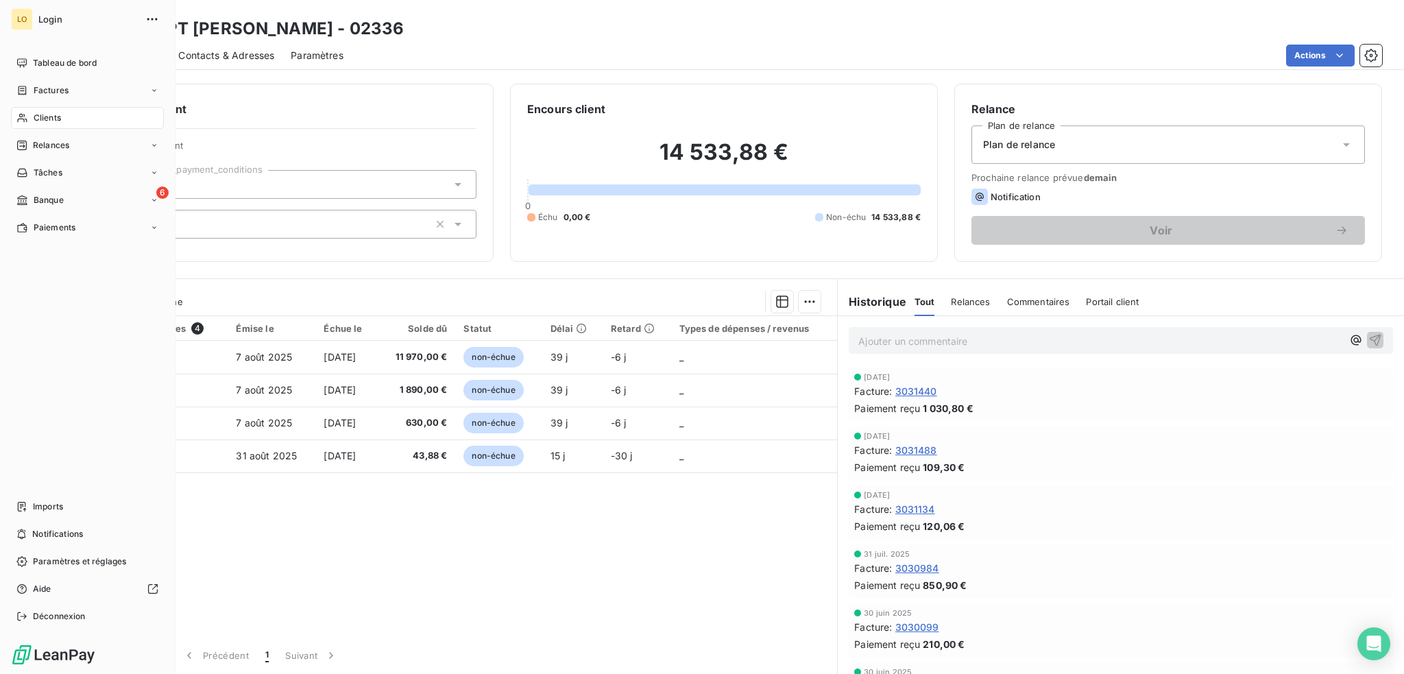
click at [58, 115] on span "Clients" at bounding box center [47, 118] width 27 height 12
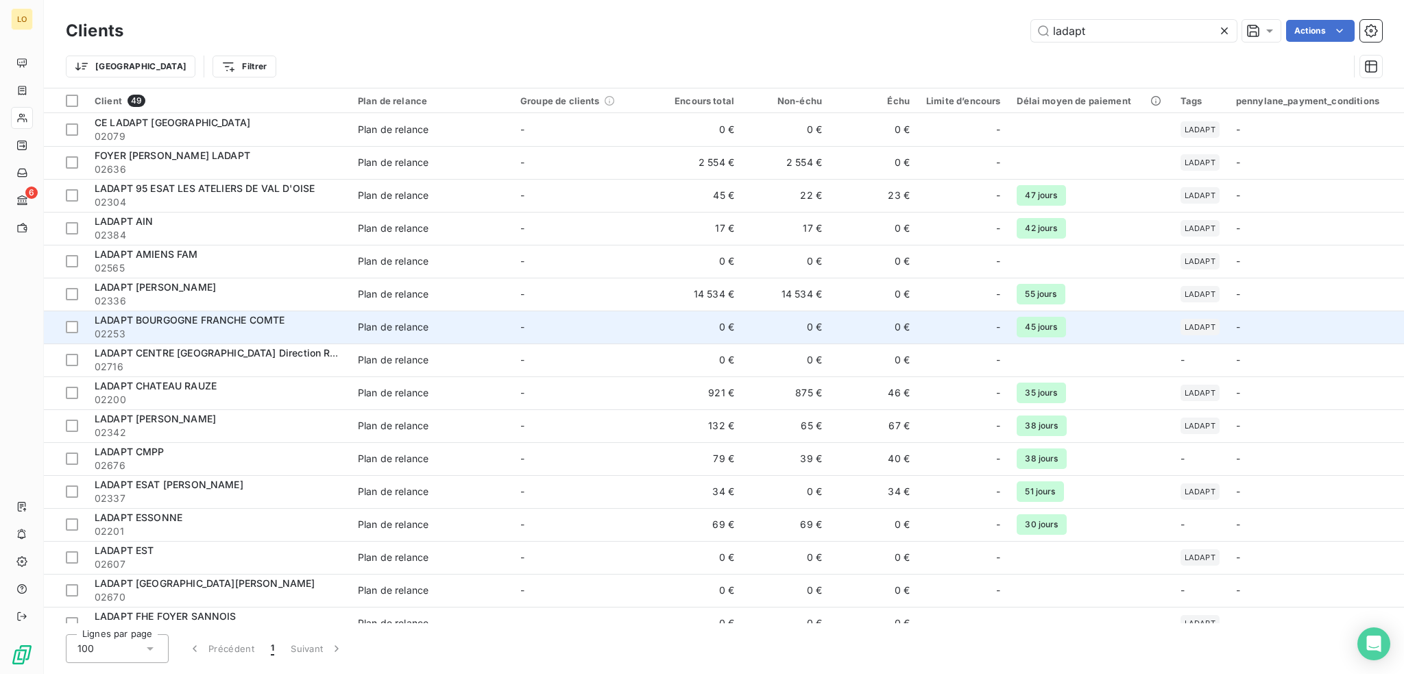
click at [257, 323] on span "LADAPT BOURGOGNE FRANCHE COMTE" at bounding box center [190, 320] width 191 height 12
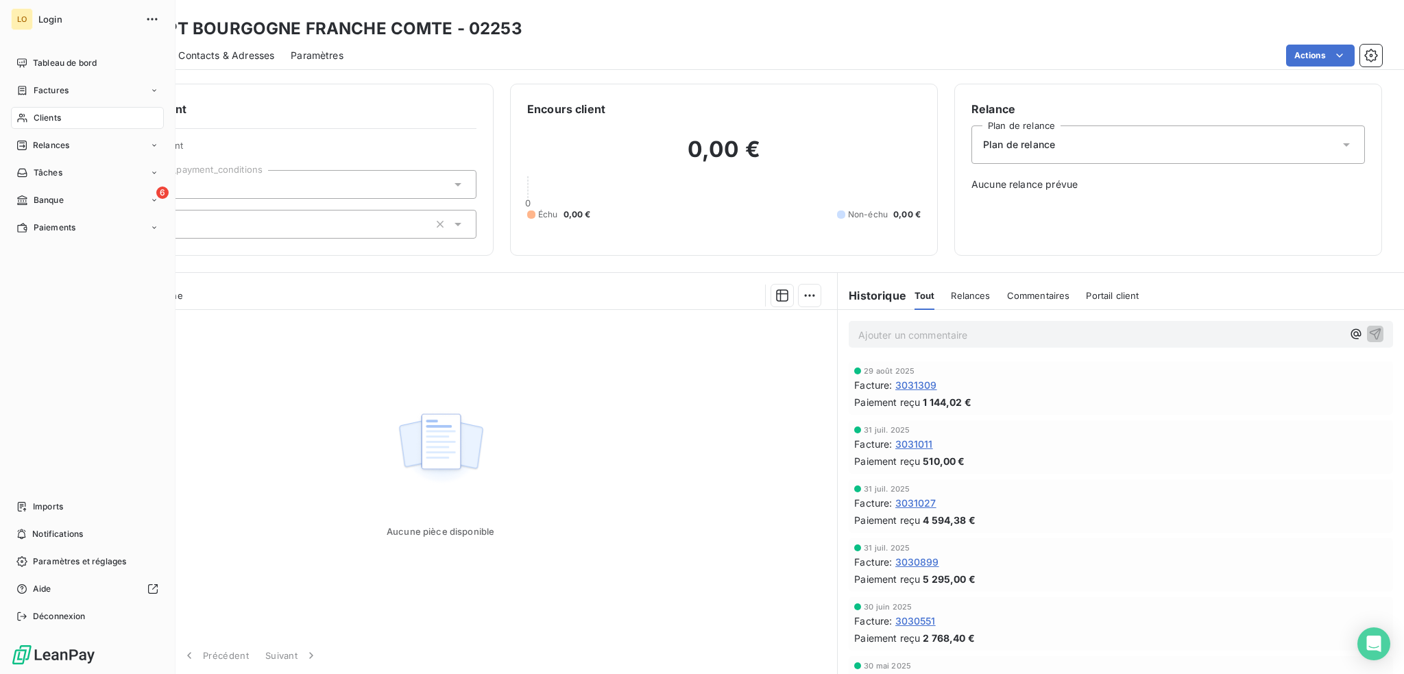
click at [44, 118] on span "Clients" at bounding box center [47, 118] width 27 height 12
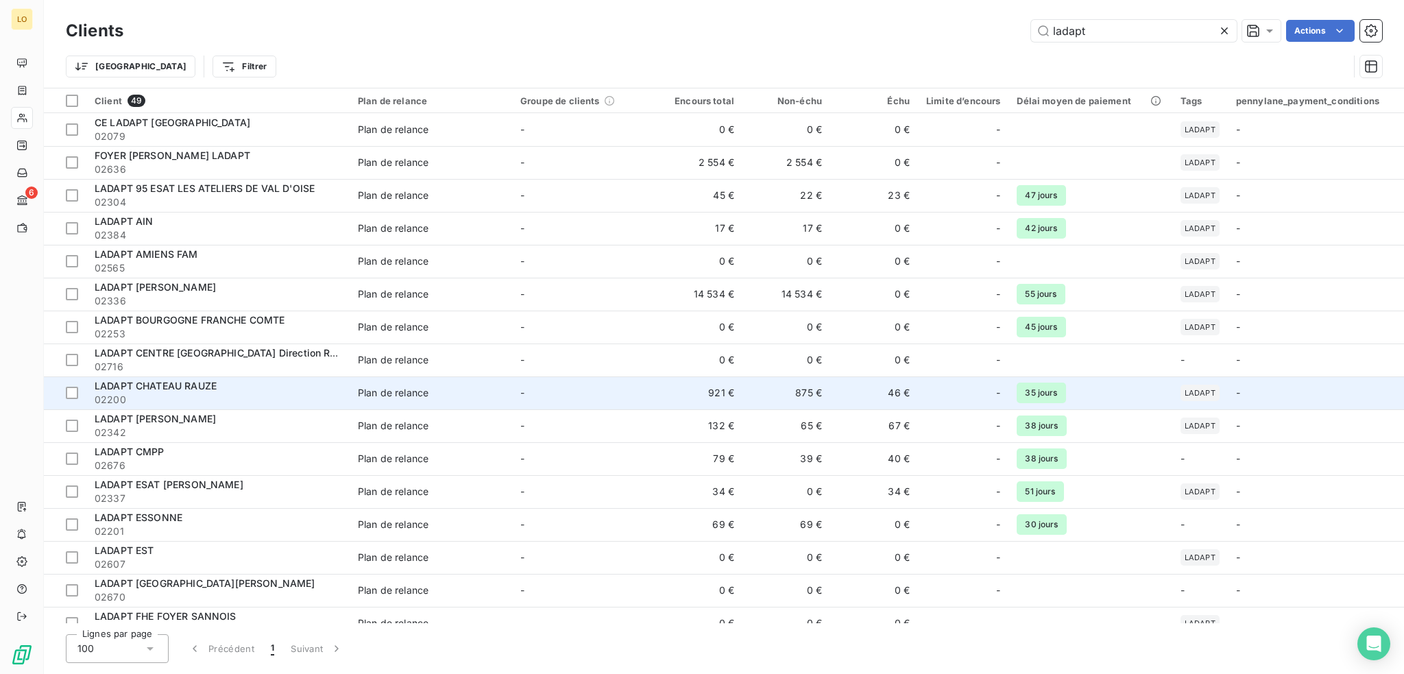
click at [293, 388] on div "LADAPT CHATEAU RAUZE" at bounding box center [218, 386] width 247 height 14
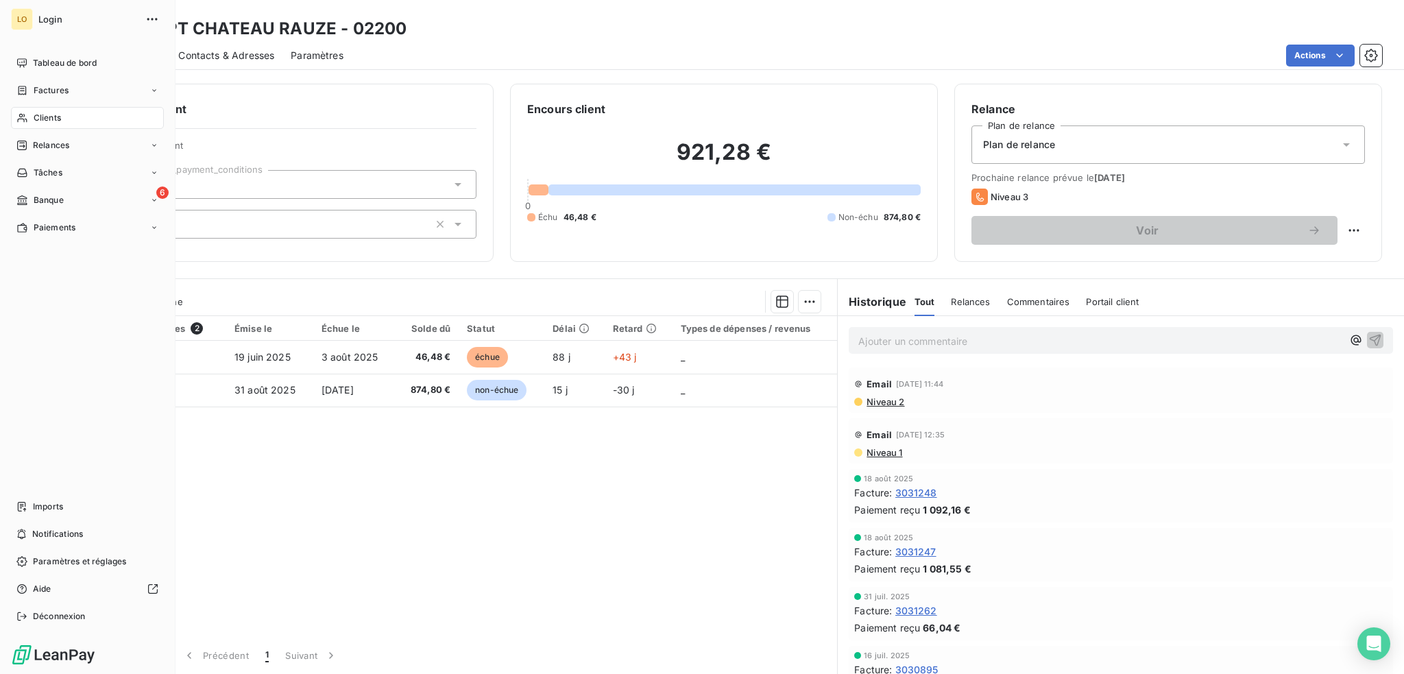
click at [45, 118] on span "Clients" at bounding box center [47, 118] width 27 height 12
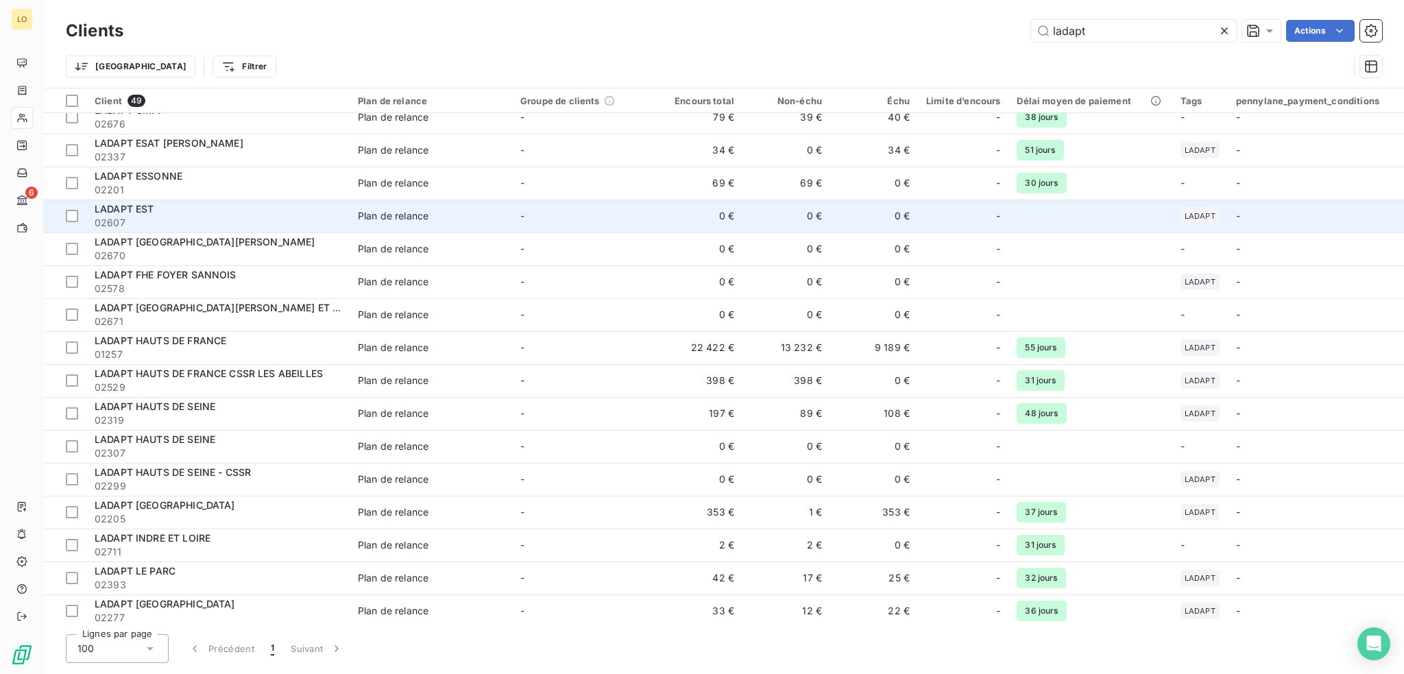
scroll to position [343, 0]
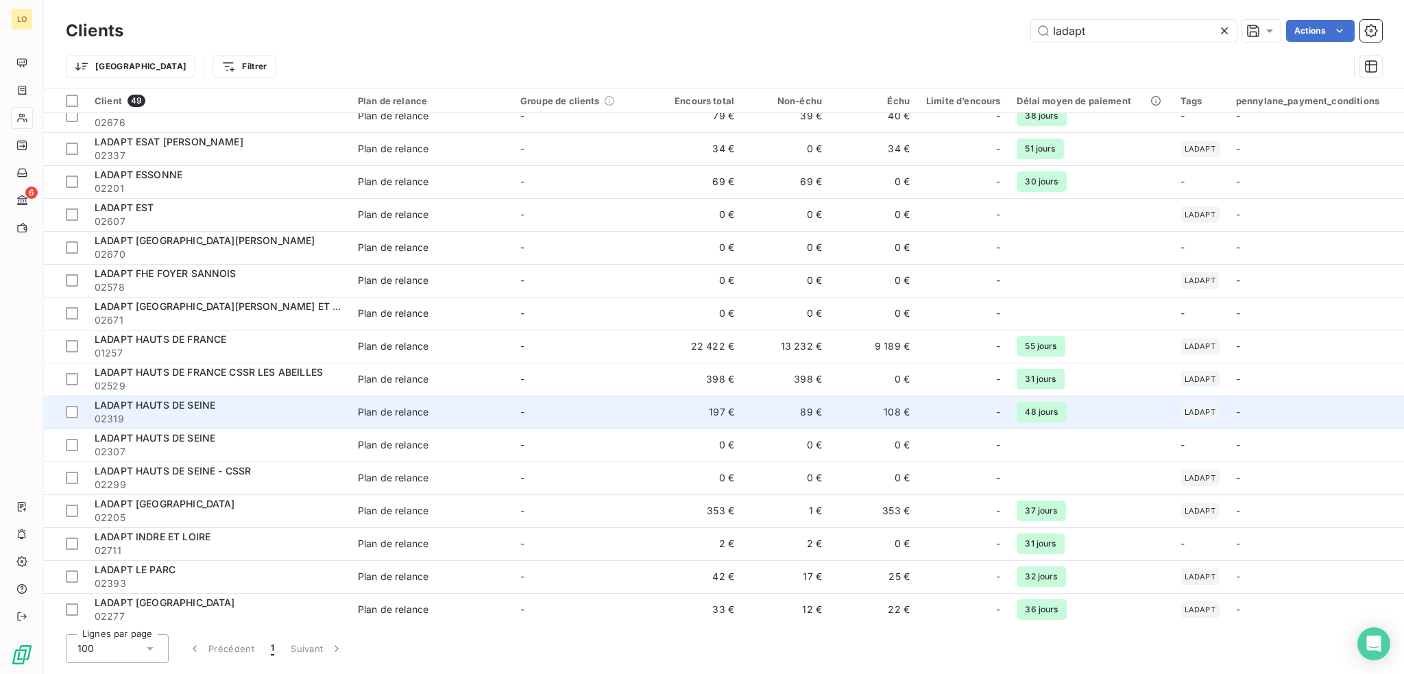
click at [768, 411] on td "89 €" at bounding box center [787, 412] width 88 height 33
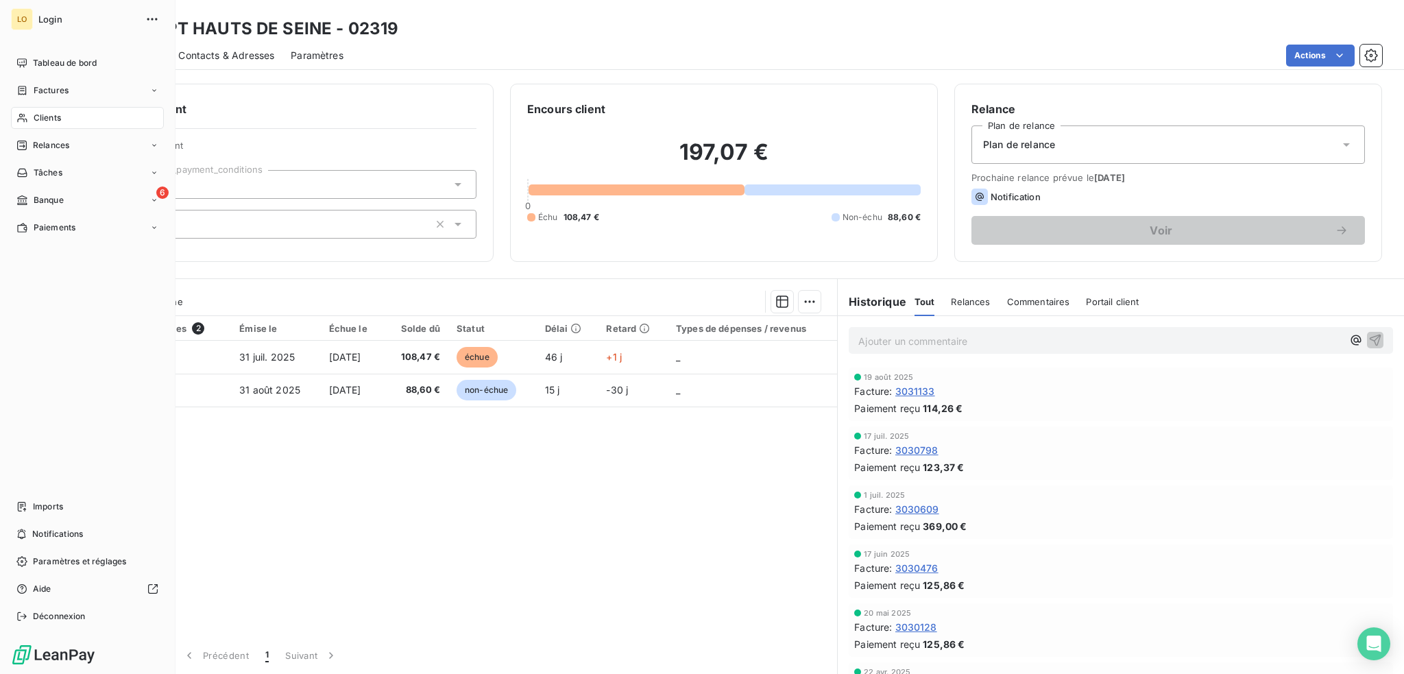
click at [47, 115] on span "Clients" at bounding box center [47, 118] width 27 height 12
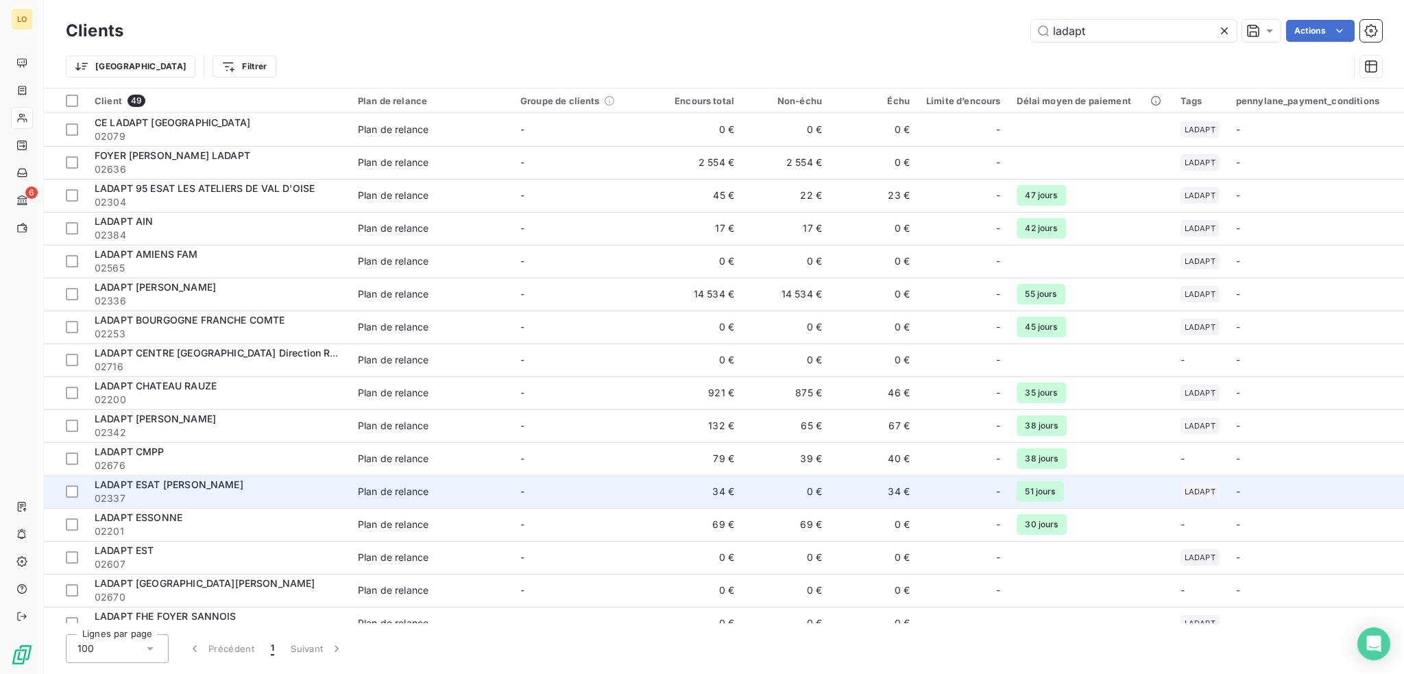
click at [577, 481] on td "-" at bounding box center [583, 491] width 143 height 33
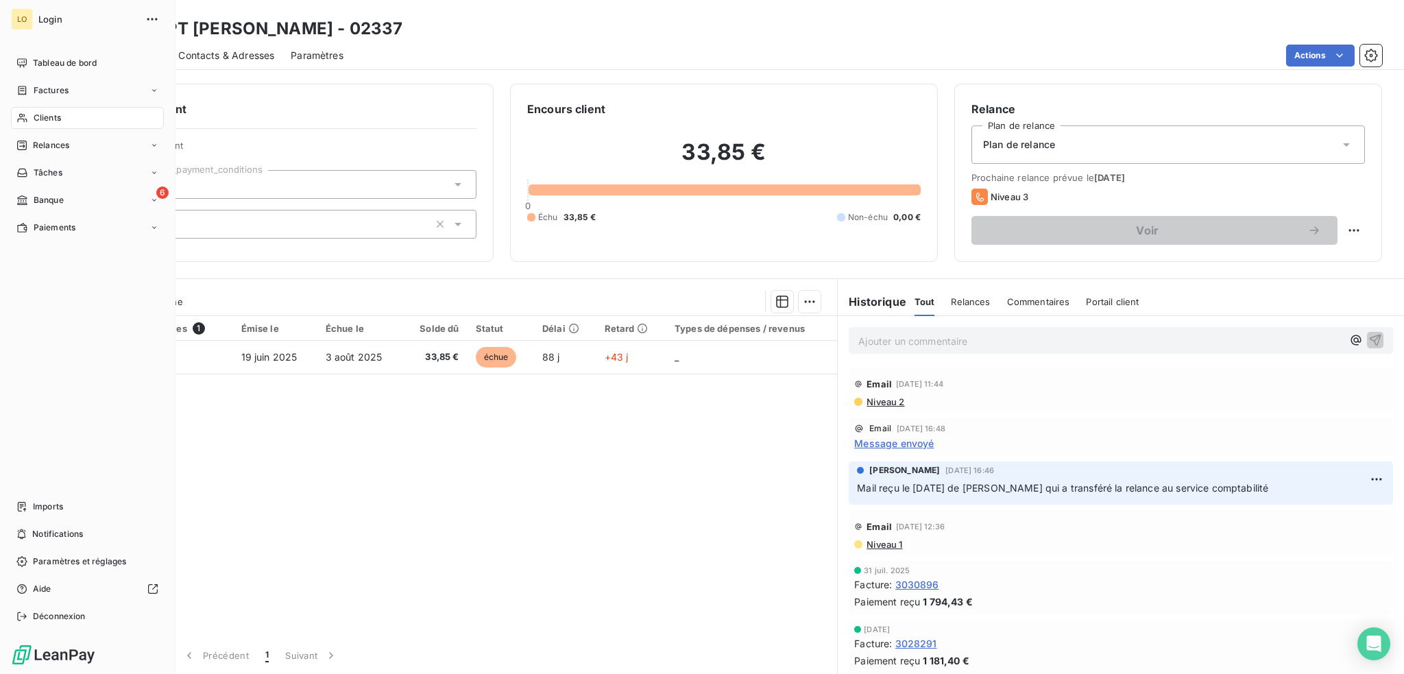
click at [49, 117] on span "Clients" at bounding box center [47, 118] width 27 height 12
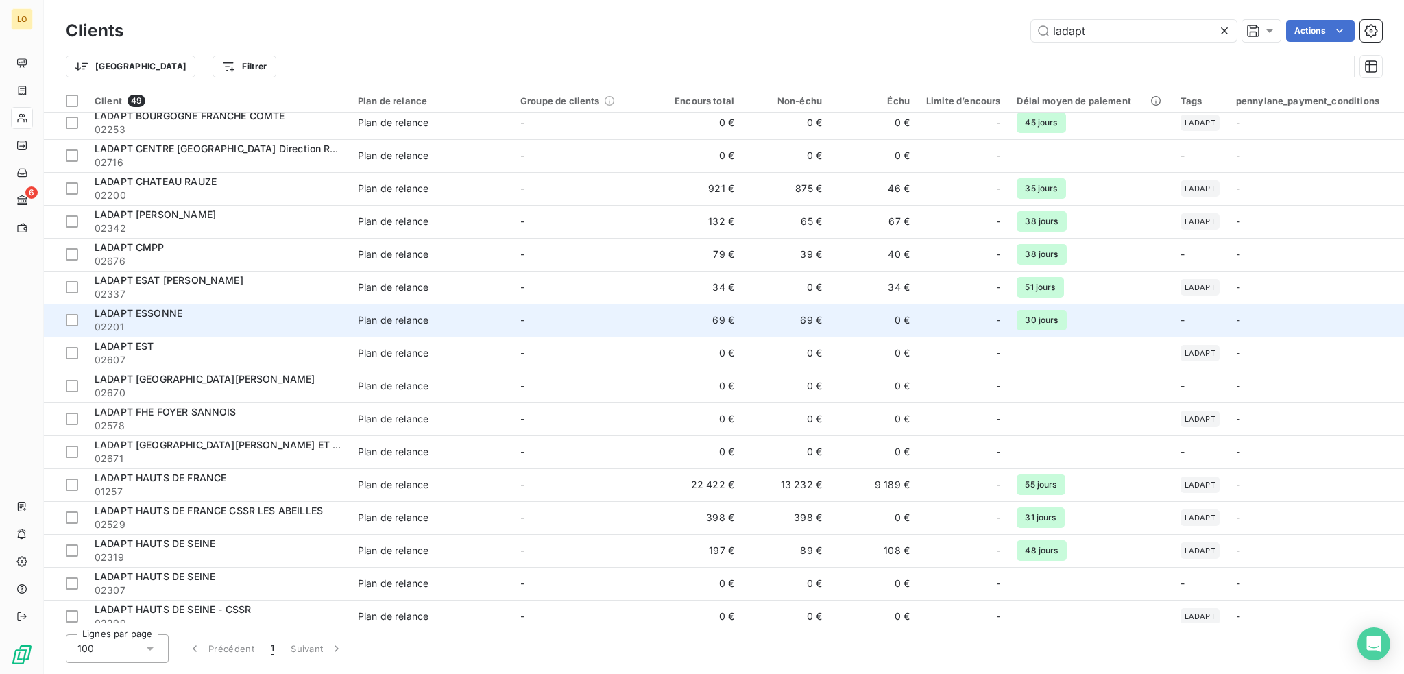
scroll to position [206, 0]
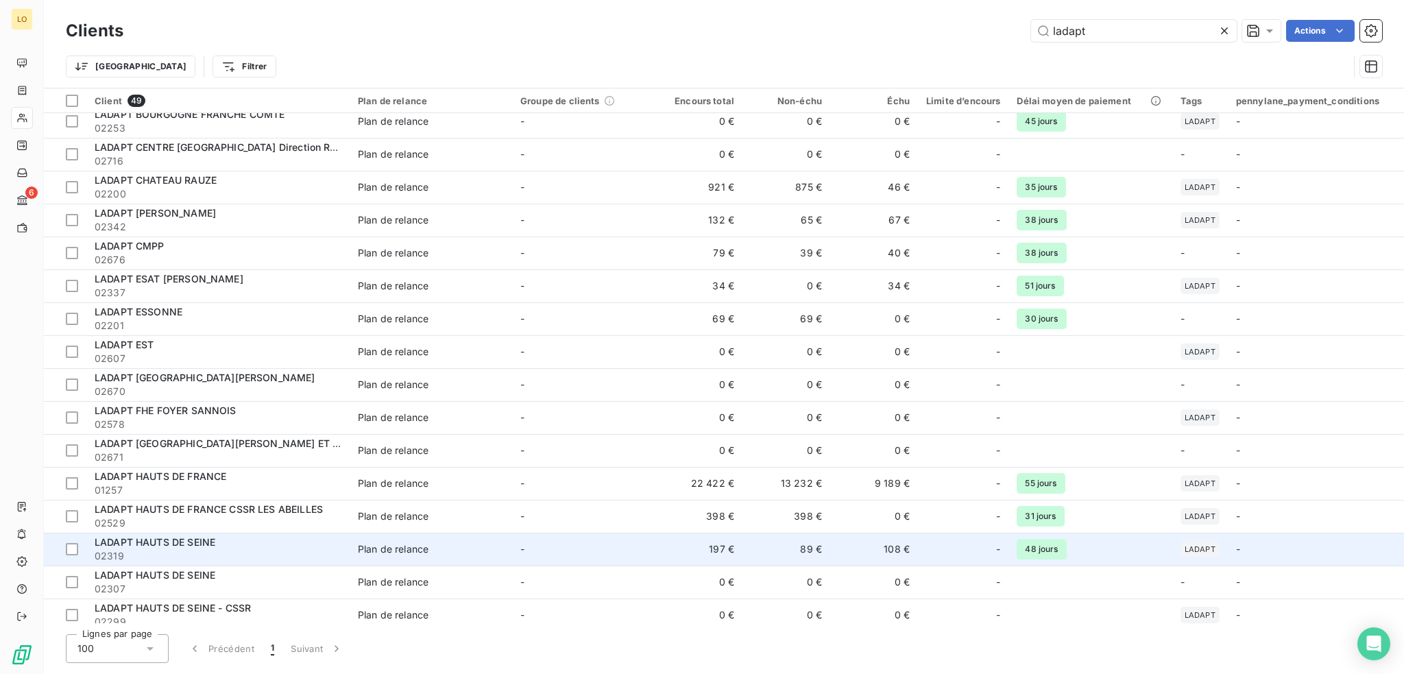
click at [226, 540] on div "LADAPT HAUTS DE SEINE" at bounding box center [218, 543] width 247 height 14
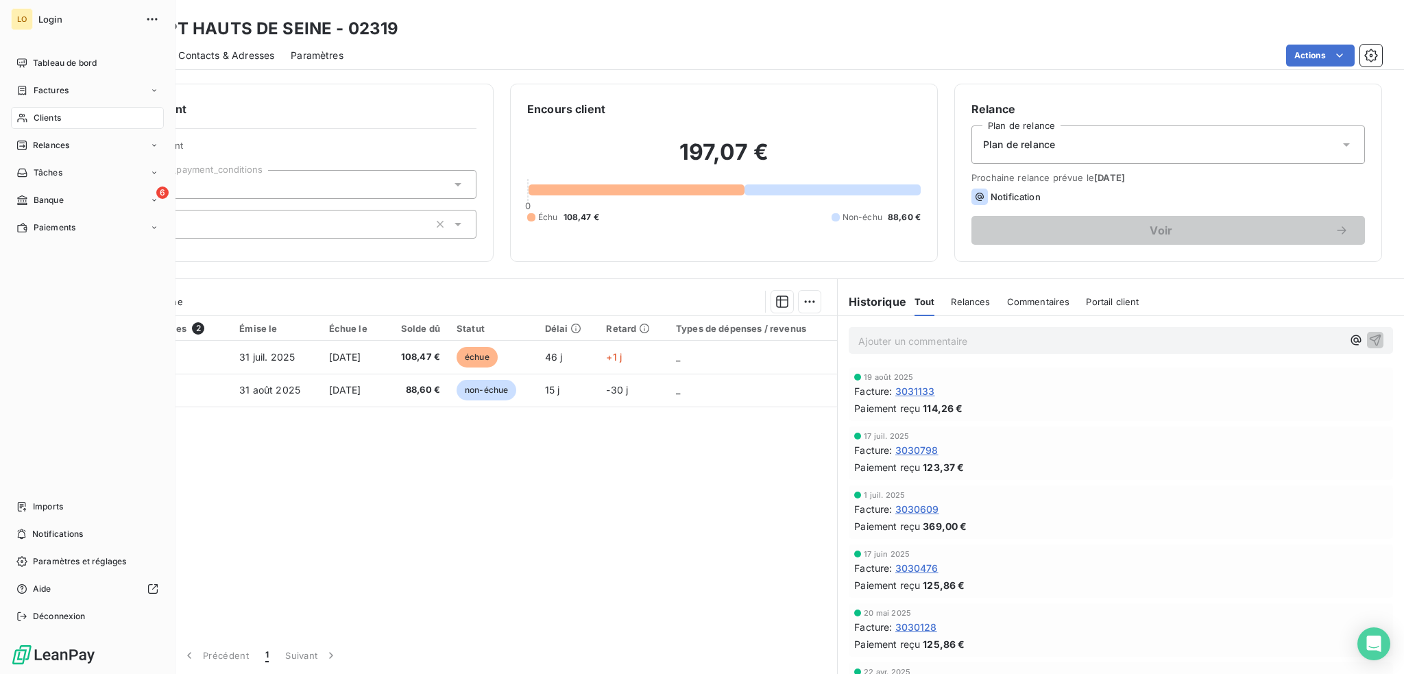
click at [47, 117] on span "Clients" at bounding box center [47, 118] width 27 height 12
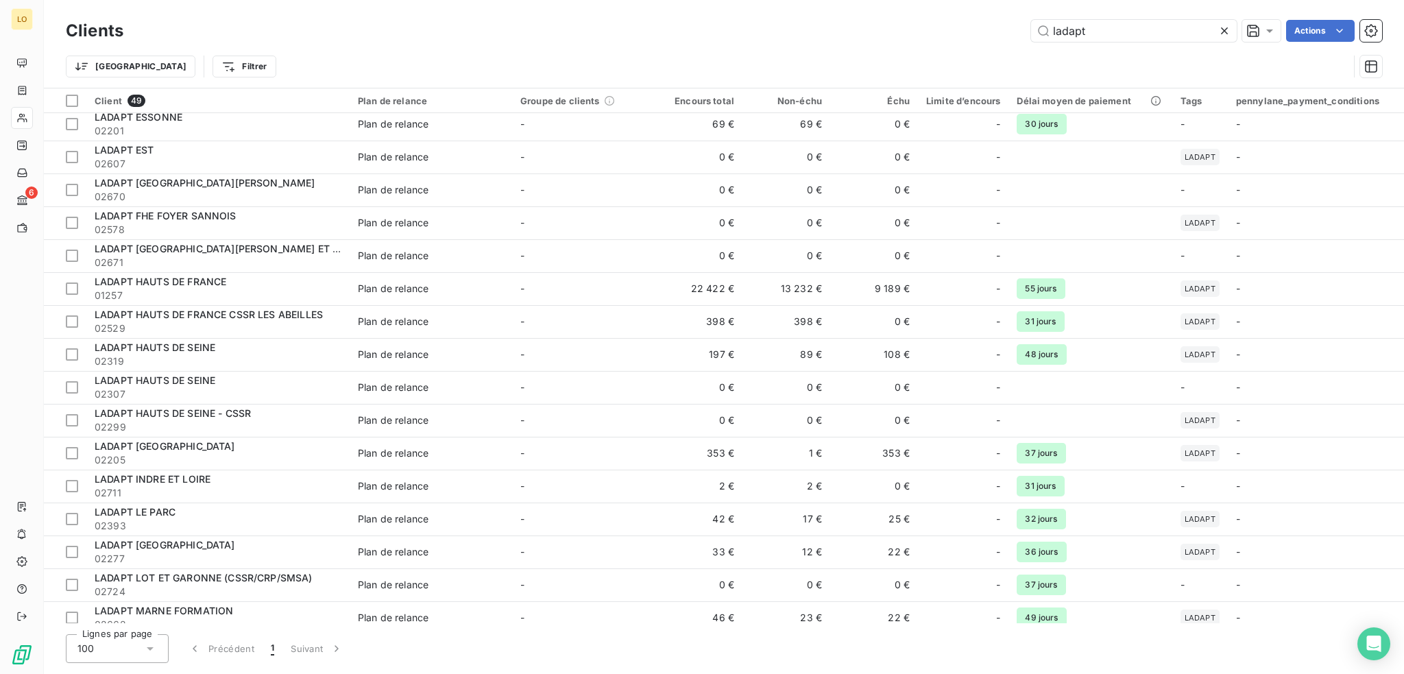
scroll to position [411, 0]
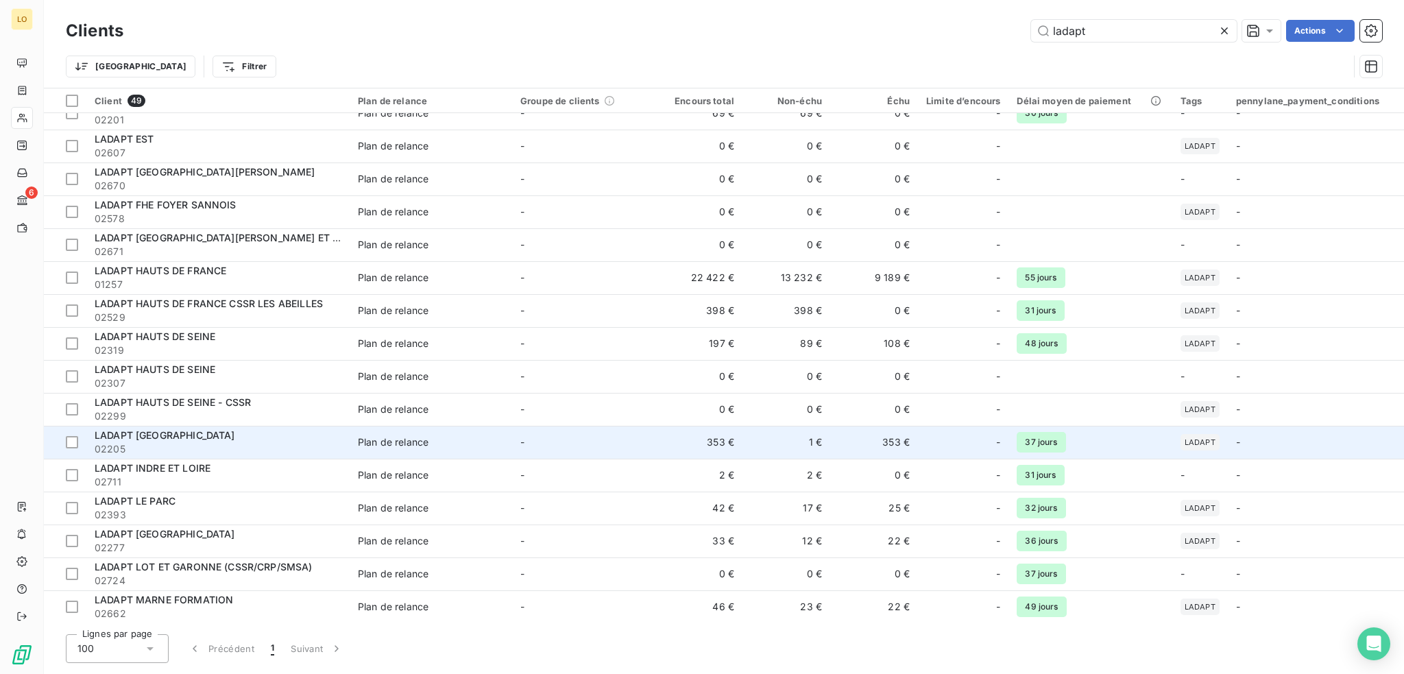
click at [382, 435] on div "Plan de relance" at bounding box center [393, 442] width 71 height 14
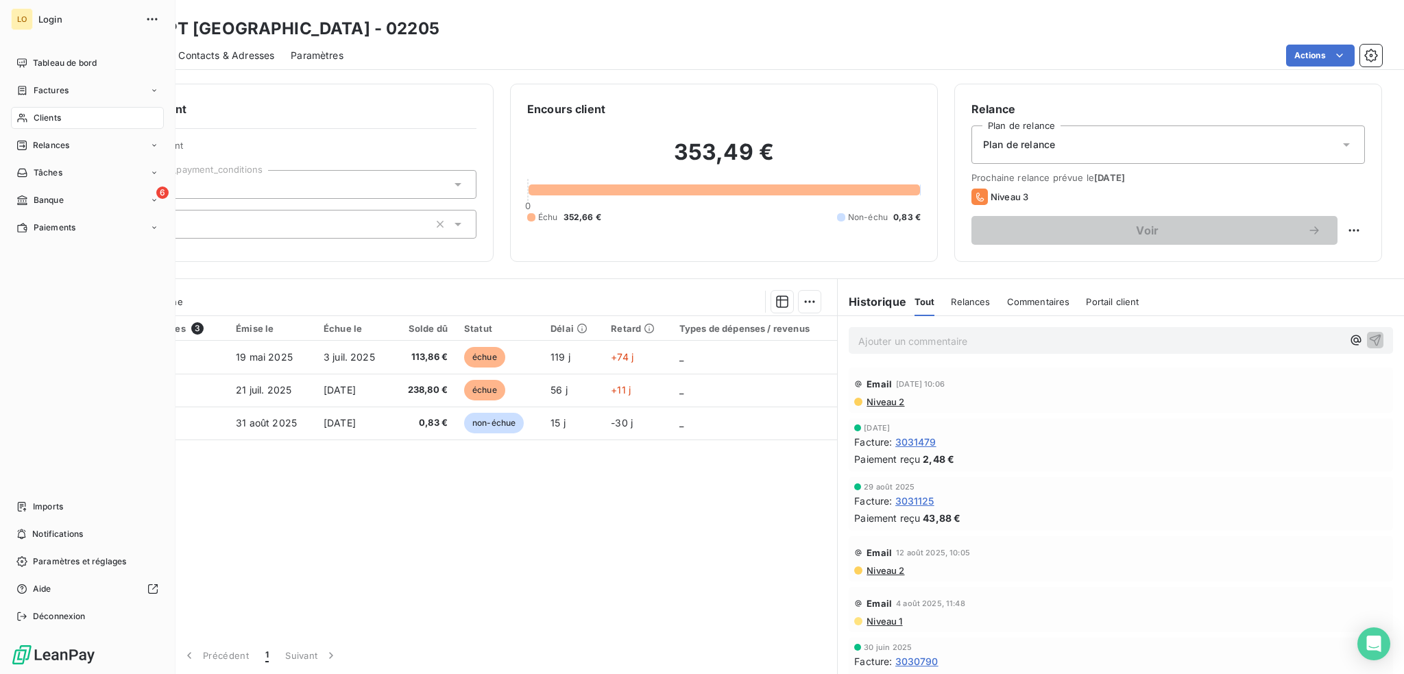
click at [49, 113] on span "Clients" at bounding box center [47, 118] width 27 height 12
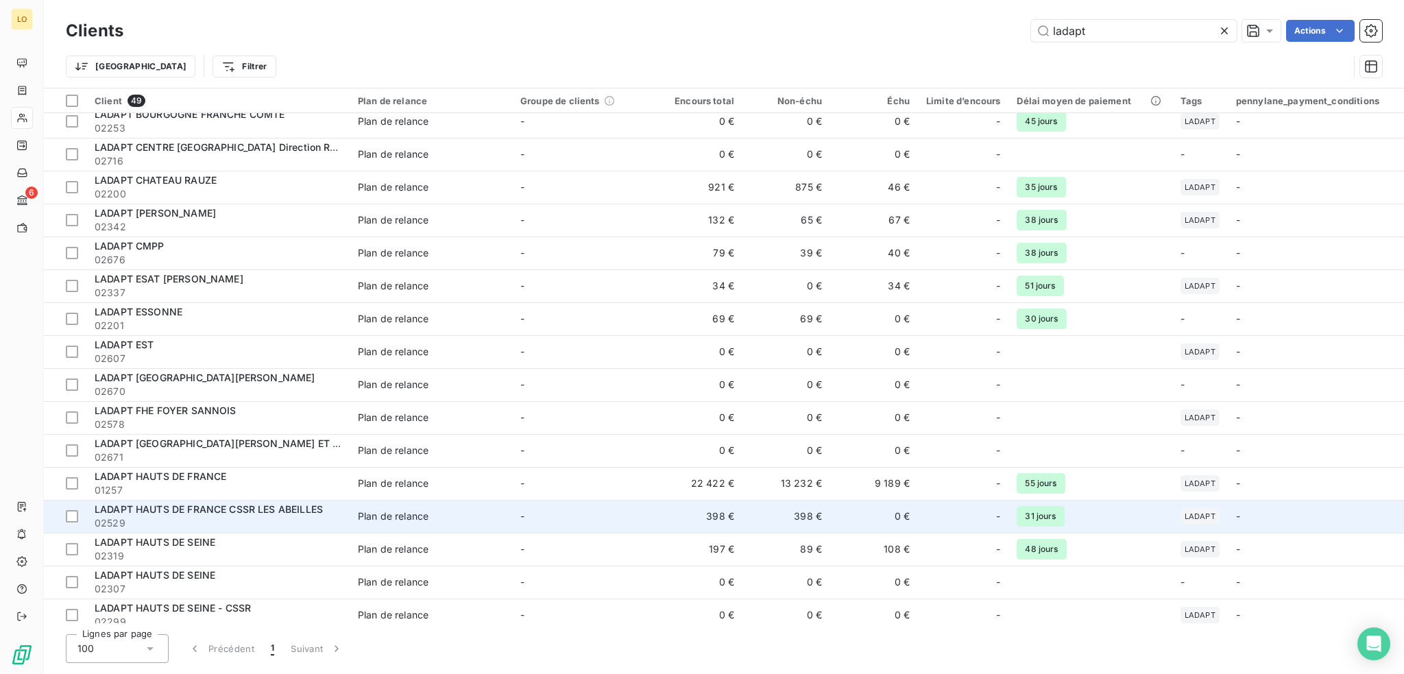
scroll to position [343, 0]
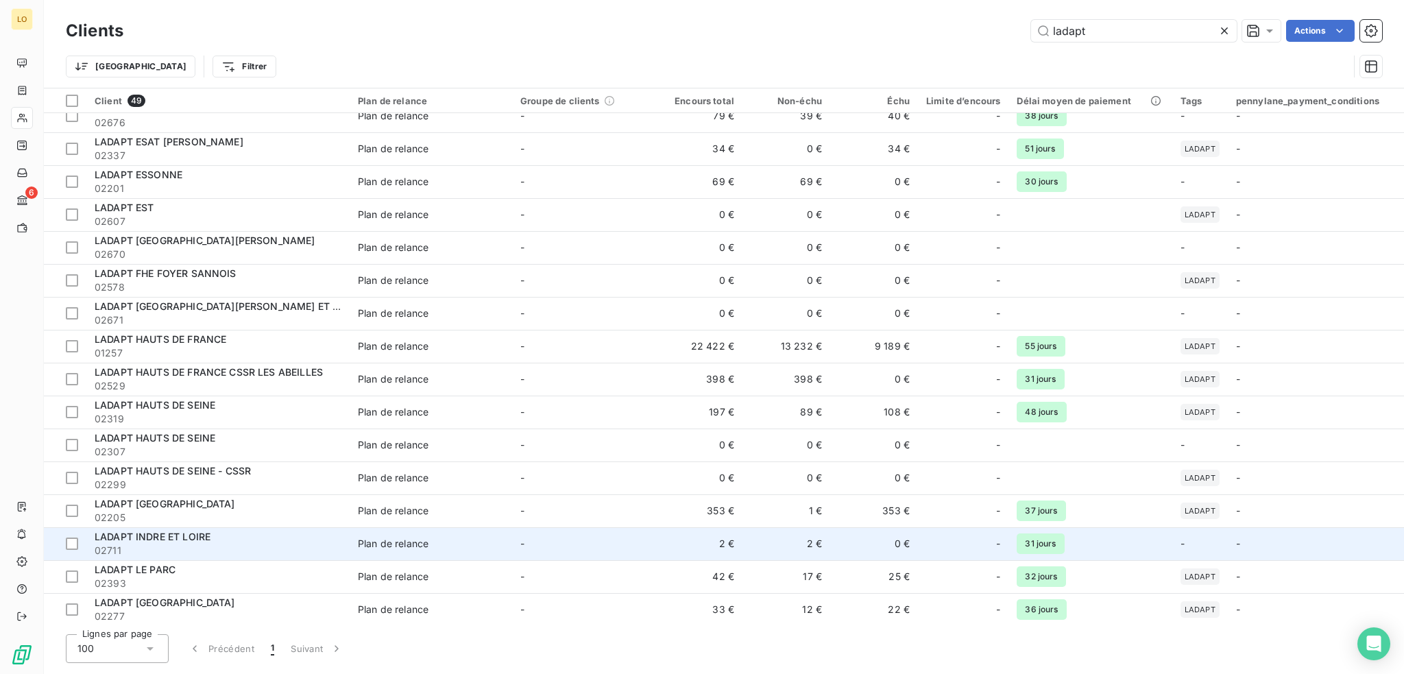
click at [211, 542] on div "LADAPT INDRE ET LOIRE" at bounding box center [218, 537] width 247 height 14
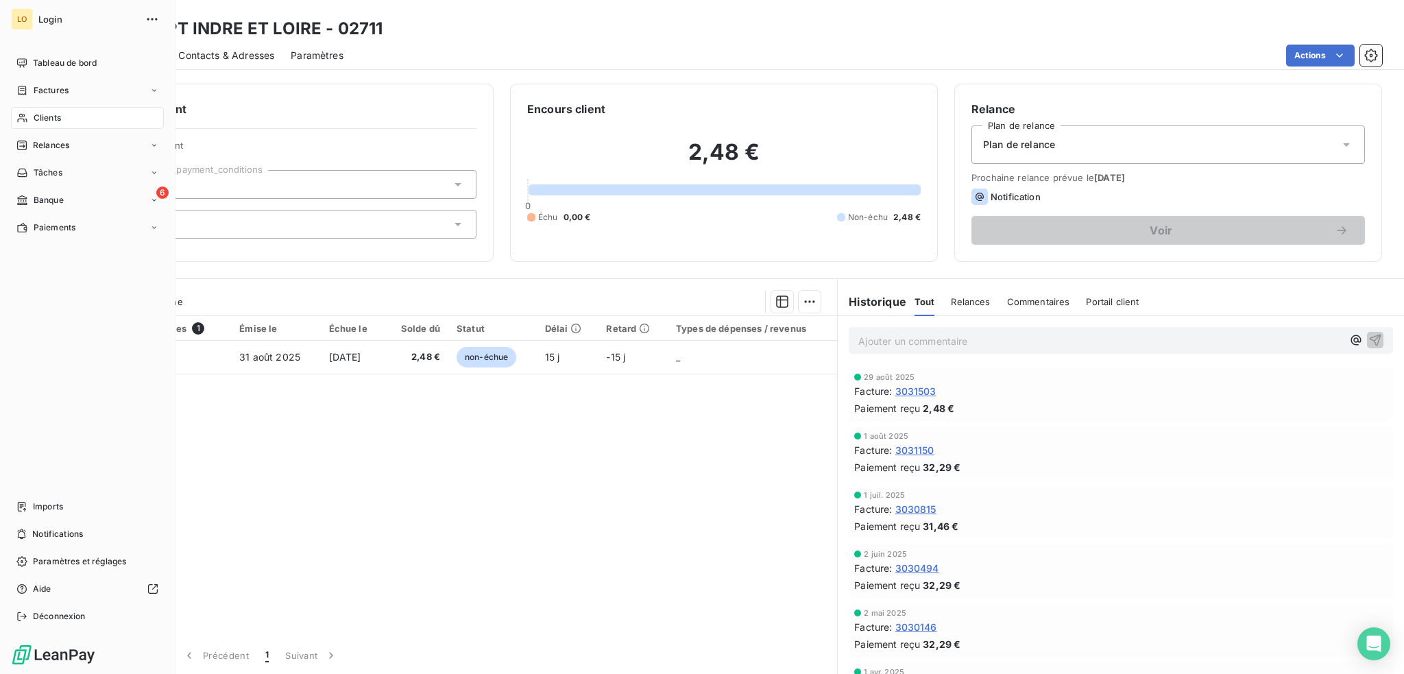
click at [51, 117] on span "Clients" at bounding box center [47, 118] width 27 height 12
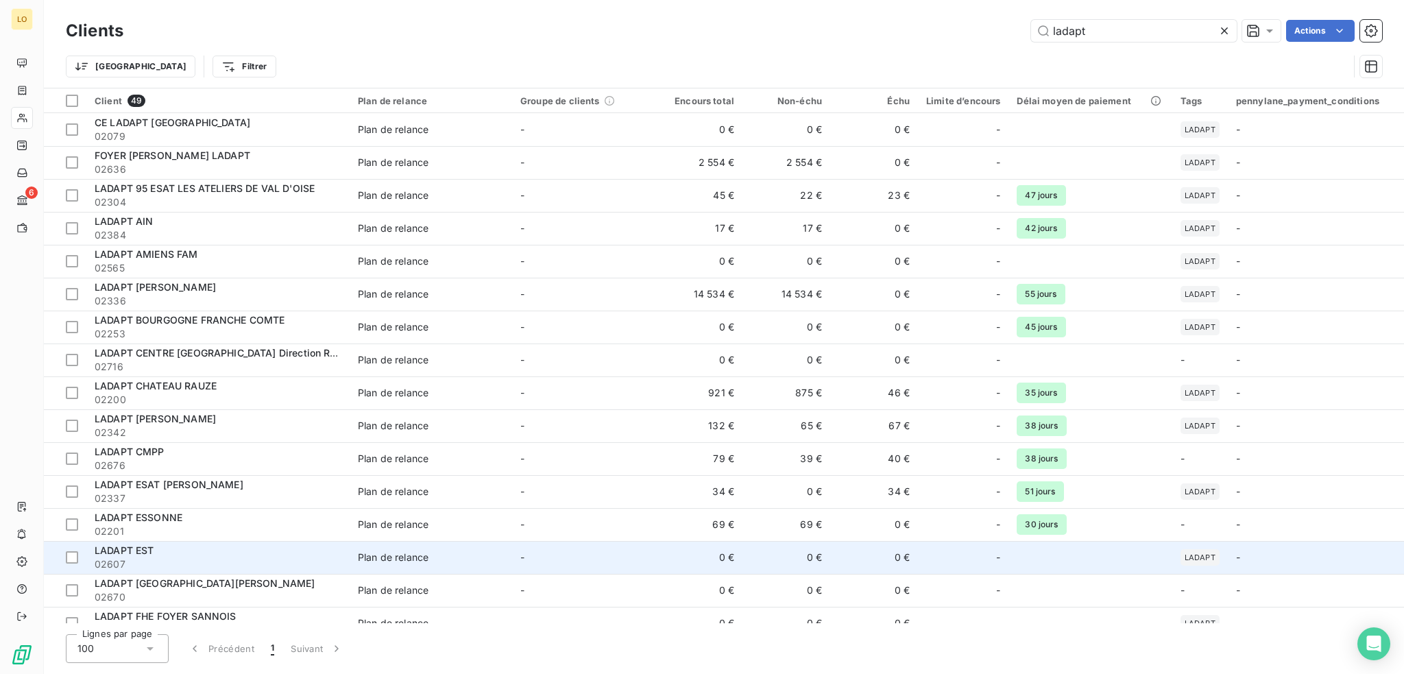
scroll to position [343, 0]
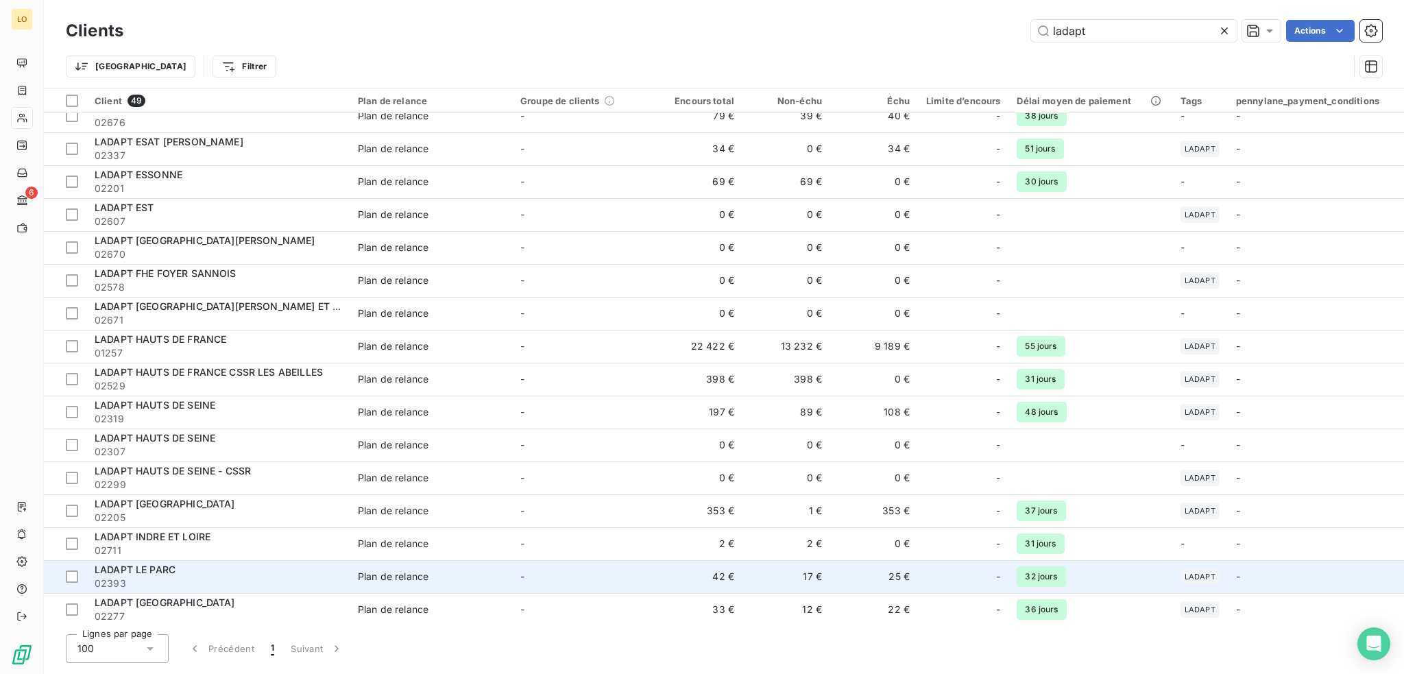
click at [274, 573] on div "LADAPT LE PARC" at bounding box center [218, 570] width 247 height 14
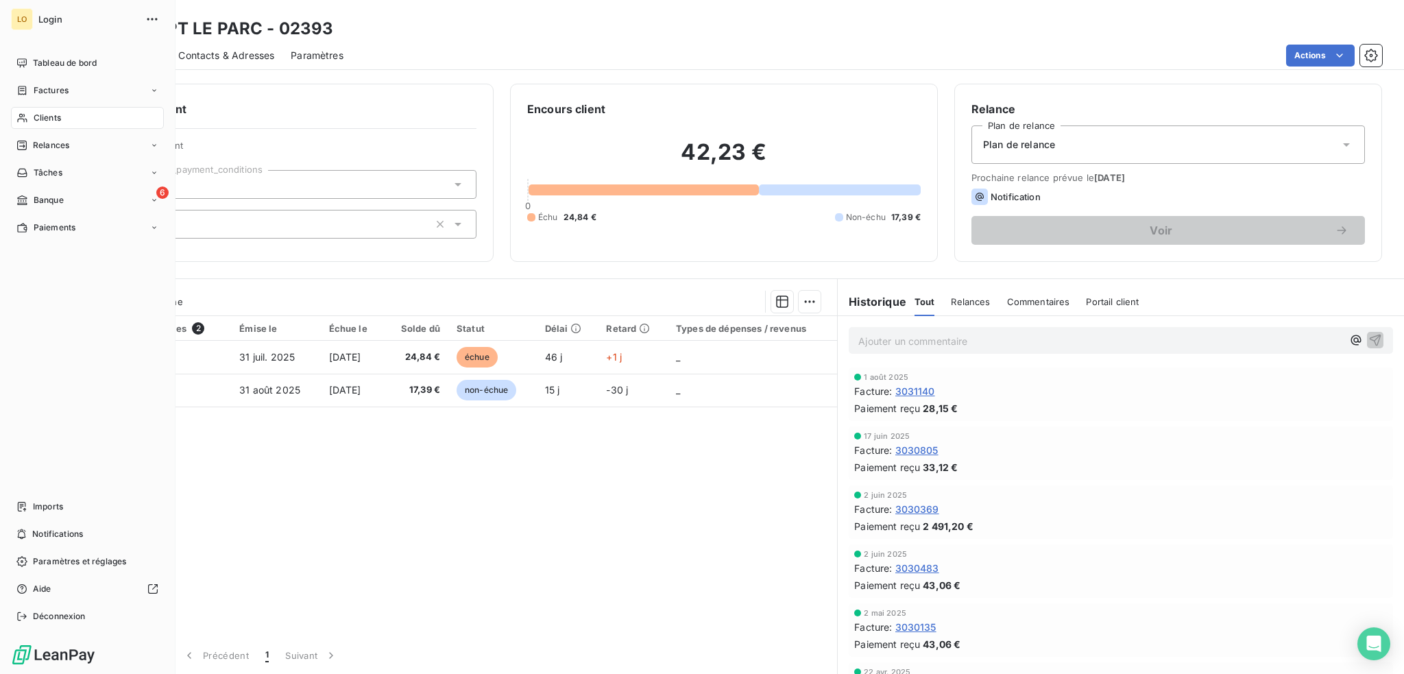
click at [55, 120] on span "Clients" at bounding box center [47, 118] width 27 height 12
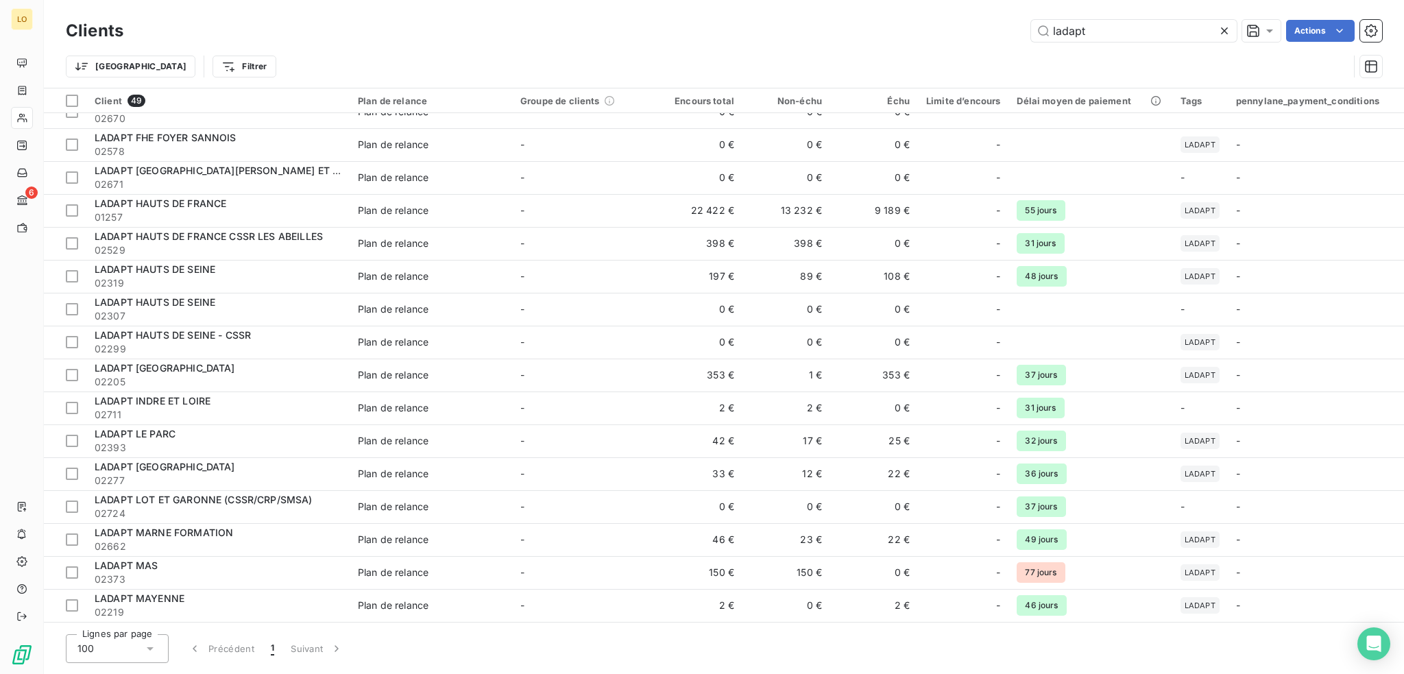
scroll to position [480, 0]
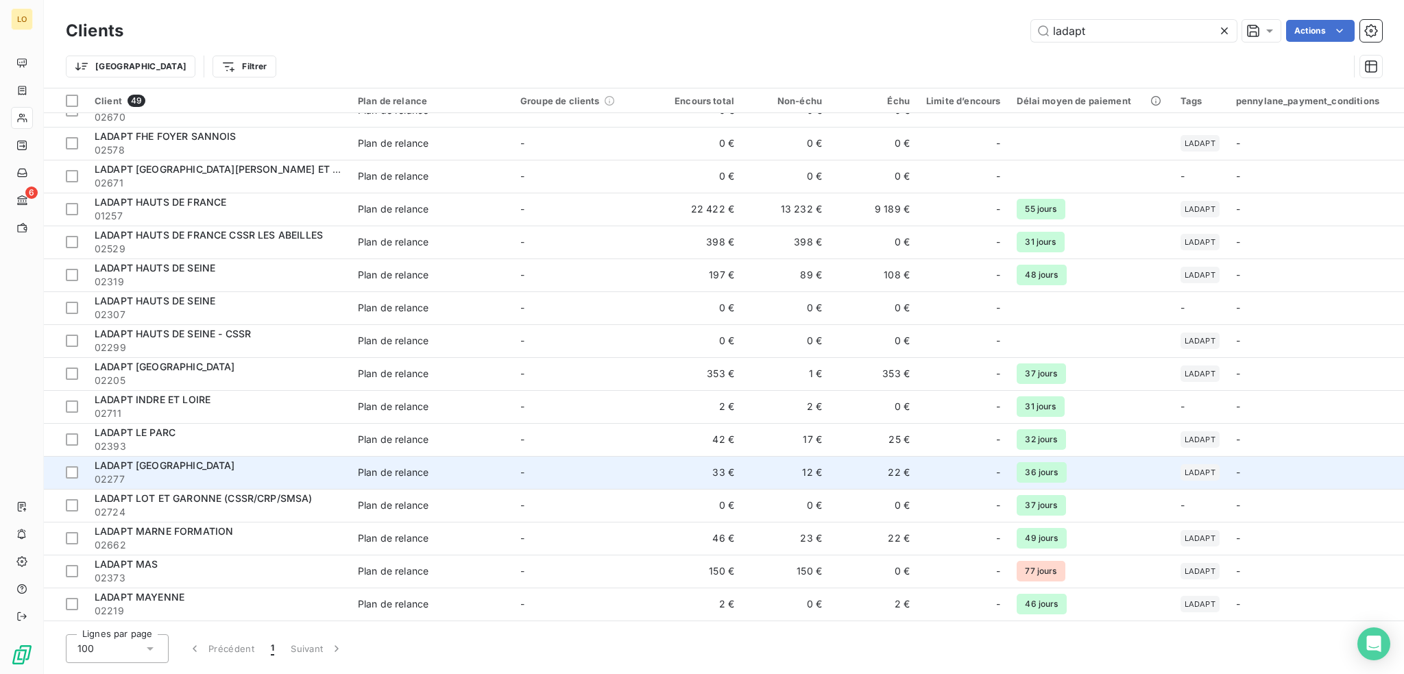
click at [244, 472] on span "02277" at bounding box center [218, 479] width 247 height 14
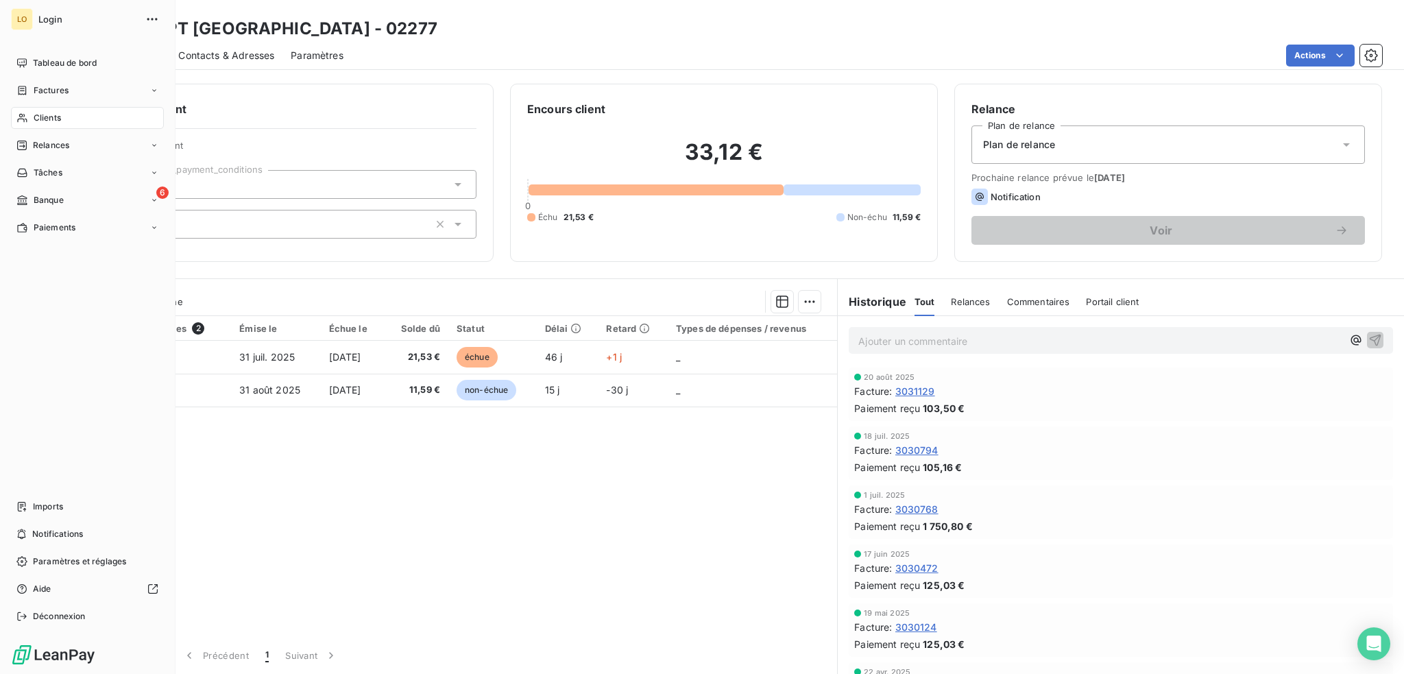
drag, startPoint x: 51, startPoint y: 119, endPoint x: 73, endPoint y: 122, distance: 22.2
click at [51, 118] on span "Clients" at bounding box center [47, 118] width 27 height 12
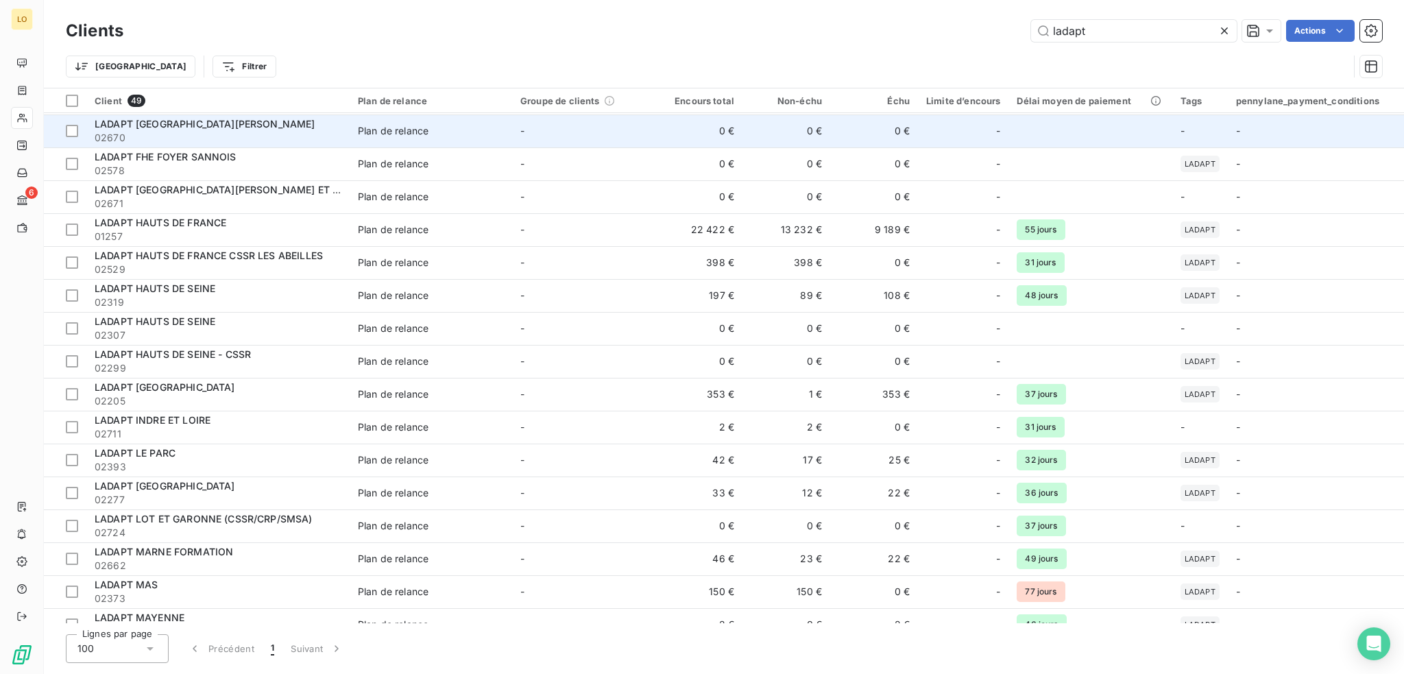
scroll to position [480, 0]
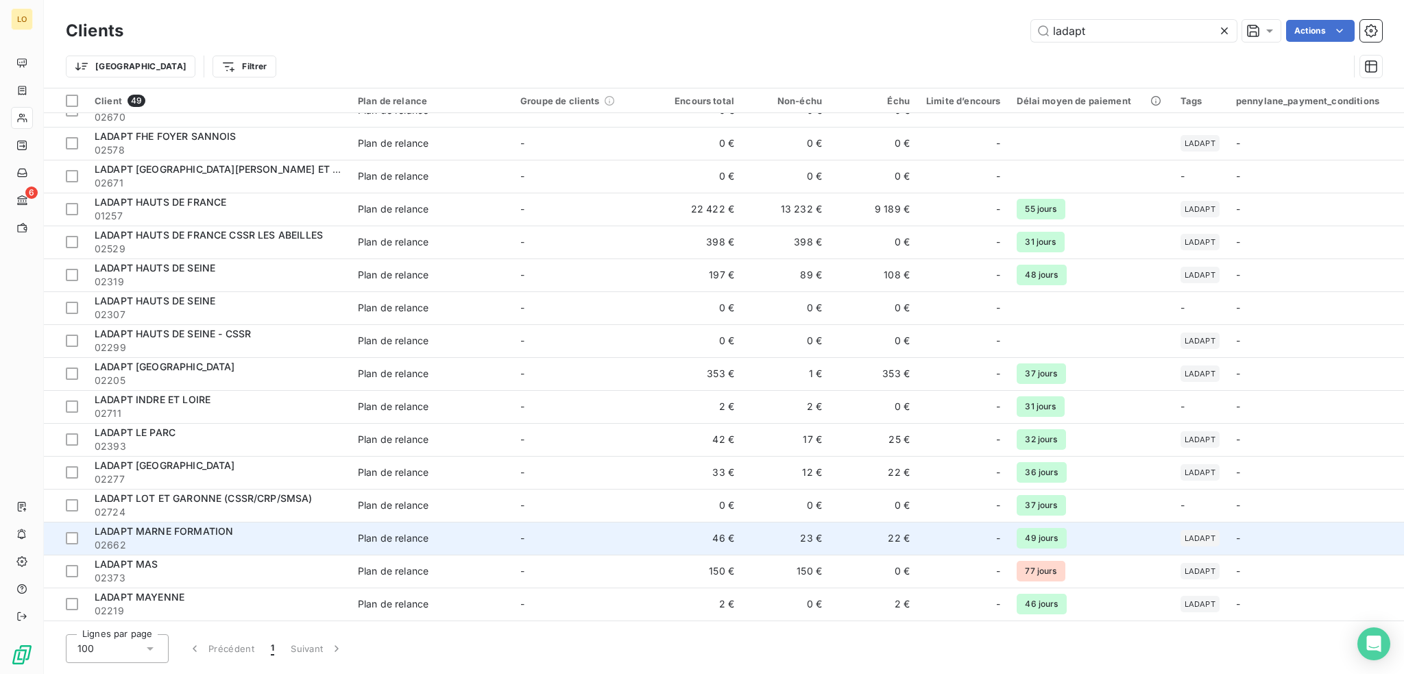
click at [268, 533] on div "LADAPT MARNE FORMATION" at bounding box center [218, 532] width 247 height 14
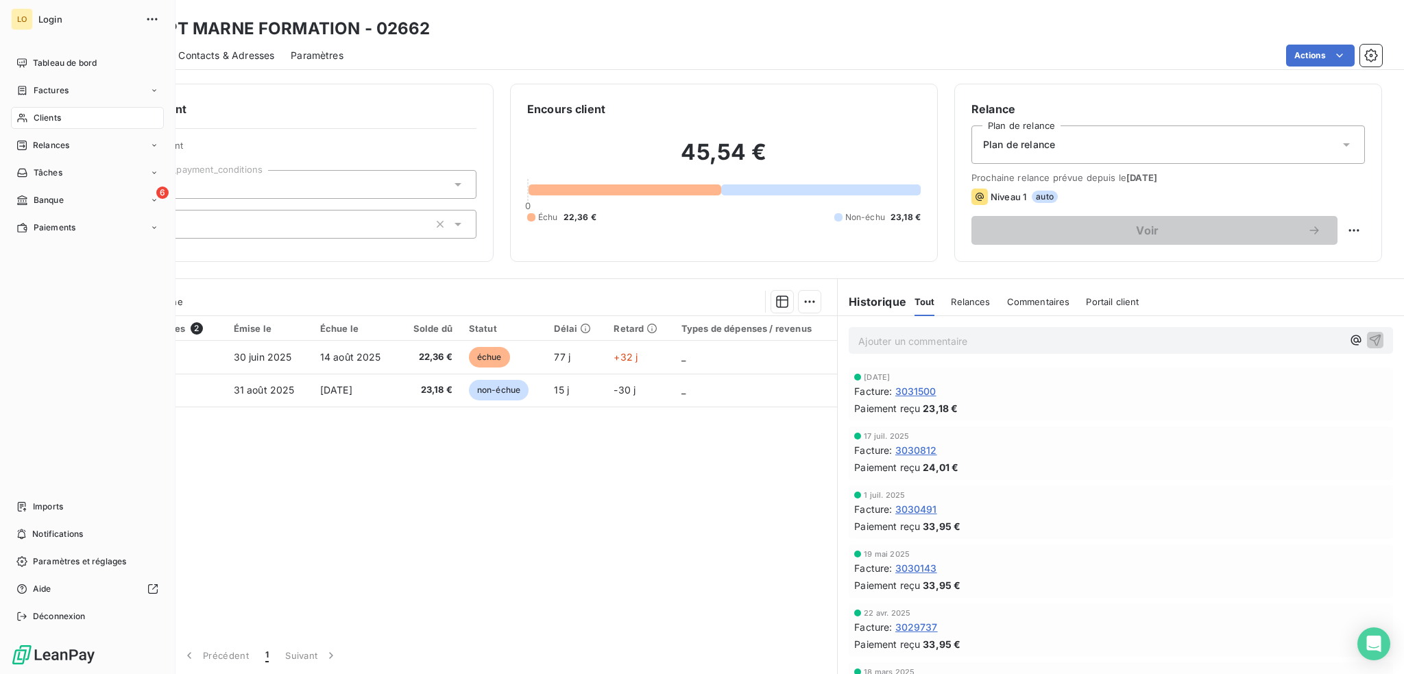
click at [54, 114] on span "Clients" at bounding box center [47, 118] width 27 height 12
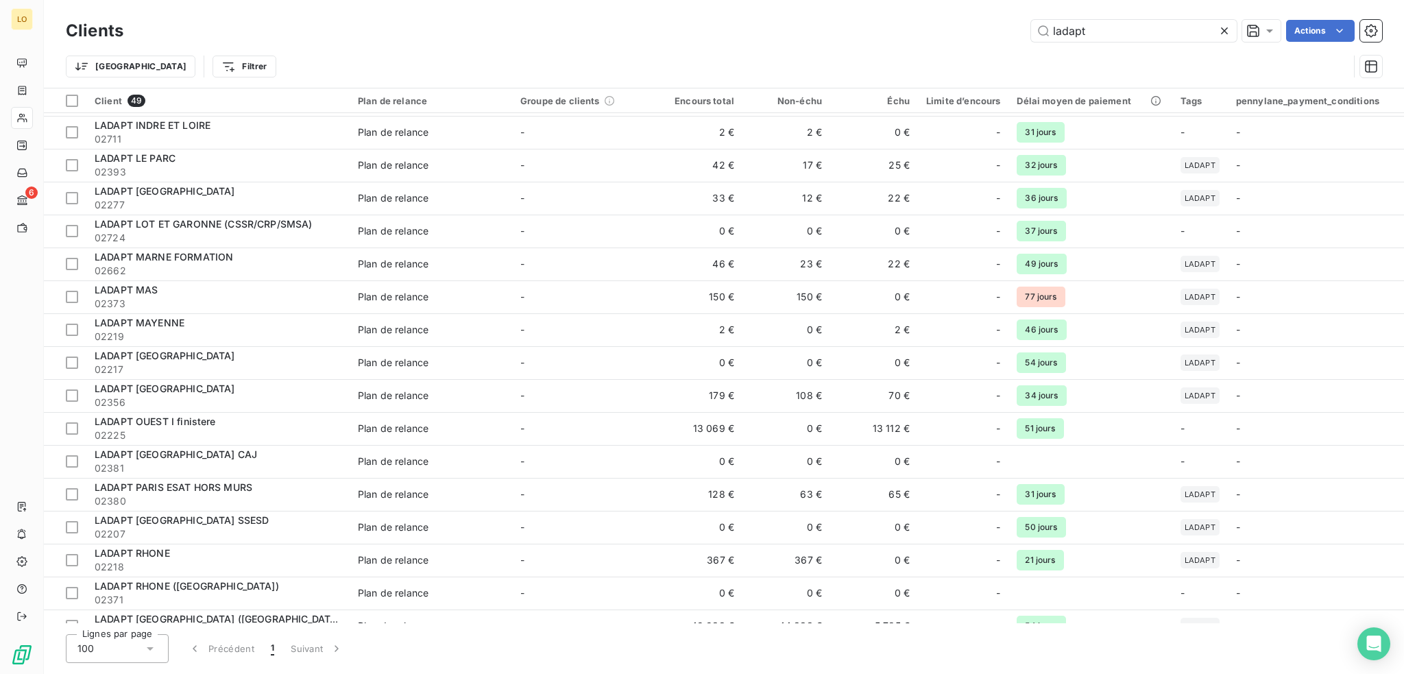
scroll to position [891, 0]
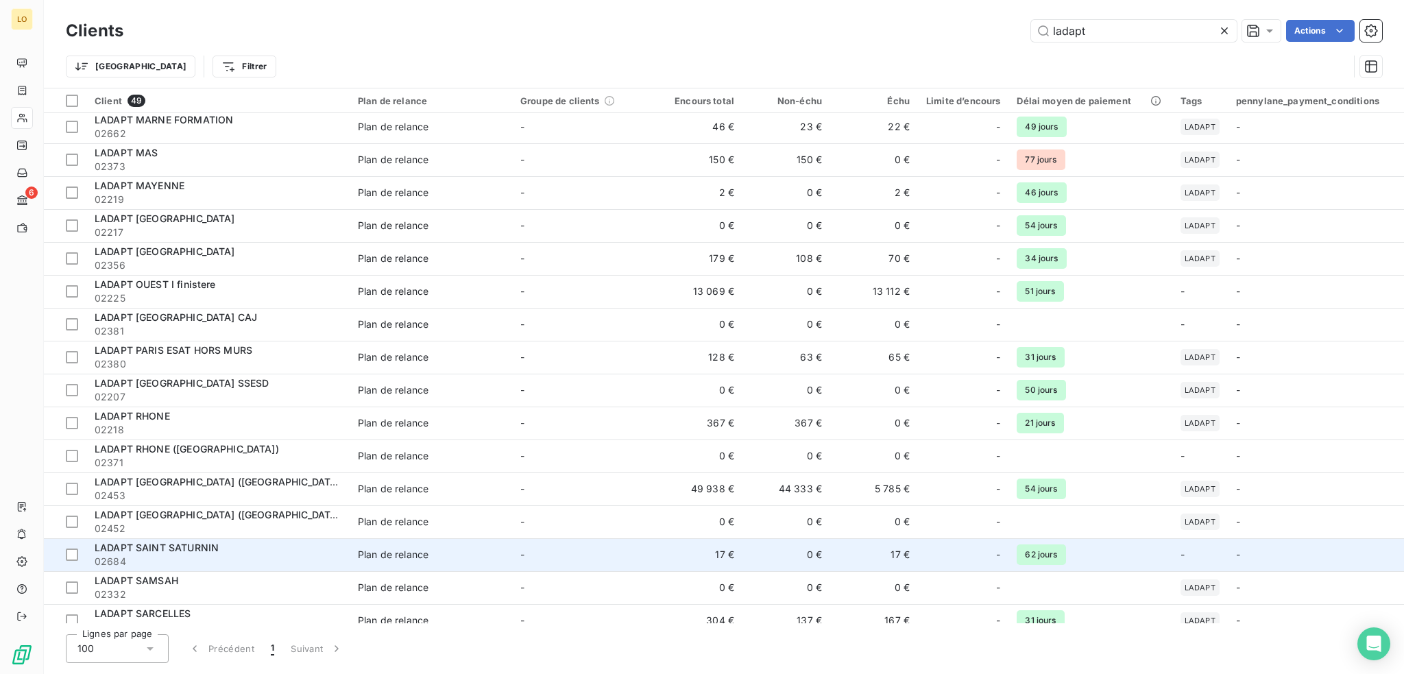
click at [274, 560] on span "02684" at bounding box center [218, 562] width 247 height 14
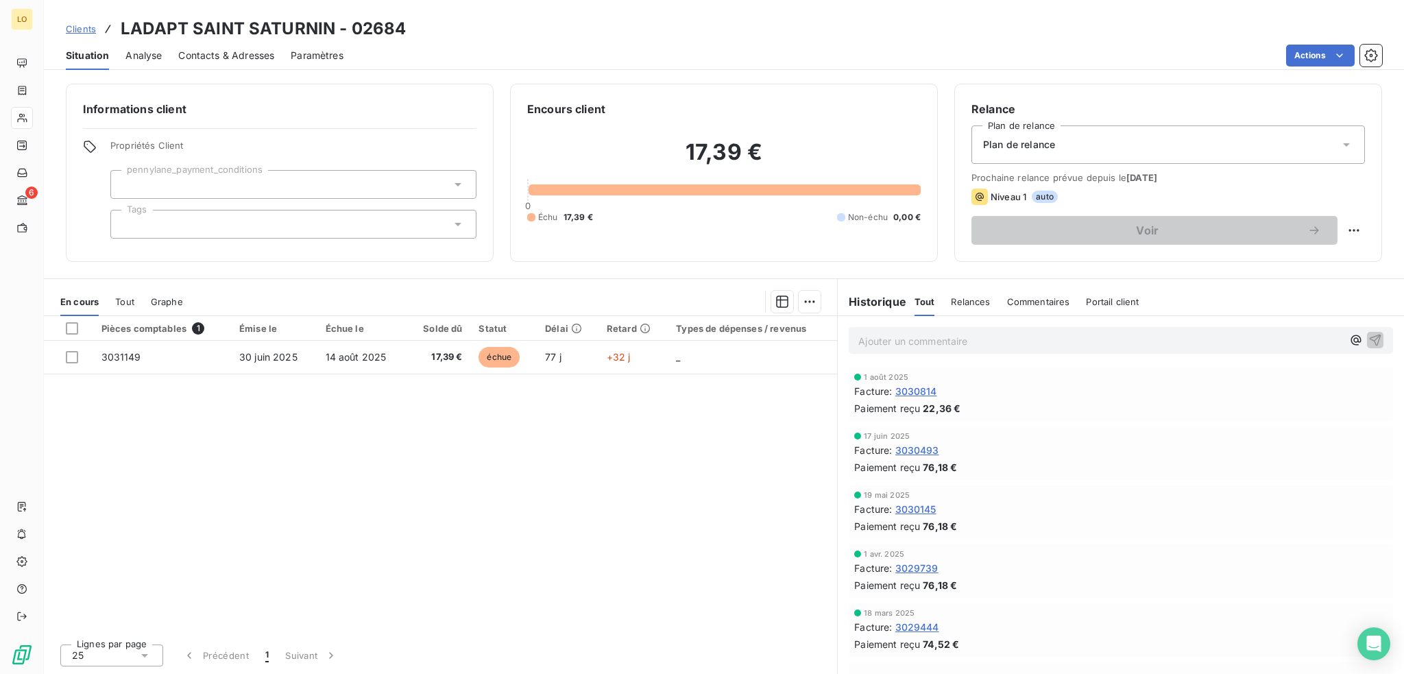
click at [924, 387] on span "3030814" at bounding box center [917, 391] width 42 height 14
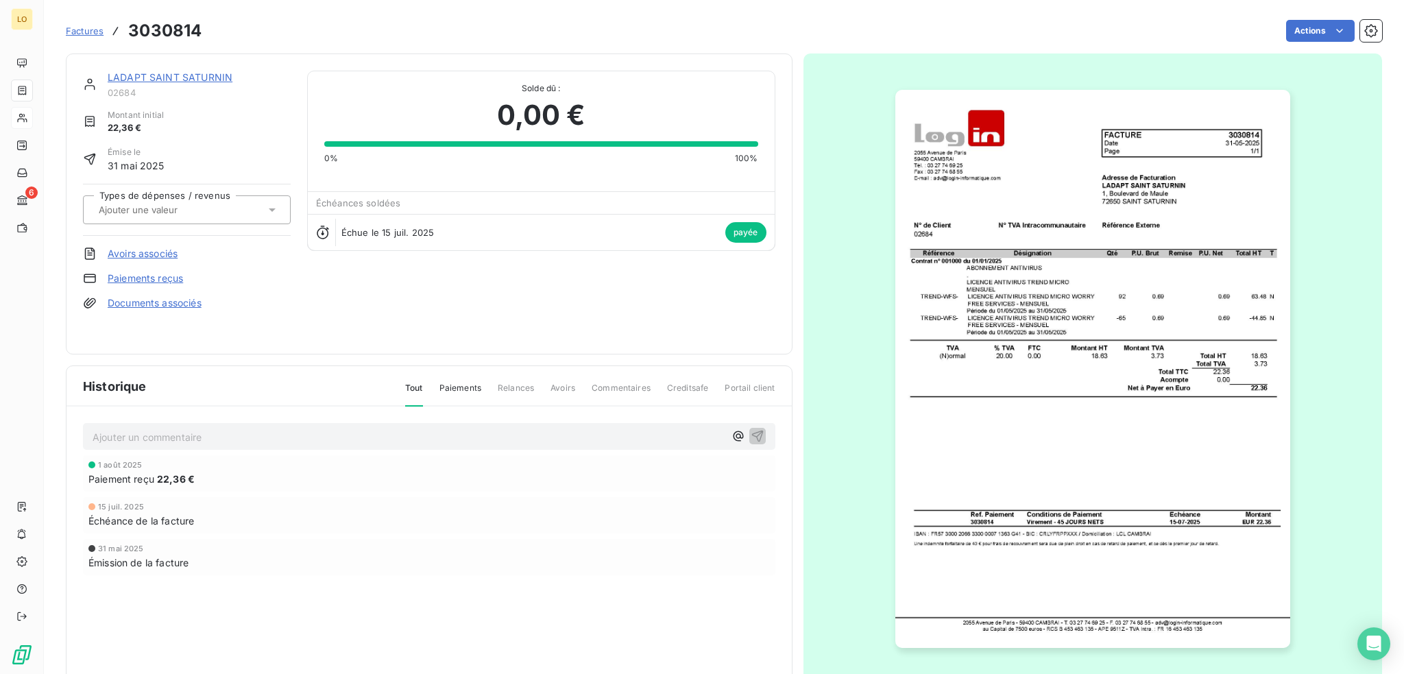
click at [141, 278] on link "Paiements reçus" at bounding box center [145, 279] width 75 height 14
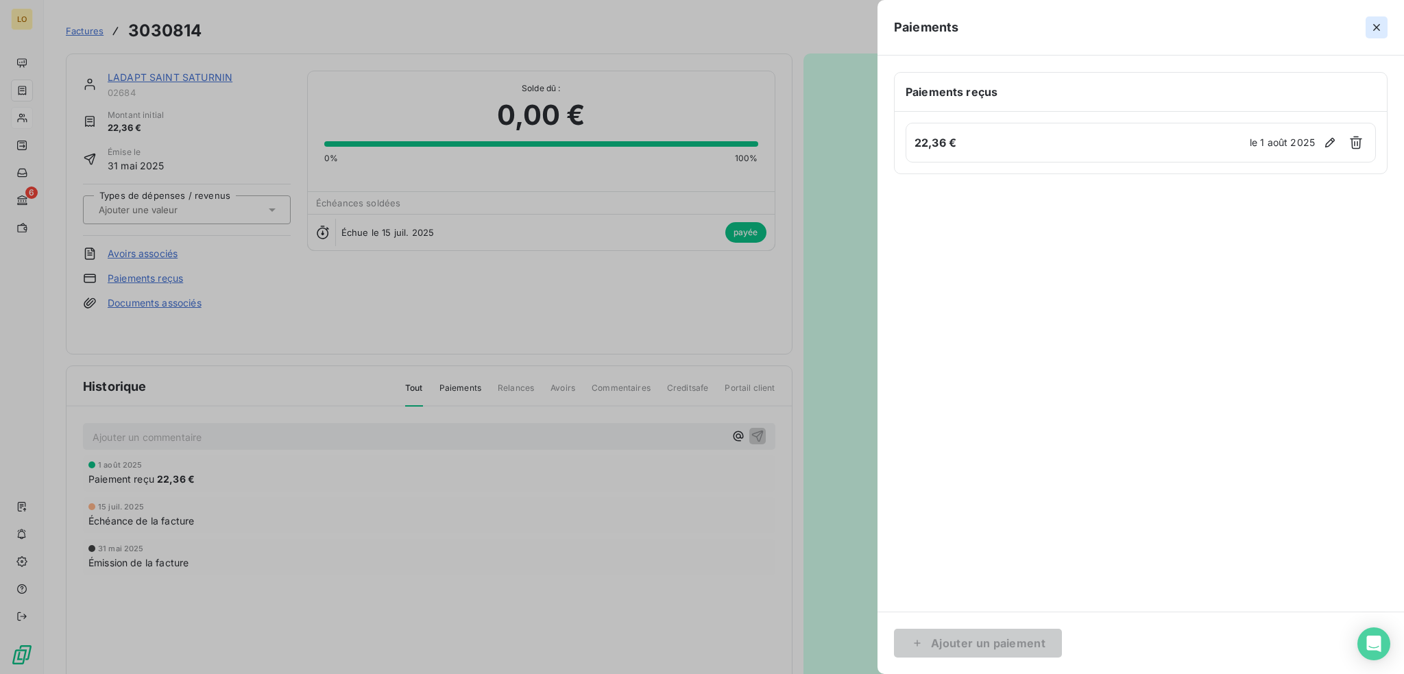
click at [1376, 30] on icon "button" at bounding box center [1377, 28] width 14 height 14
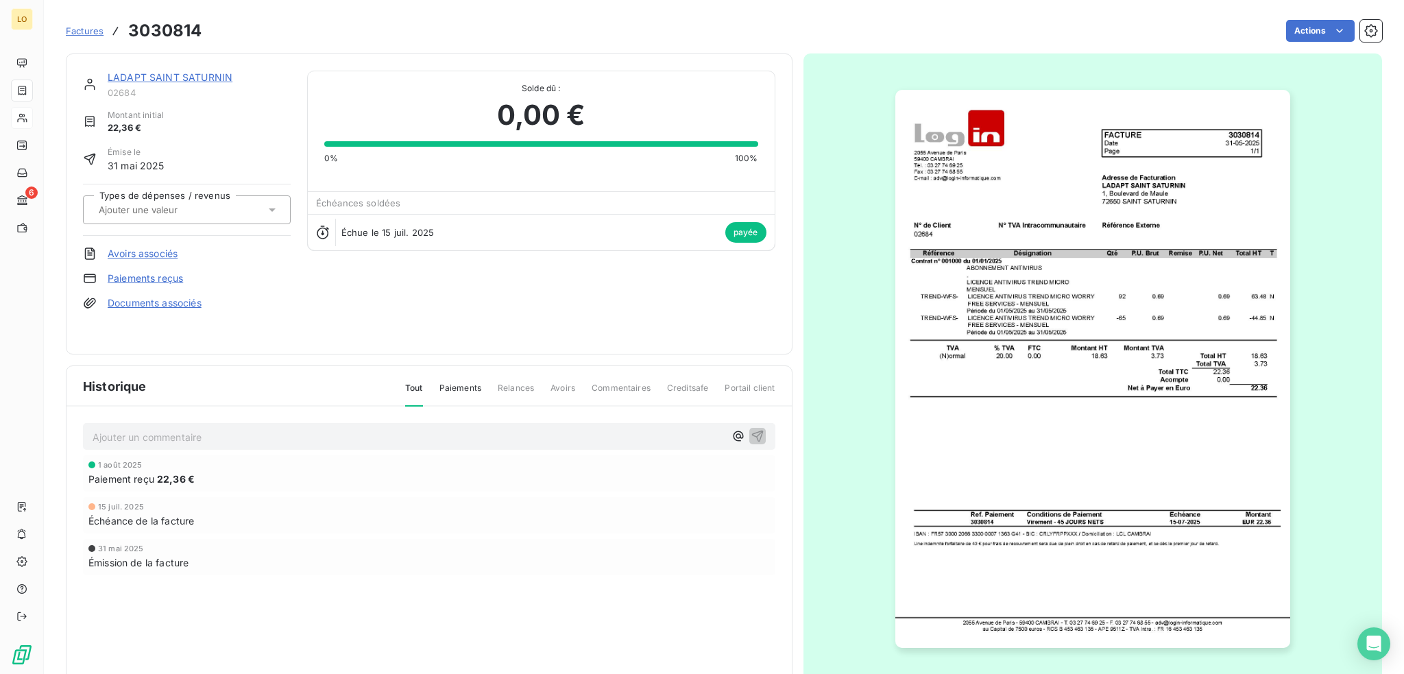
click at [170, 77] on link "LADAPT SAINT SATURNIN" at bounding box center [170, 77] width 125 height 12
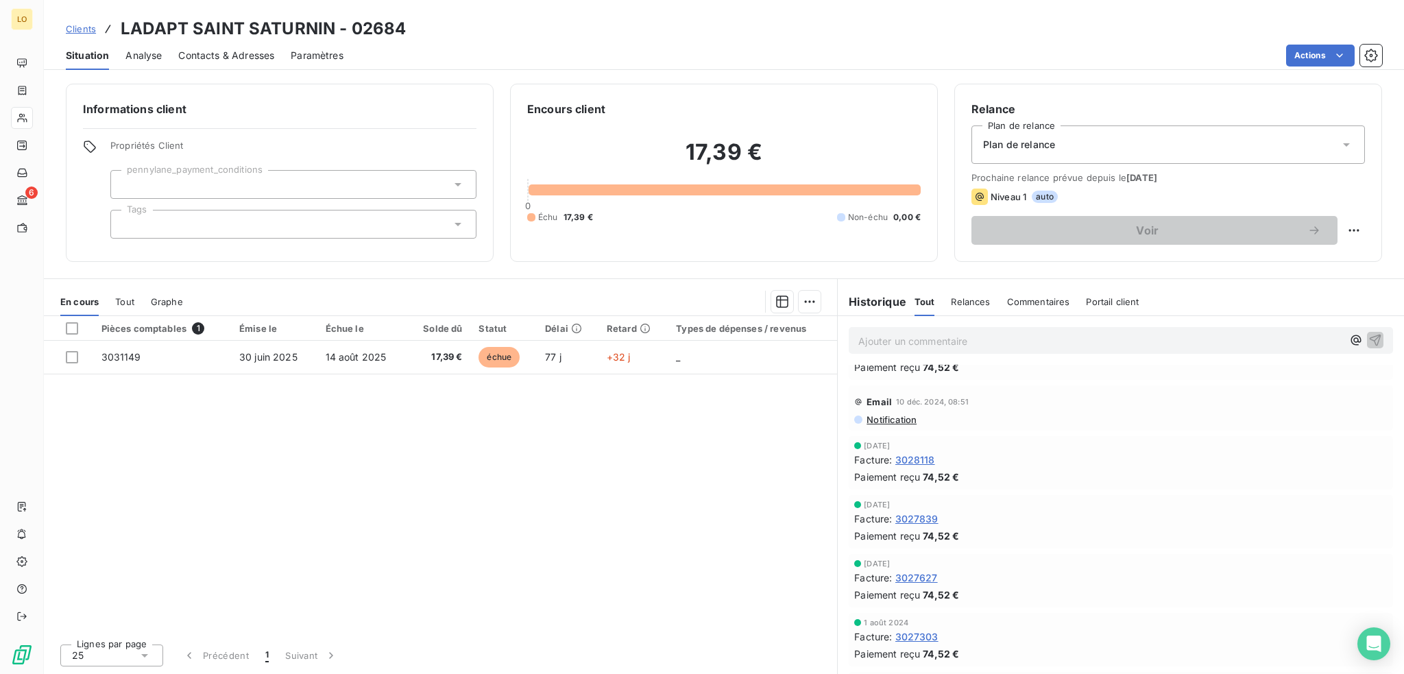
scroll to position [617, 0]
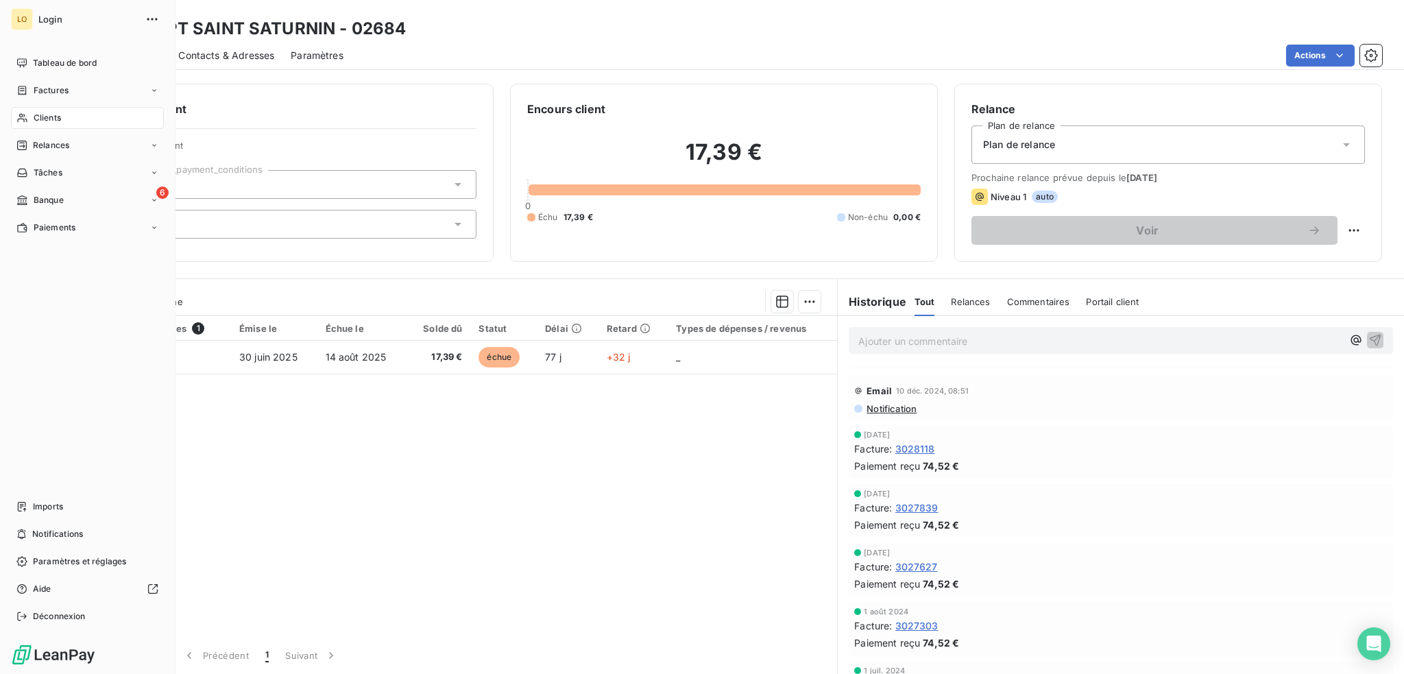
click at [53, 118] on span "Clients" at bounding box center [47, 118] width 27 height 12
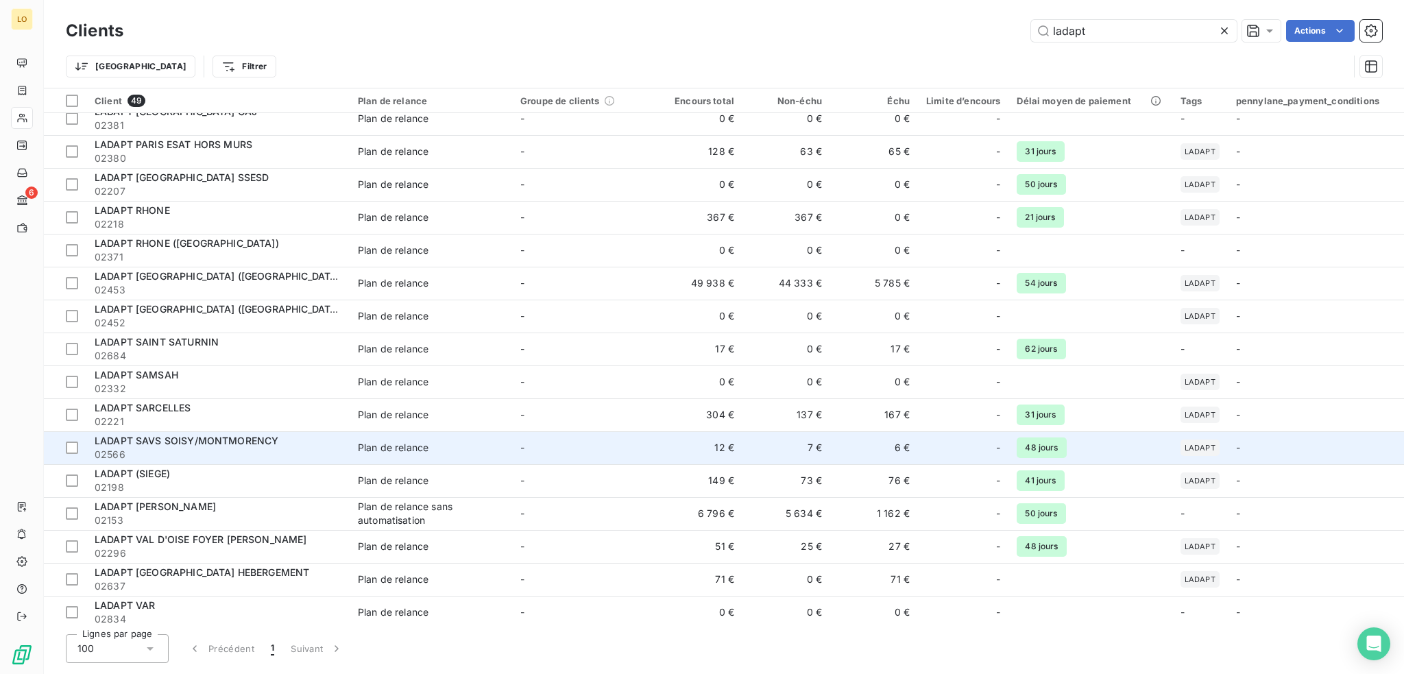
scroll to position [823, 0]
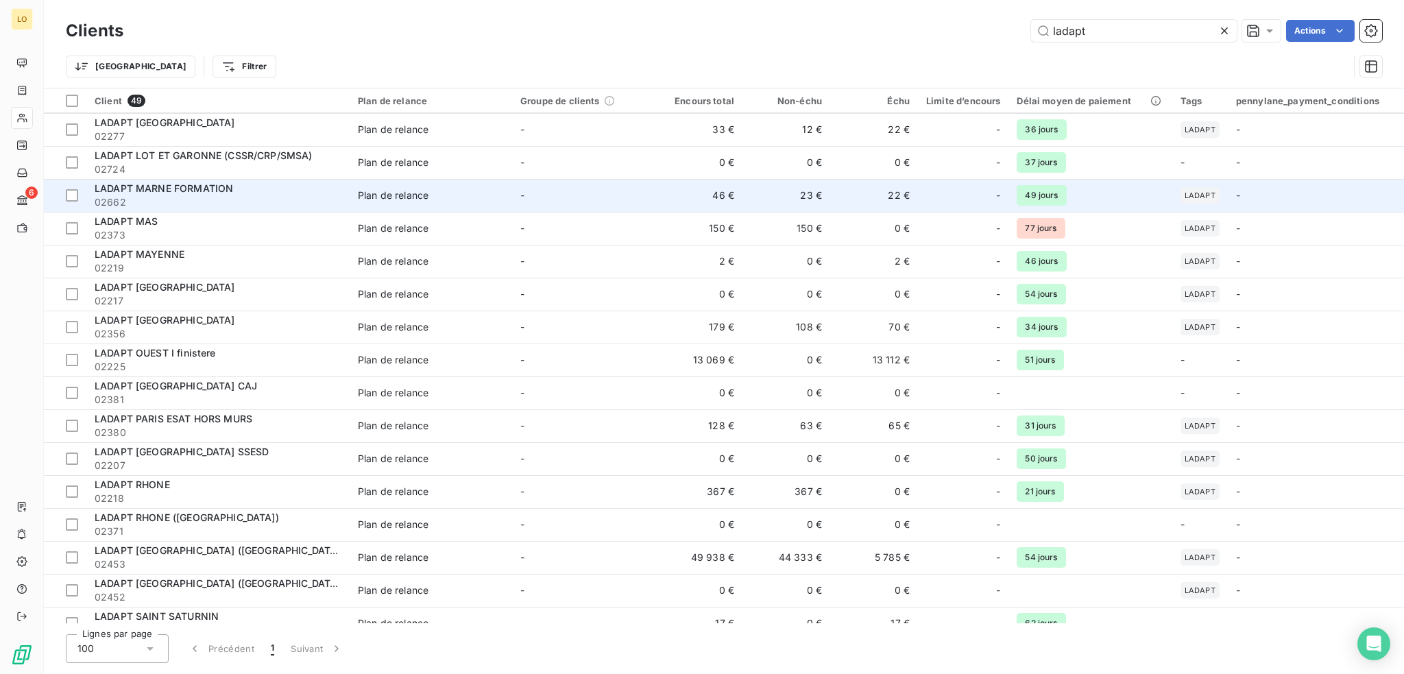
click at [191, 195] on span "02662" at bounding box center [218, 202] width 247 height 14
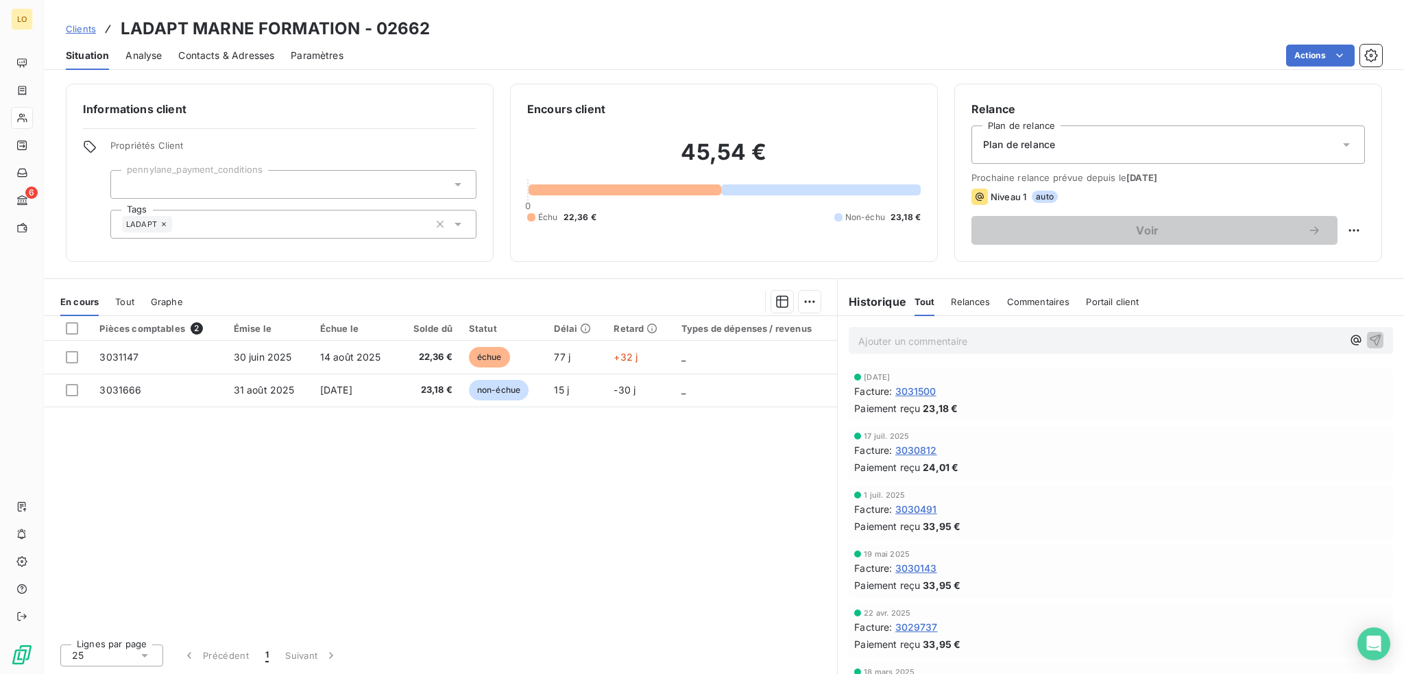
click at [922, 565] on span "3030143" at bounding box center [917, 568] width 42 height 14
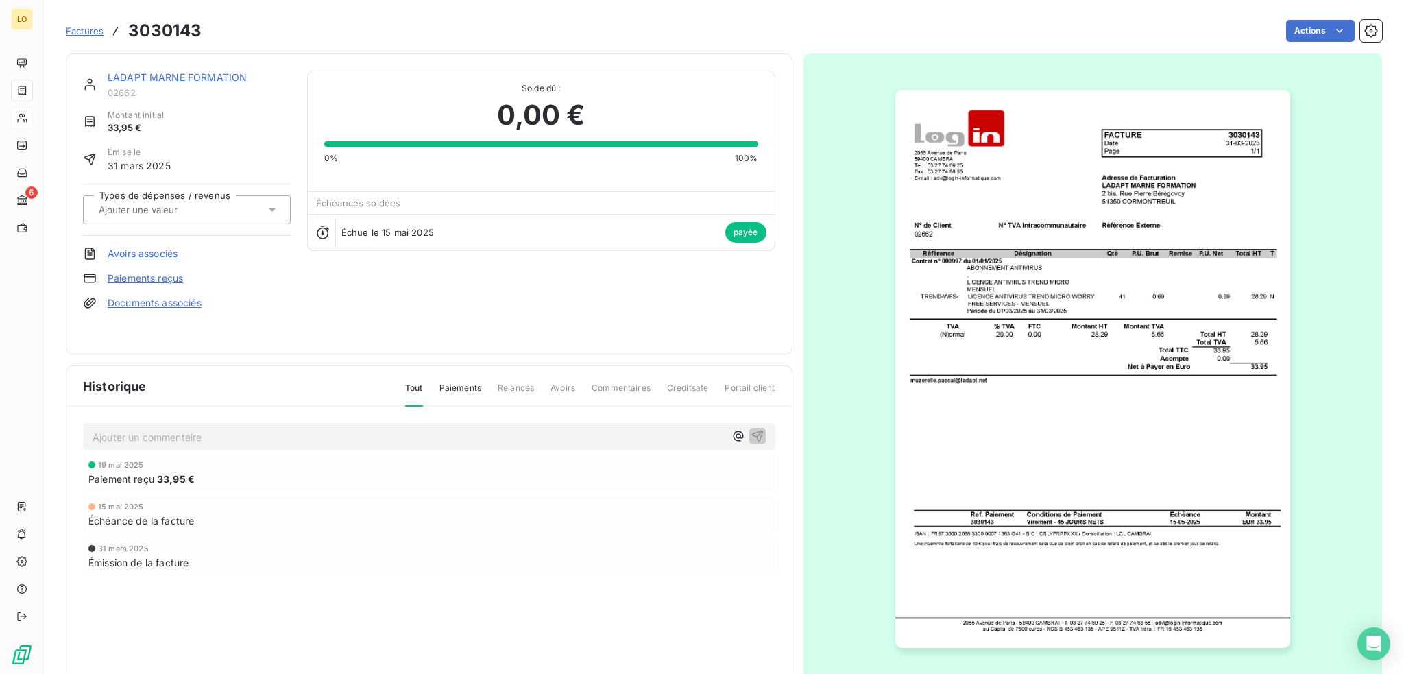
click at [148, 79] on link "LADAPT MARNE FORMATION" at bounding box center [177, 77] width 139 height 12
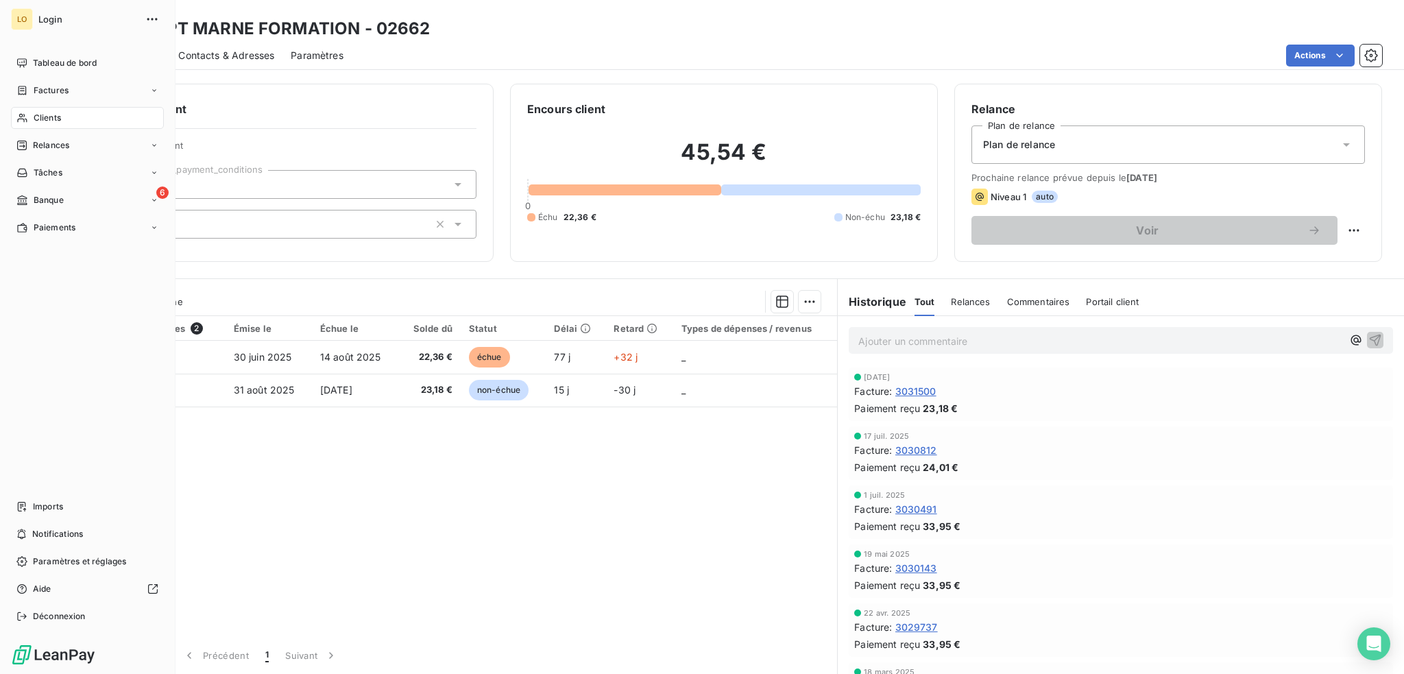
click at [49, 118] on span "Clients" at bounding box center [47, 118] width 27 height 12
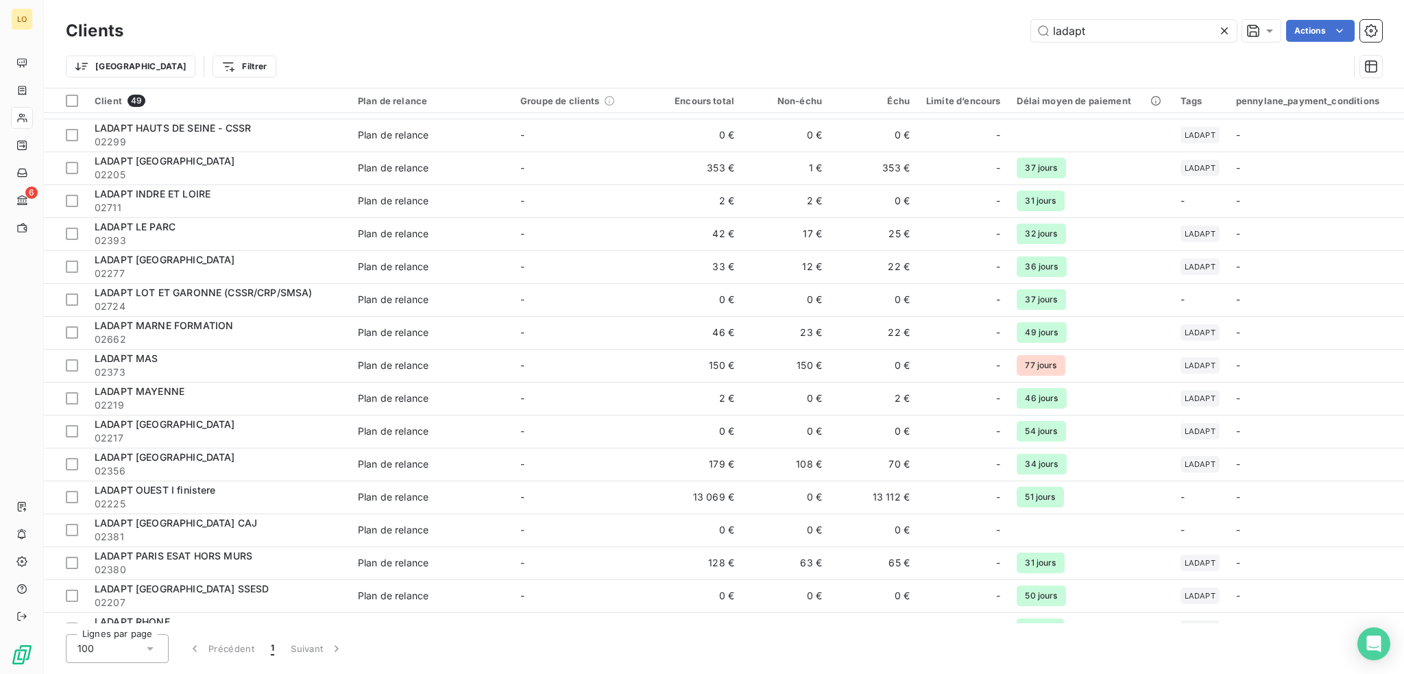
scroll to position [1029, 0]
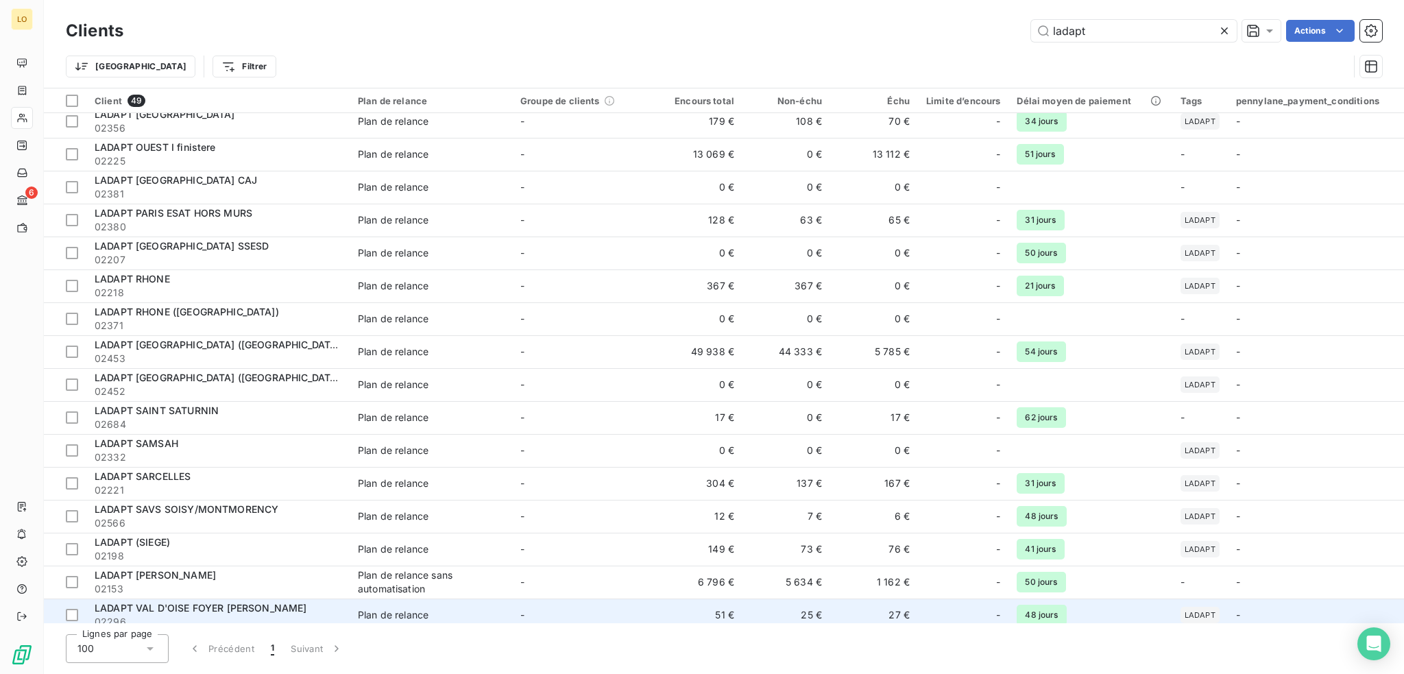
click at [334, 615] on span "02296" at bounding box center [218, 622] width 247 height 14
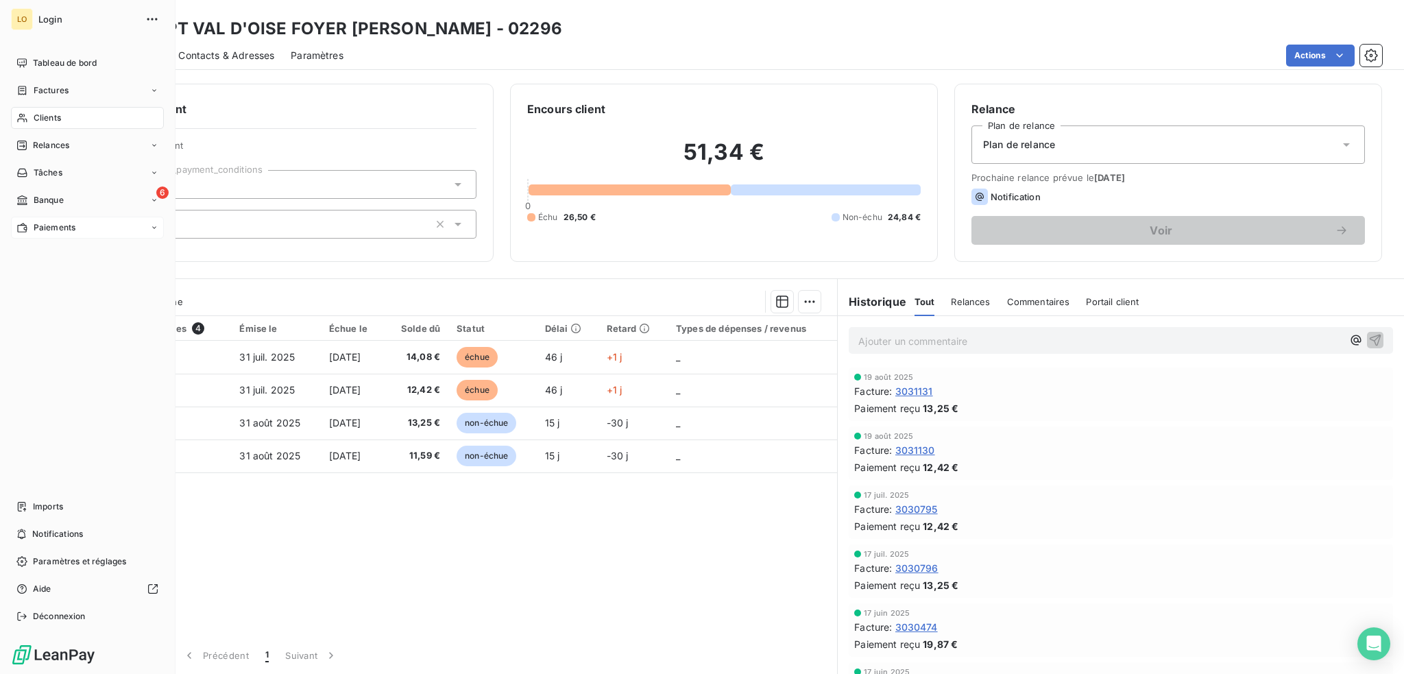
click at [41, 224] on span "Paiements" at bounding box center [55, 227] width 42 height 12
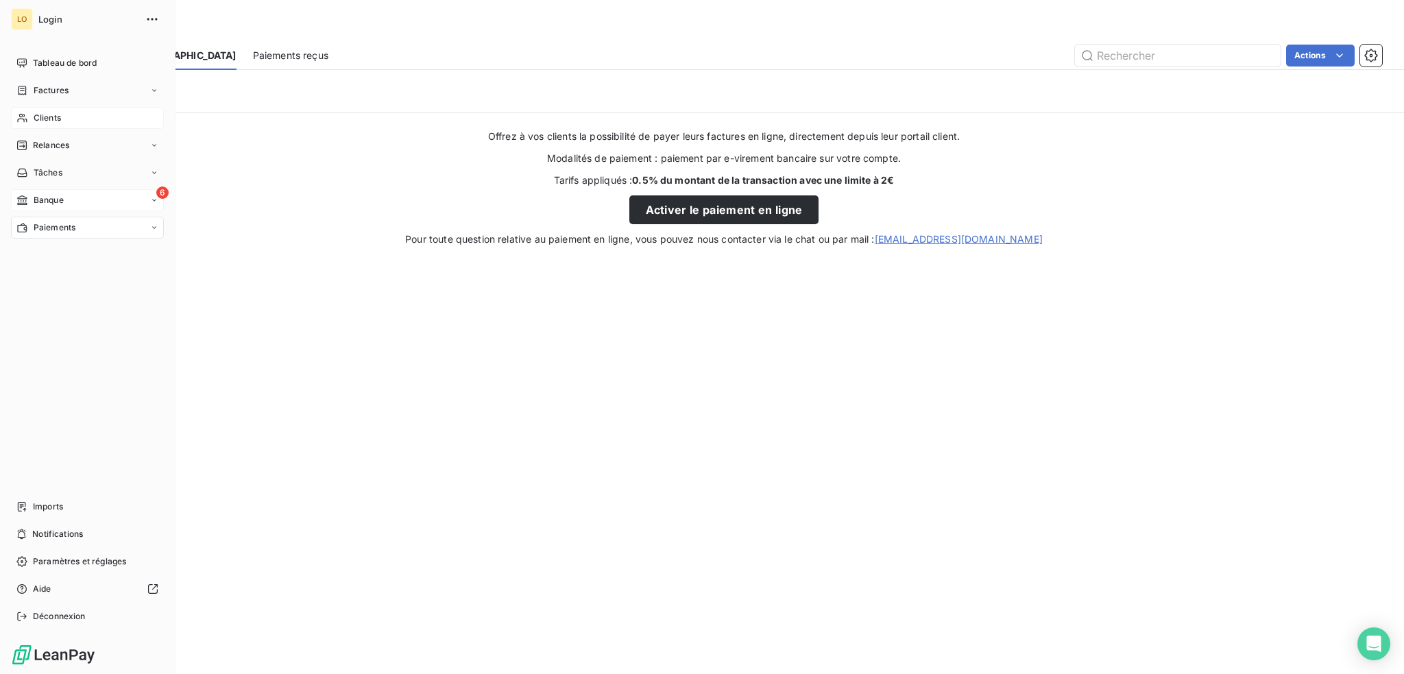
click at [46, 195] on span "Banque" at bounding box center [49, 200] width 30 height 12
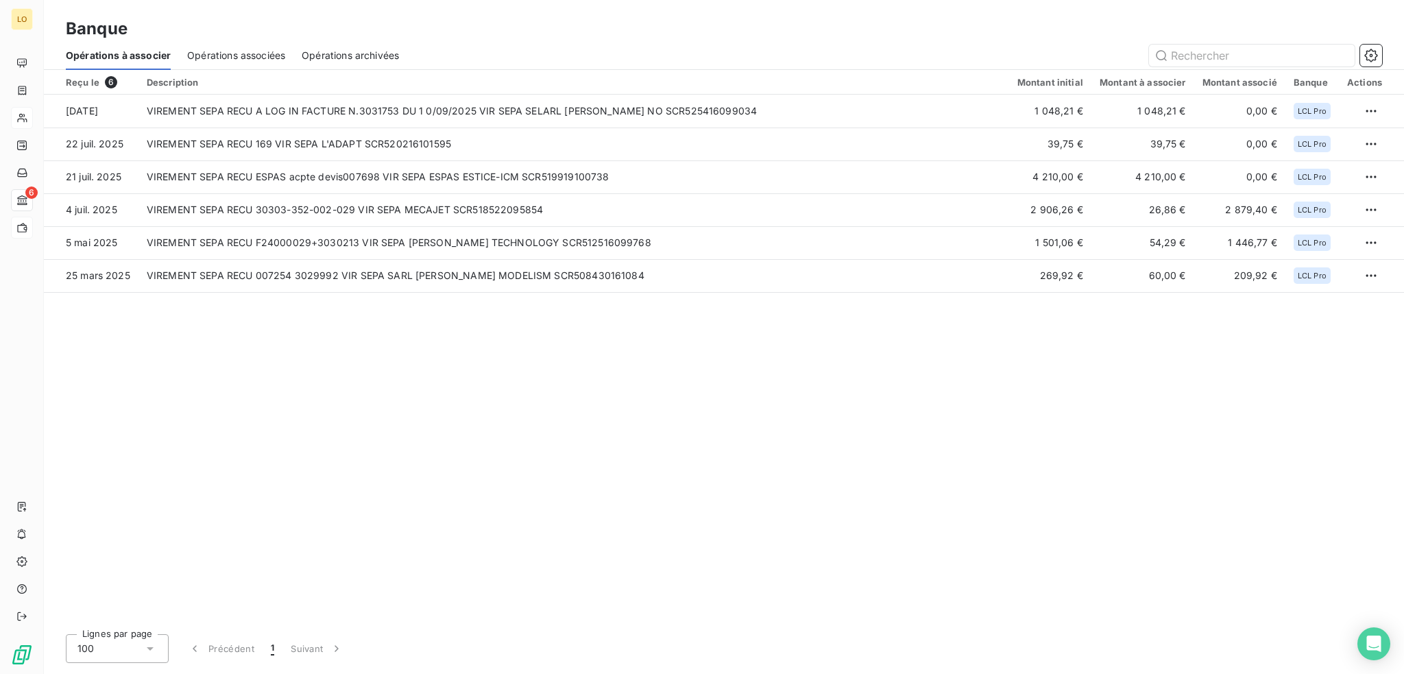
click at [281, 58] on span "Opérations associées" at bounding box center [236, 56] width 98 height 14
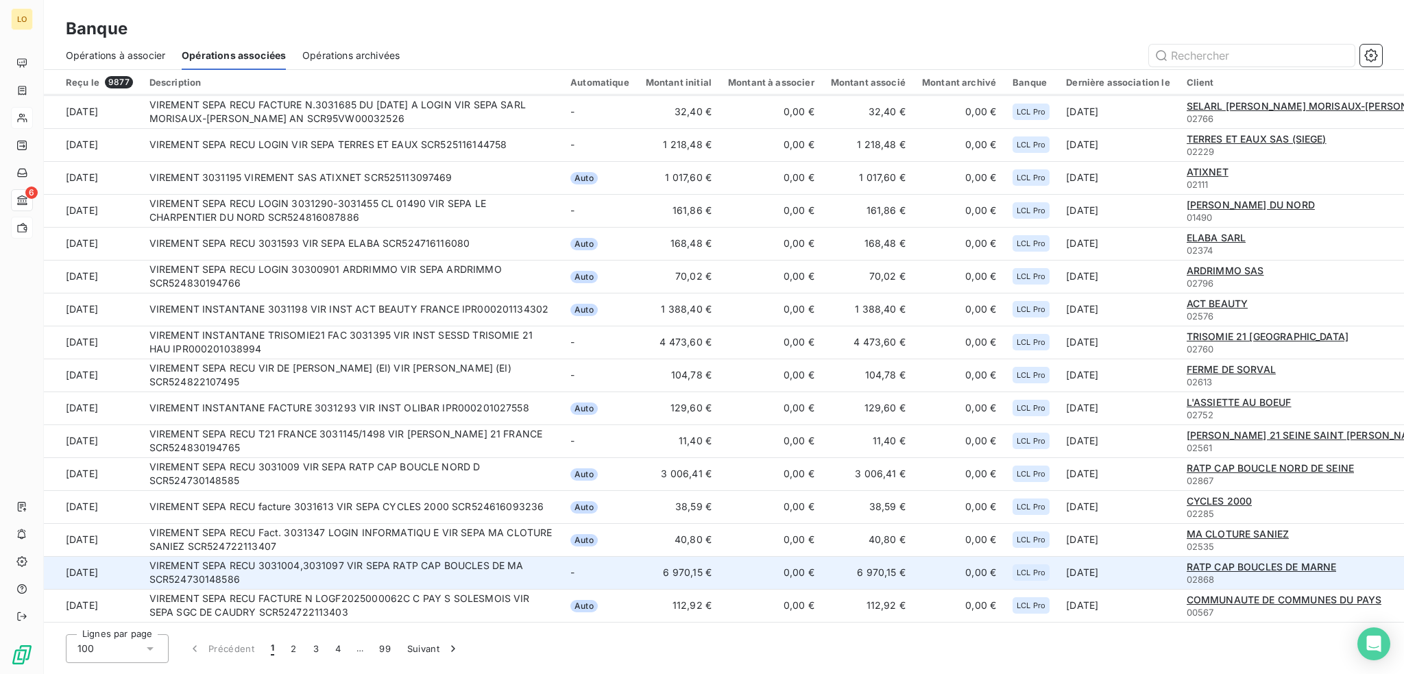
scroll to position [1303, 0]
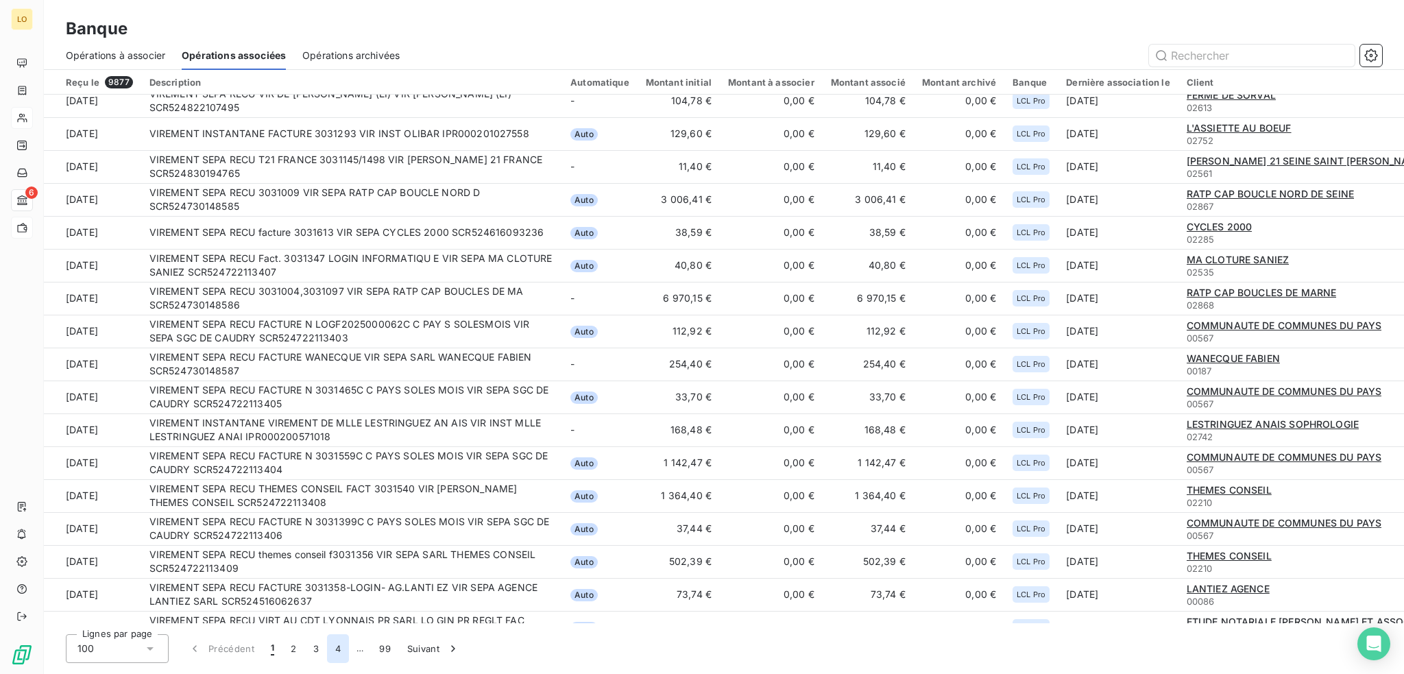
click at [341, 647] on button "4" at bounding box center [338, 648] width 22 height 29
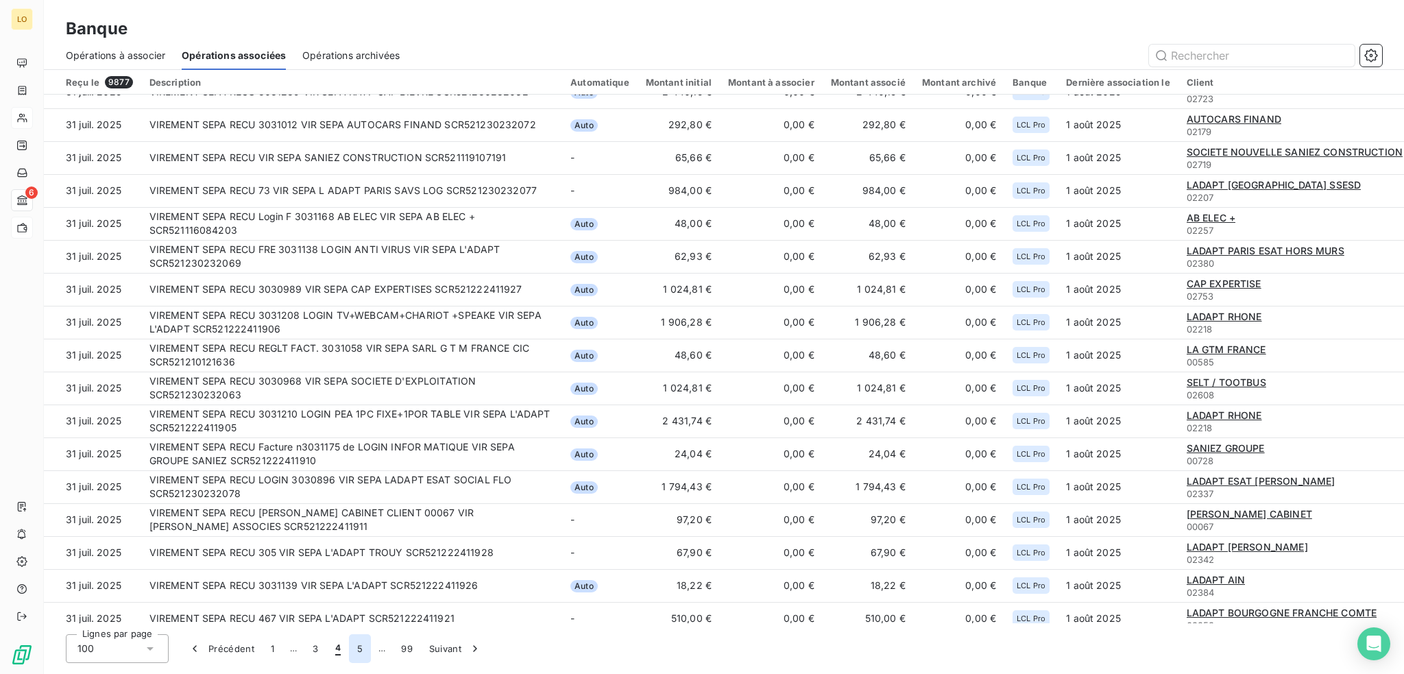
click at [357, 647] on button "5" at bounding box center [360, 648] width 22 height 29
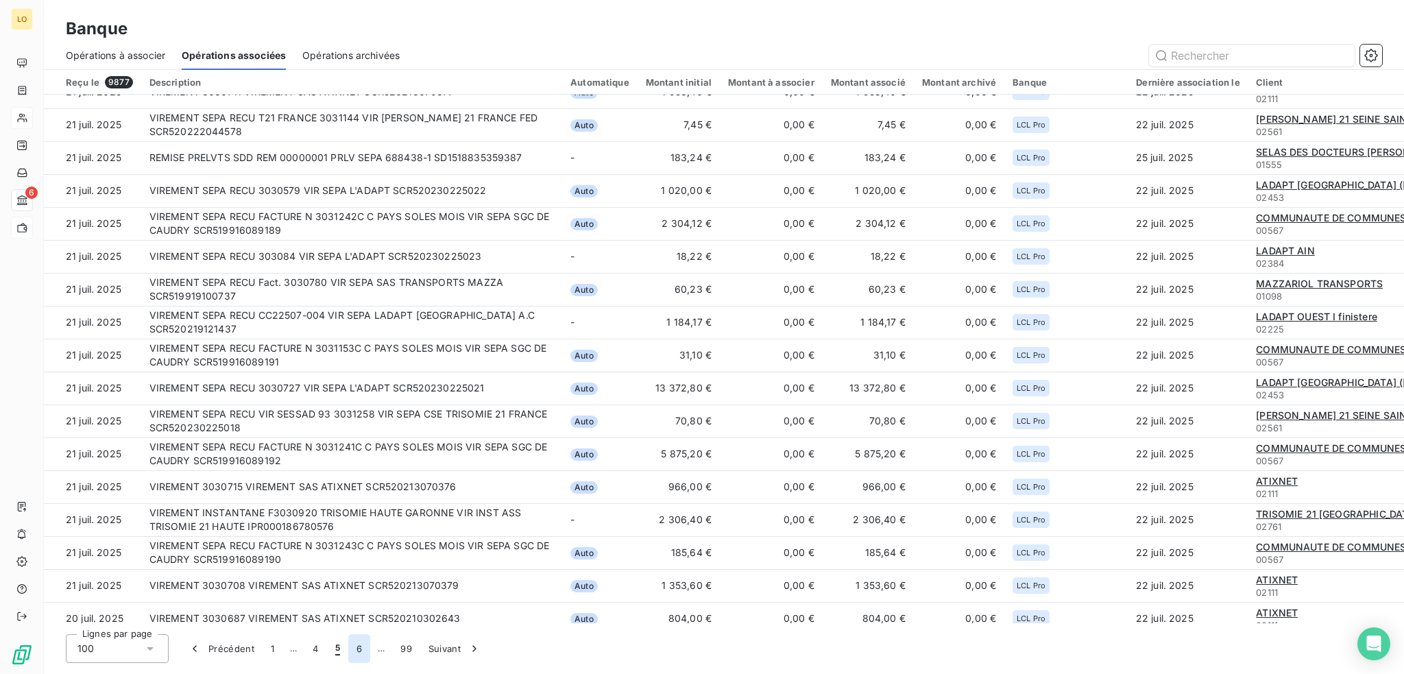
click at [359, 647] on button "6" at bounding box center [359, 648] width 22 height 29
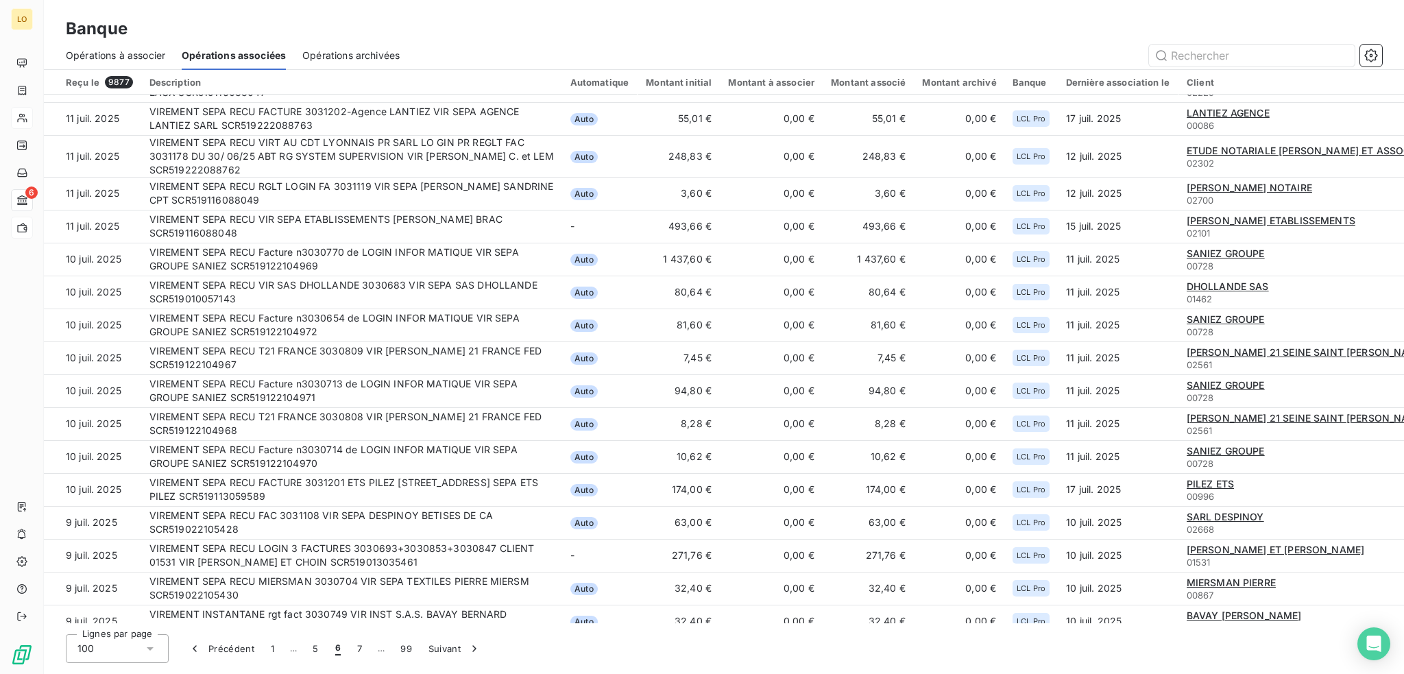
click at [359, 647] on button "7" at bounding box center [359, 648] width 21 height 29
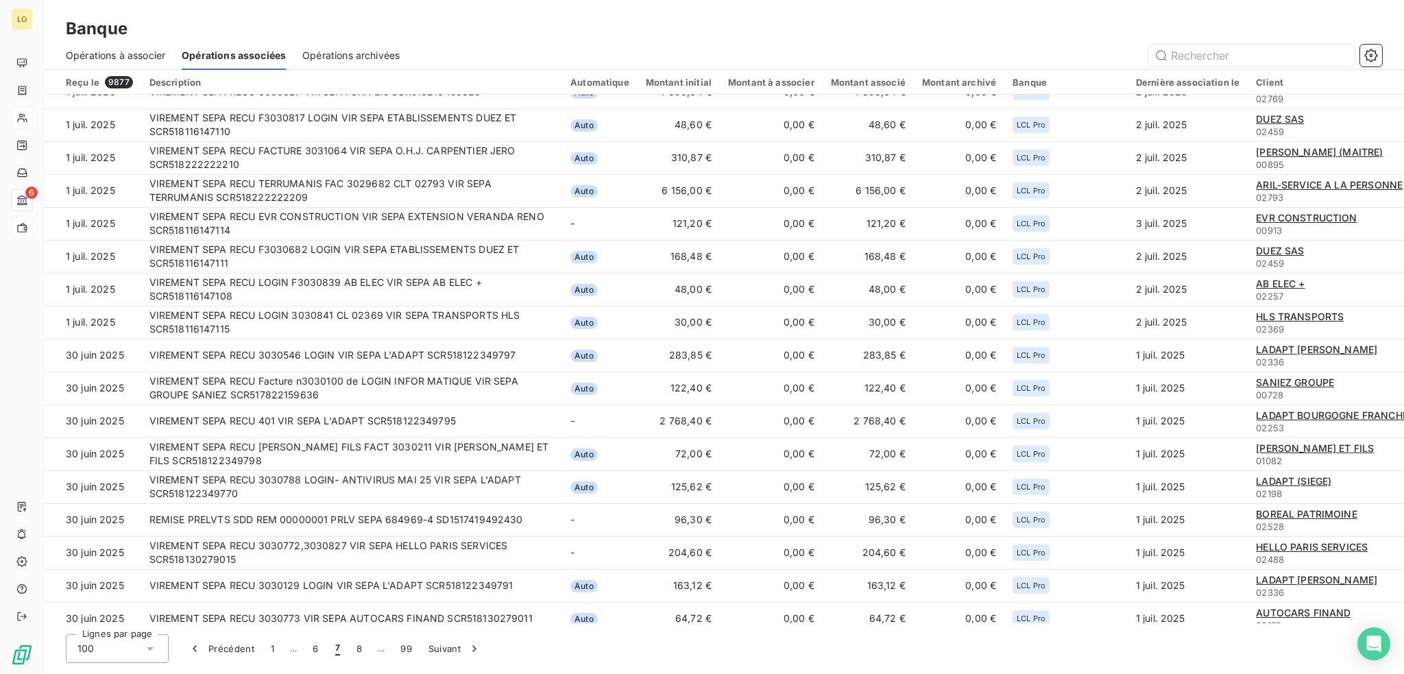
click at [359, 647] on button "8" at bounding box center [359, 648] width 22 height 29
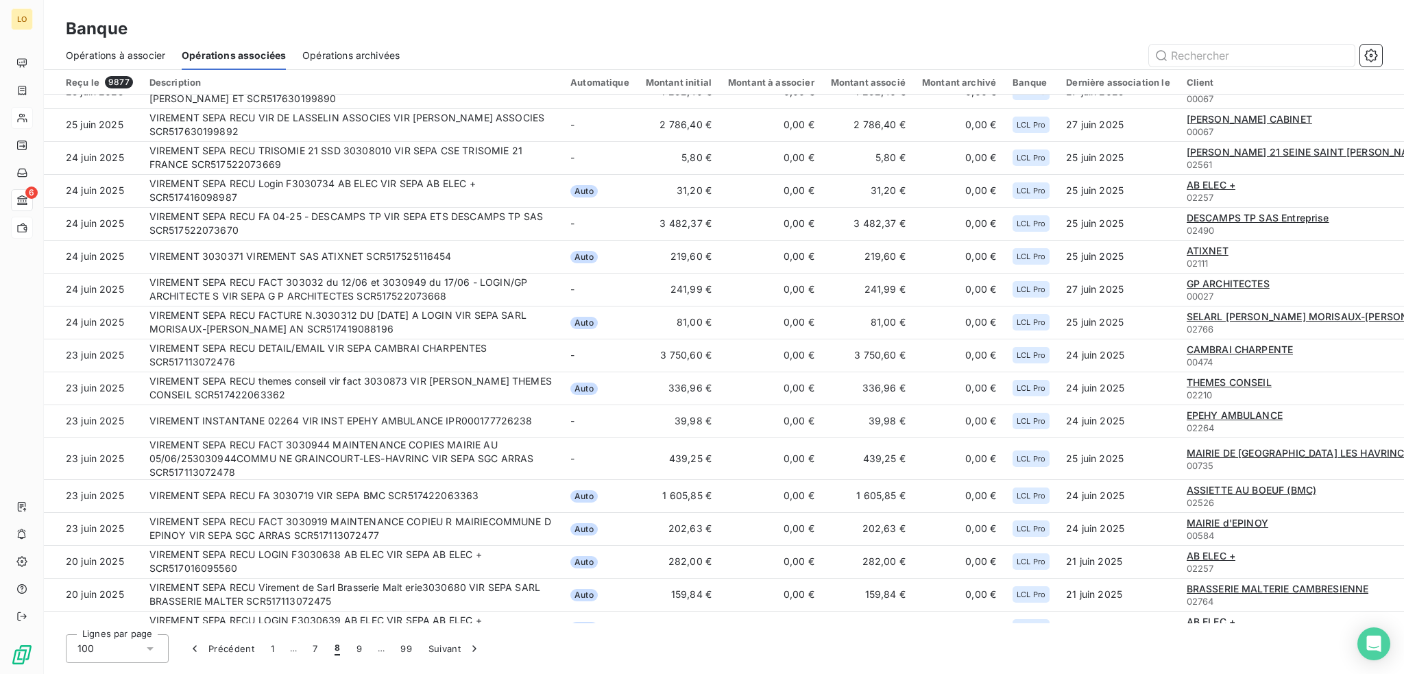
click at [359, 647] on button "9" at bounding box center [359, 648] width 22 height 29
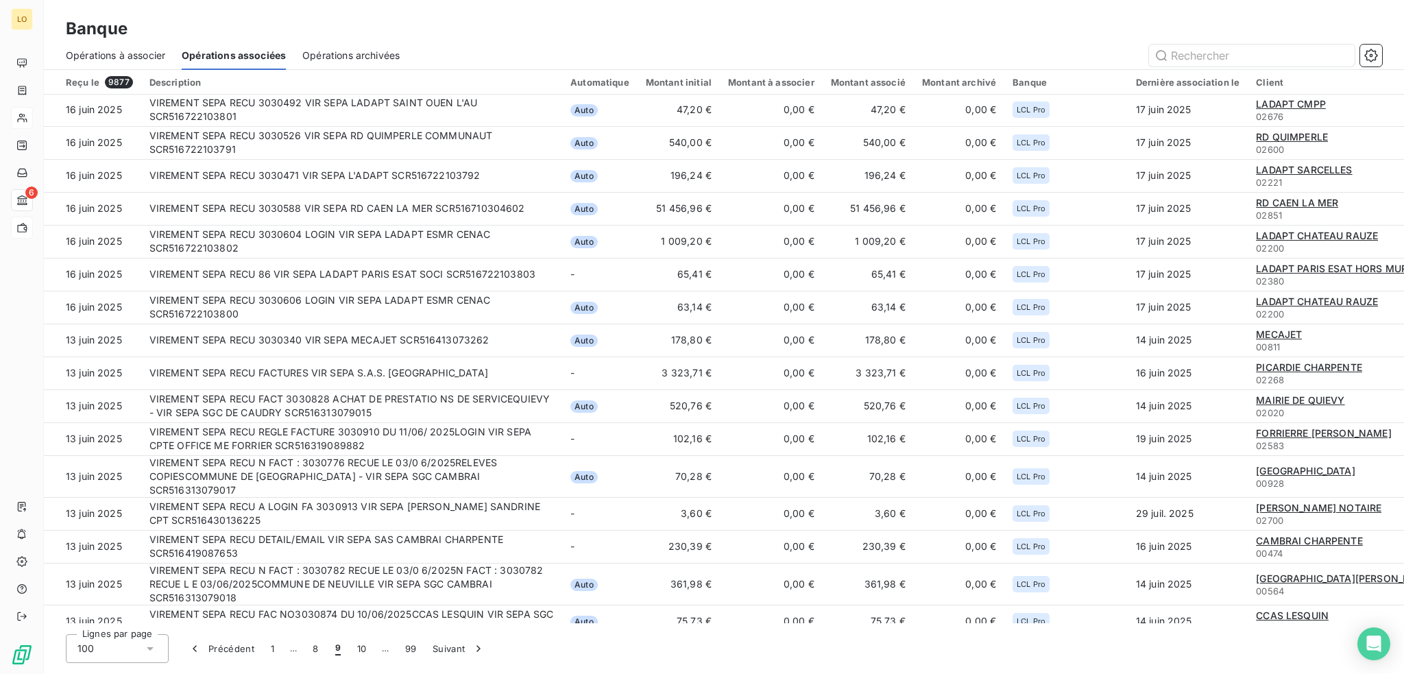
click at [359, 647] on button "10" at bounding box center [362, 648] width 26 height 29
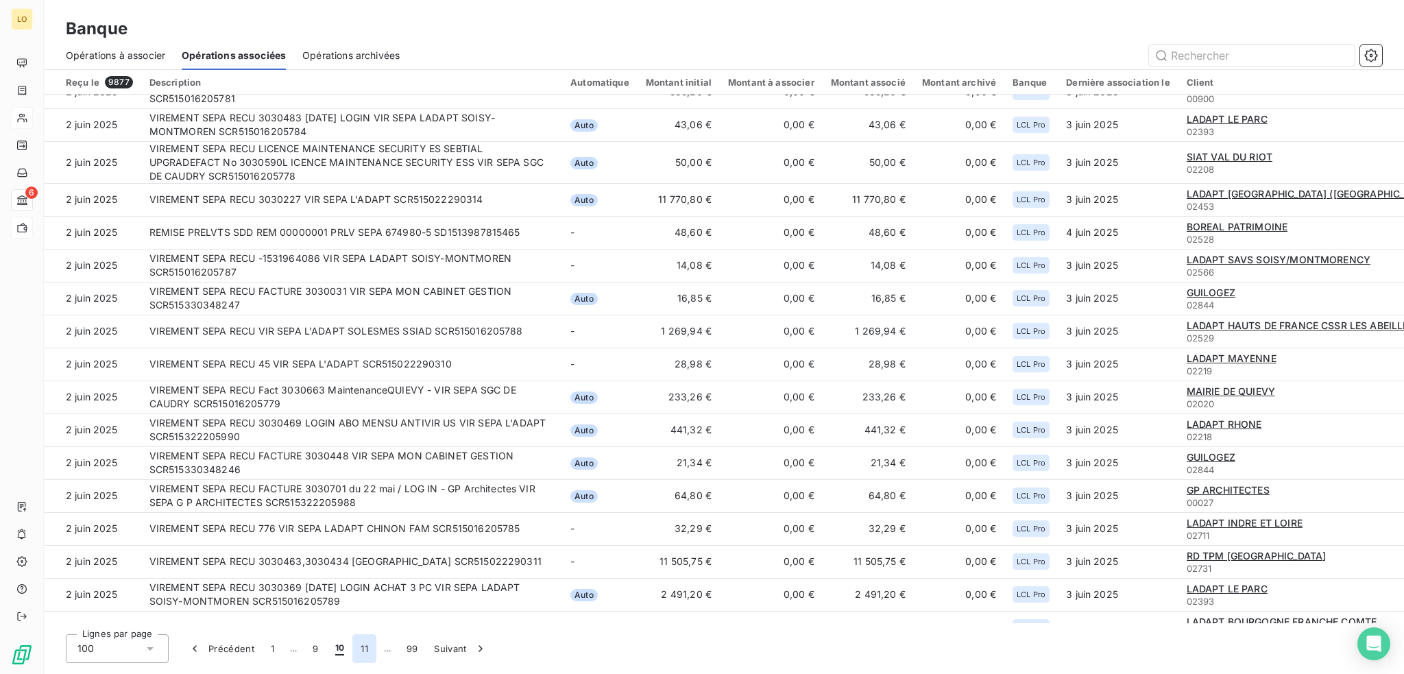
click at [362, 651] on button "11" at bounding box center [364, 648] width 24 height 29
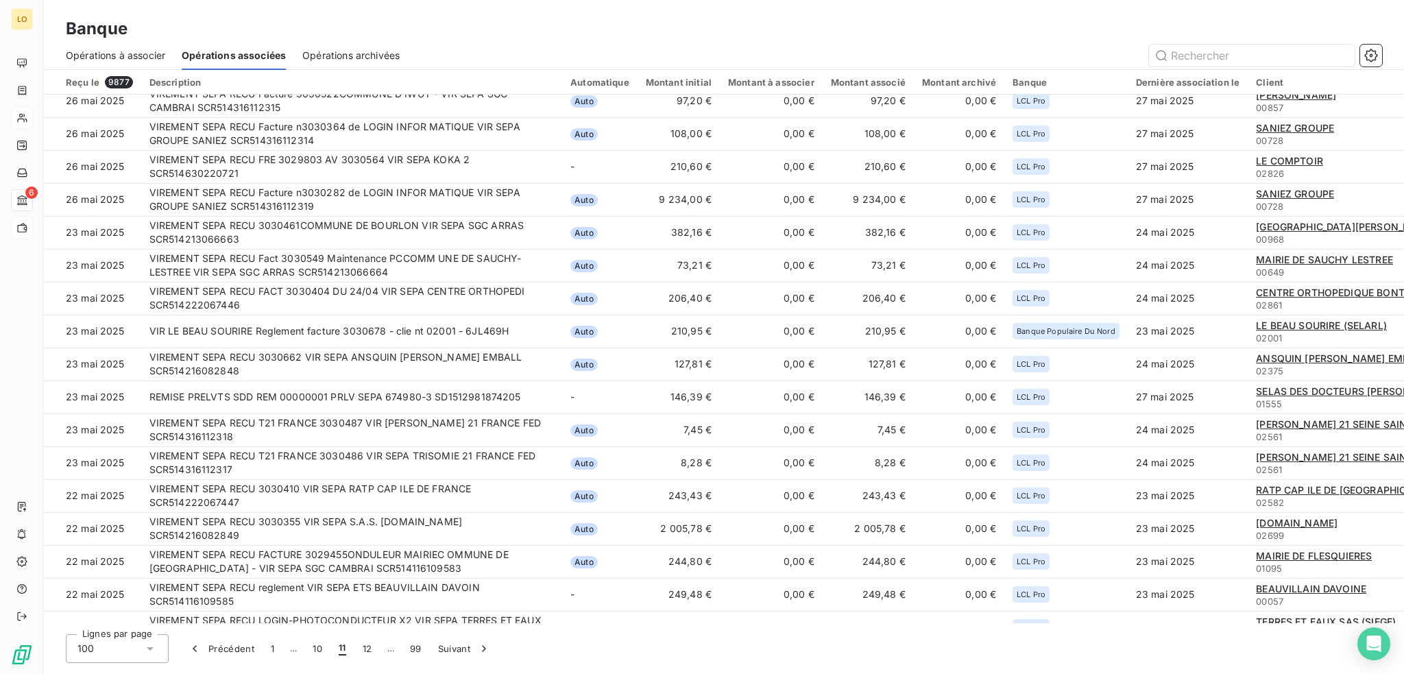
click at [362, 651] on button "12" at bounding box center [368, 648] width 26 height 29
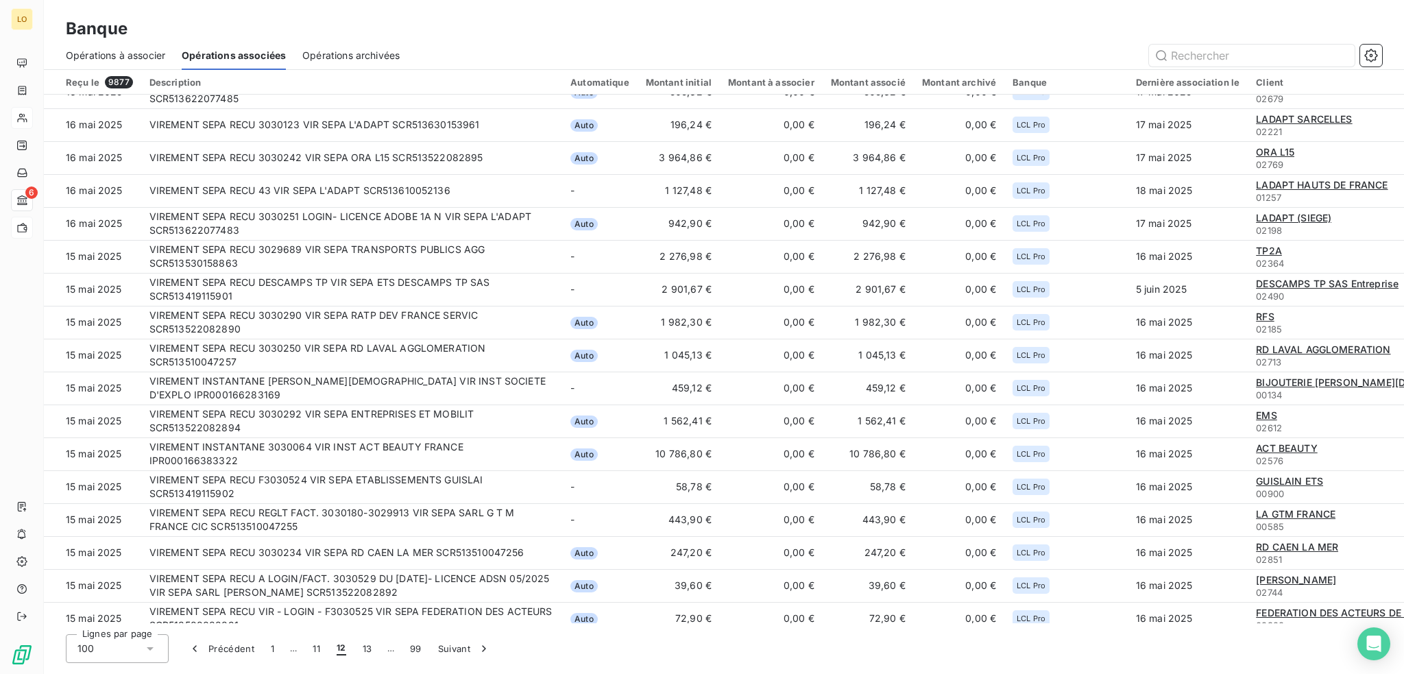
click at [362, 651] on button "13" at bounding box center [368, 648] width 26 height 29
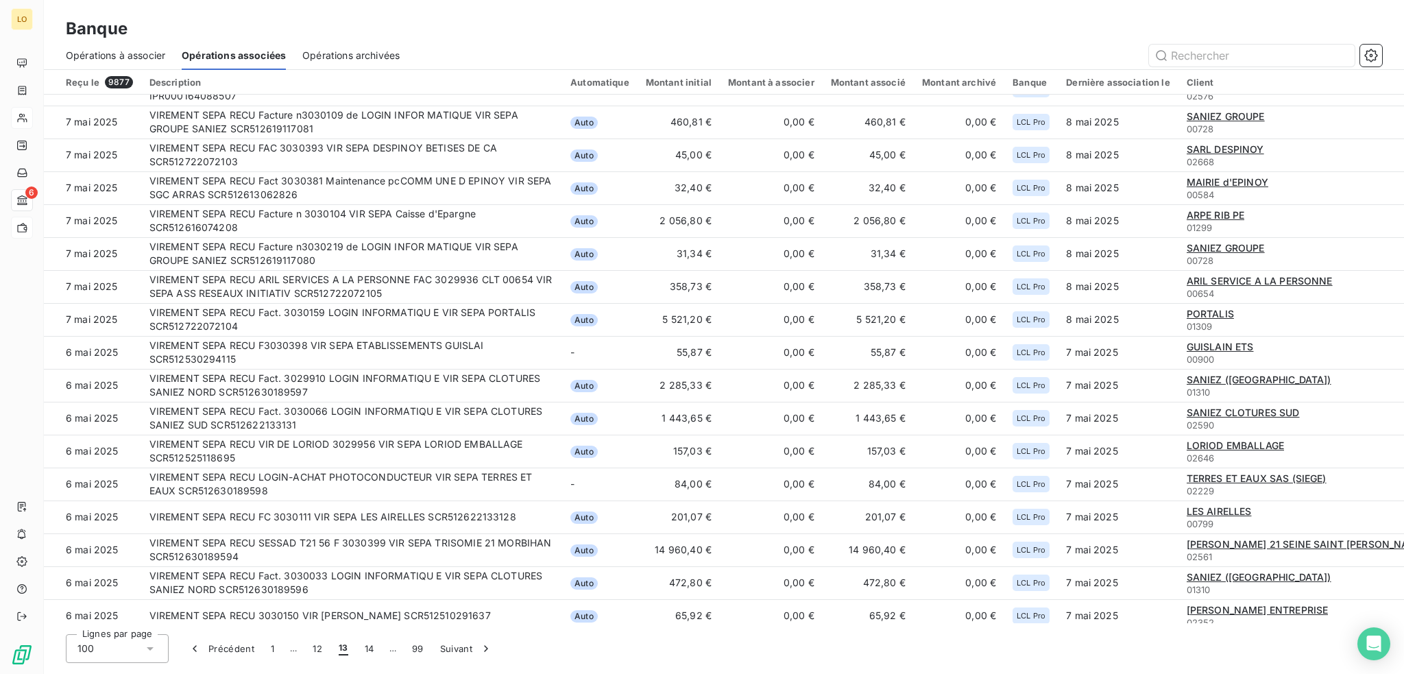
scroll to position [0, 0]
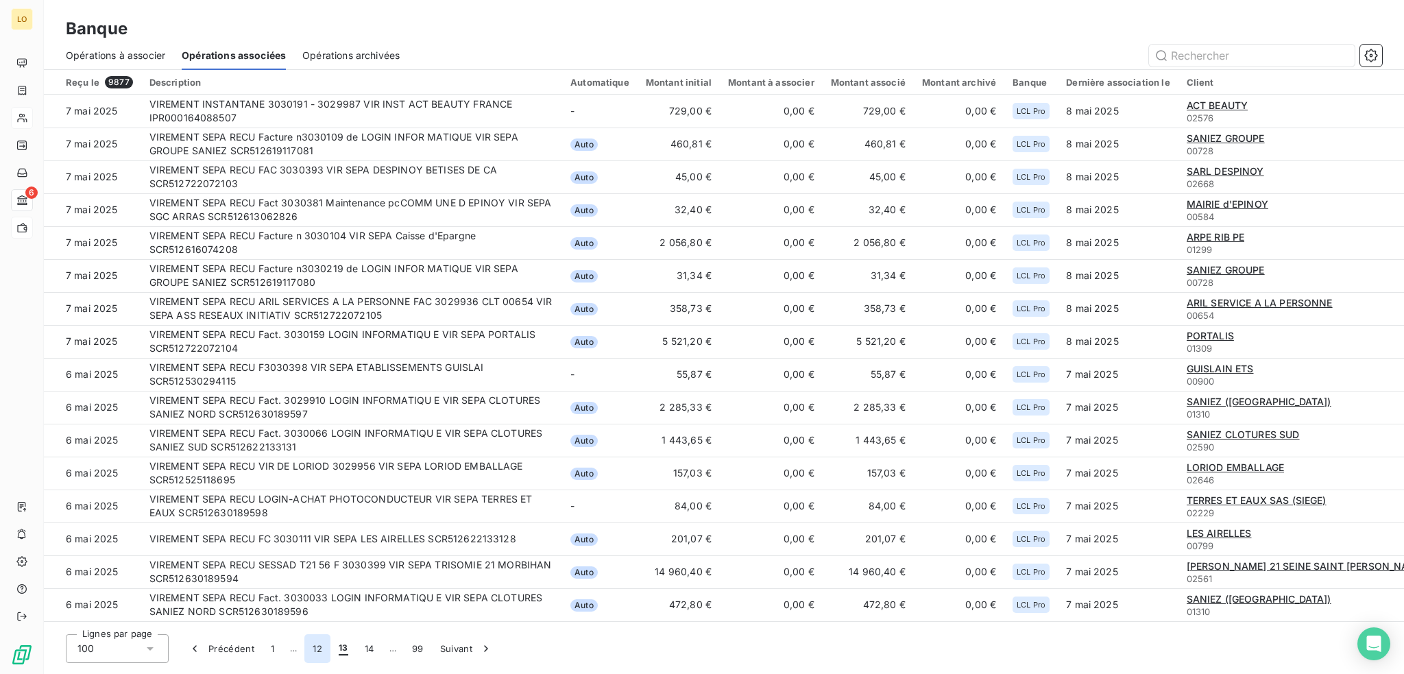
click at [317, 649] on button "12" at bounding box center [317, 648] width 26 height 29
